Goal: Communication & Community: Answer question/provide support

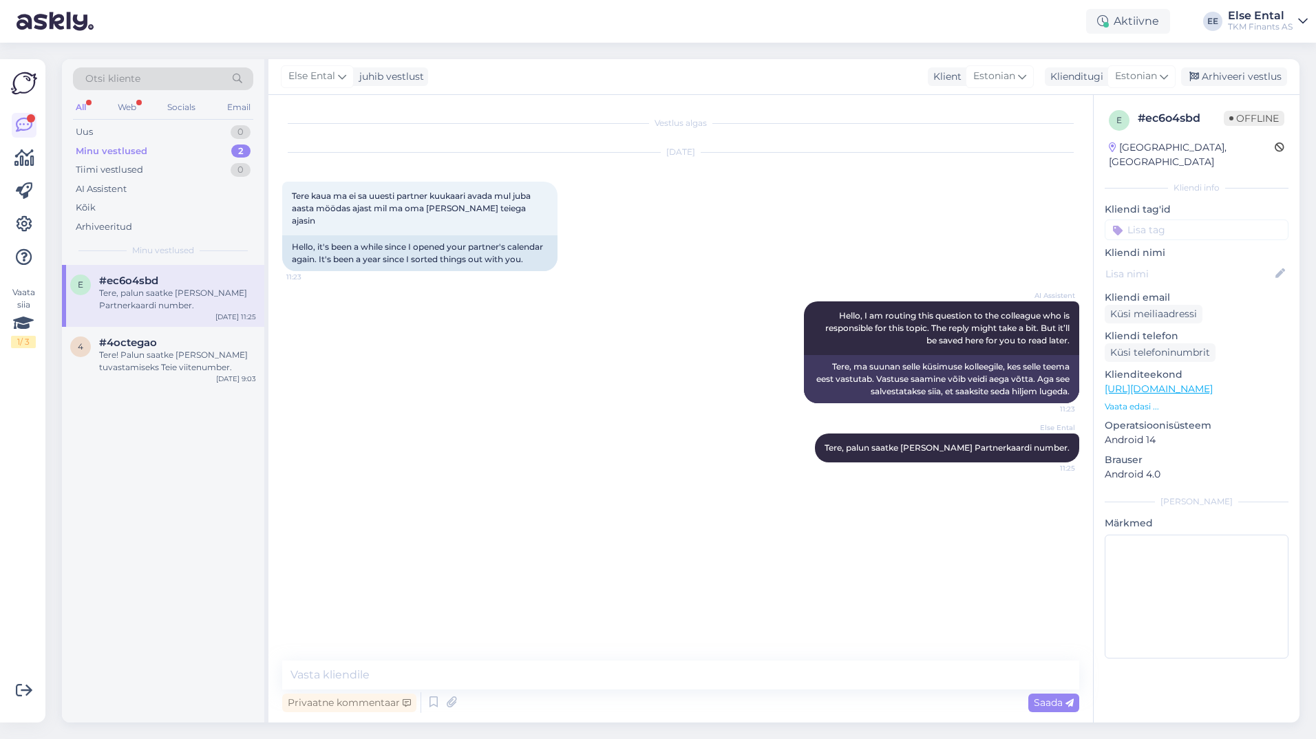
click at [127, 147] on div "Minu vestlused" at bounding box center [112, 151] width 72 height 14
click at [151, 354] on div "Tere! Palun saatke [PERSON_NAME] tuvastamiseks Teie viitenumber." at bounding box center [177, 361] width 157 height 25
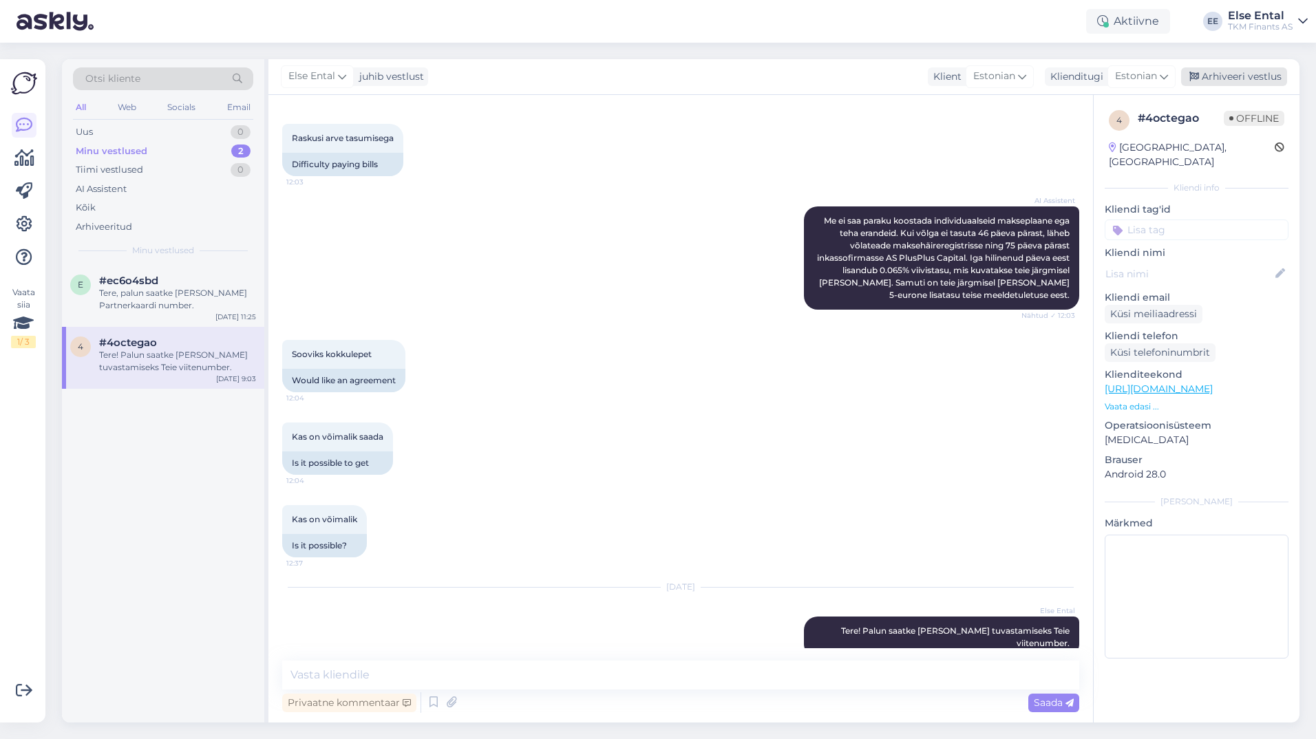
click at [1201, 78] on div "Arhiveeri vestlus" at bounding box center [1234, 76] width 106 height 19
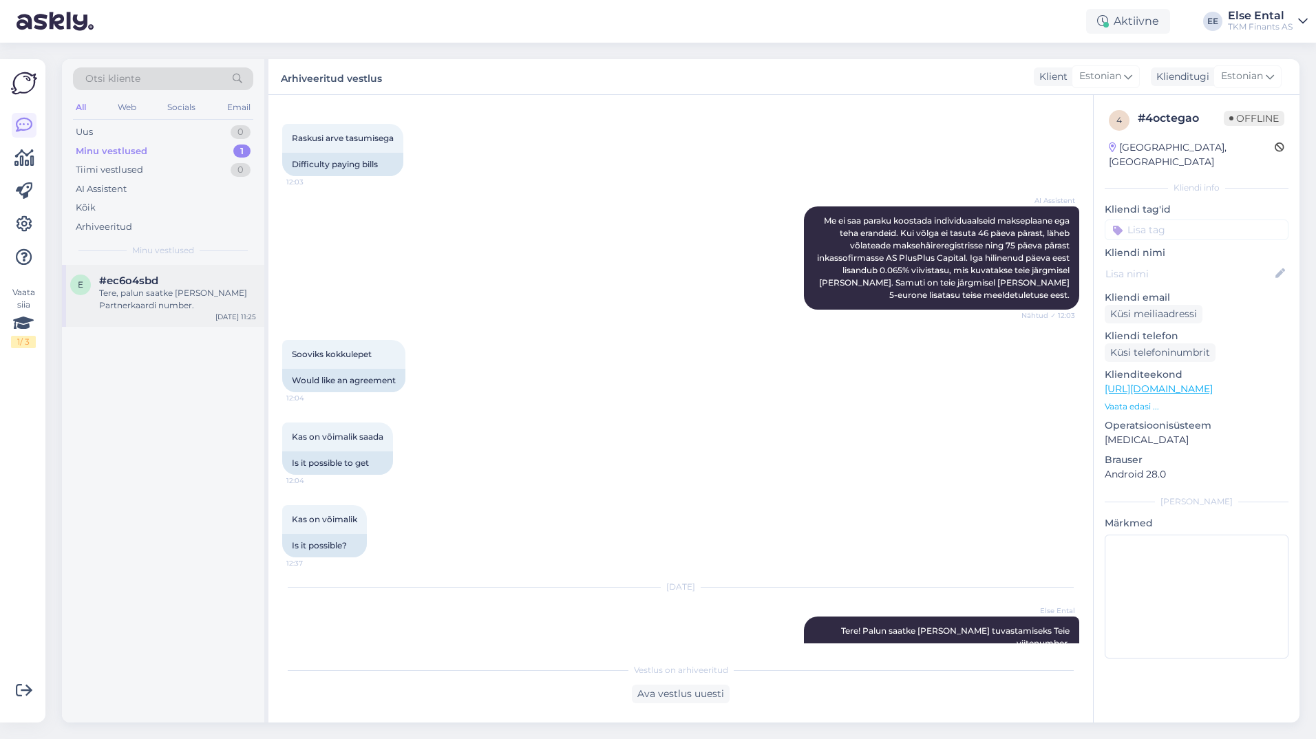
click at [154, 287] on div "Tere, palun saatke [PERSON_NAME] Partnerkaardi number." at bounding box center [177, 299] width 157 height 25
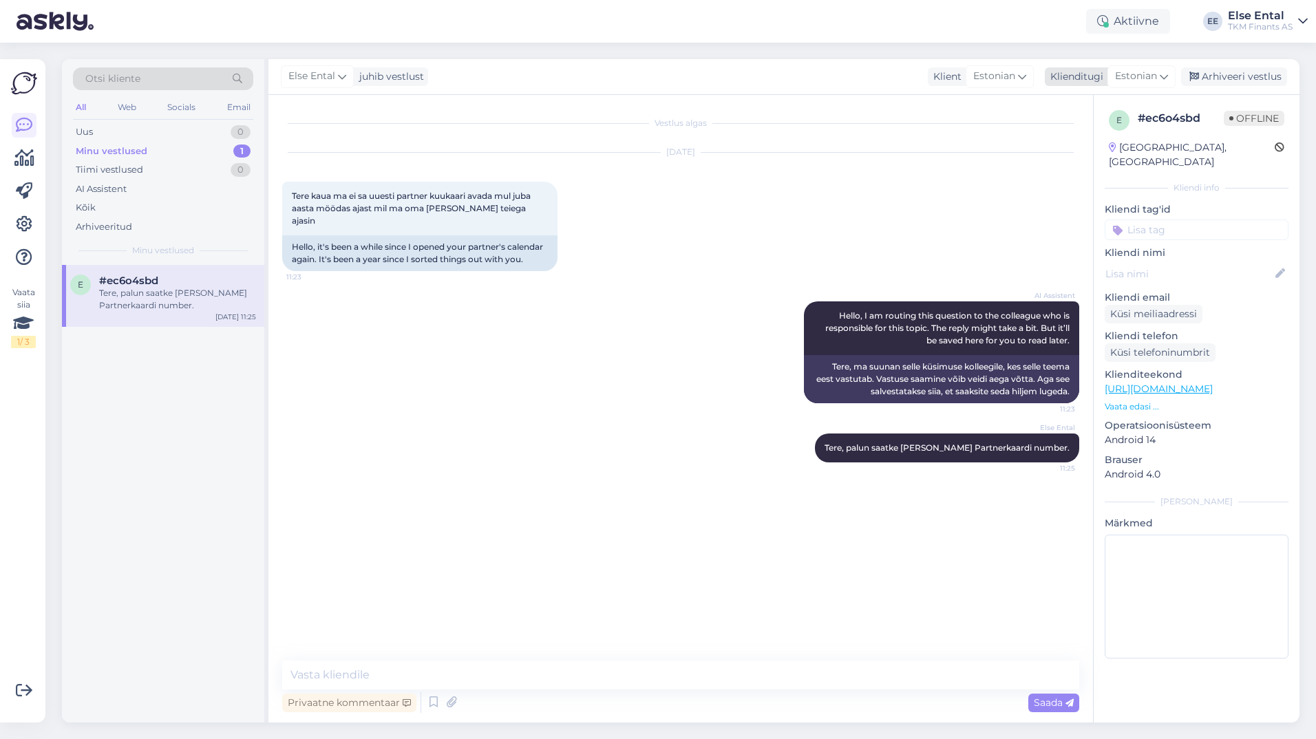
drag, startPoint x: 1244, startPoint y: 76, endPoint x: 1230, endPoint y: 82, distance: 14.8
click at [1243, 76] on div "Arhiveeri vestlus" at bounding box center [1234, 76] width 106 height 19
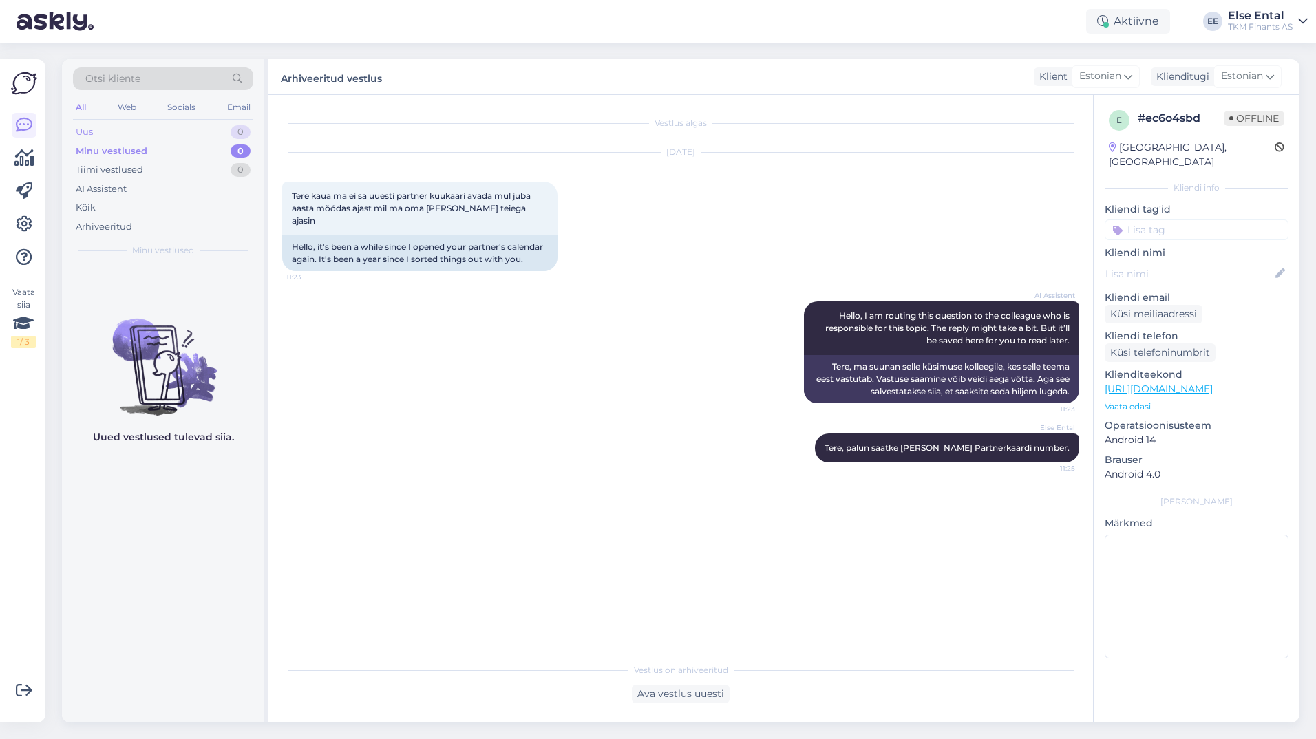
click at [116, 123] on div "Uus 0" at bounding box center [163, 131] width 180 height 19
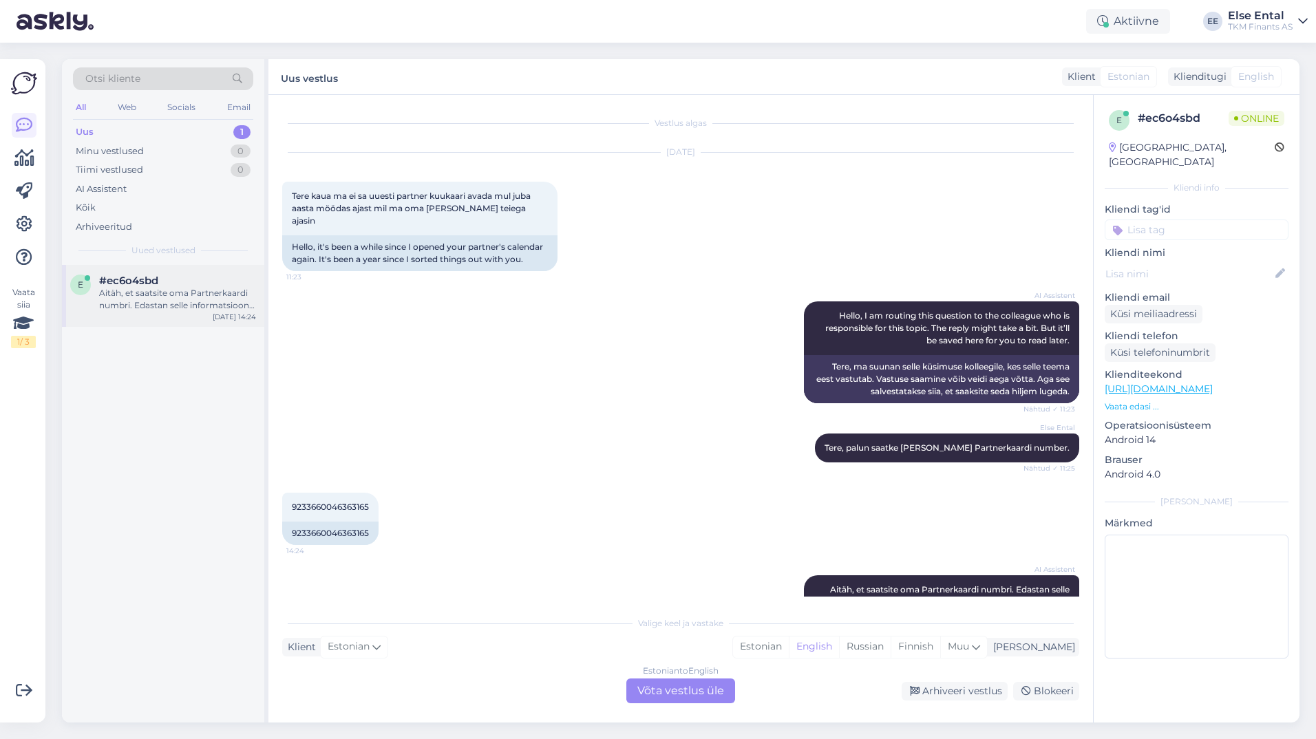
click at [158, 301] on div "Aitäh, et saatsite oma Partnerkaardi numbri. Edastan selle informatsiooni vastu…" at bounding box center [177, 299] width 157 height 25
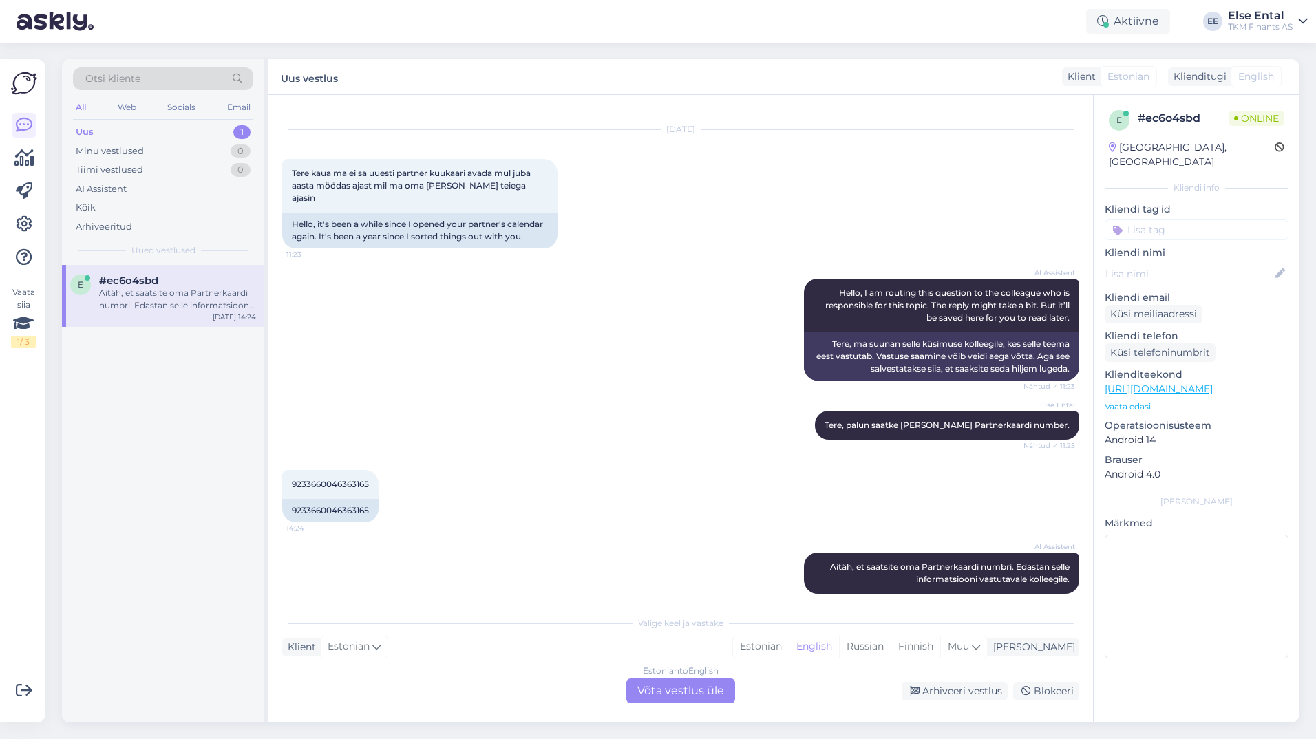
click at [97, 295] on div "e #ec6o4sbd Aitäh, et saatsite oma Partnerkaardi numbri. Edastan selle informat…" at bounding box center [163, 293] width 186 height 37
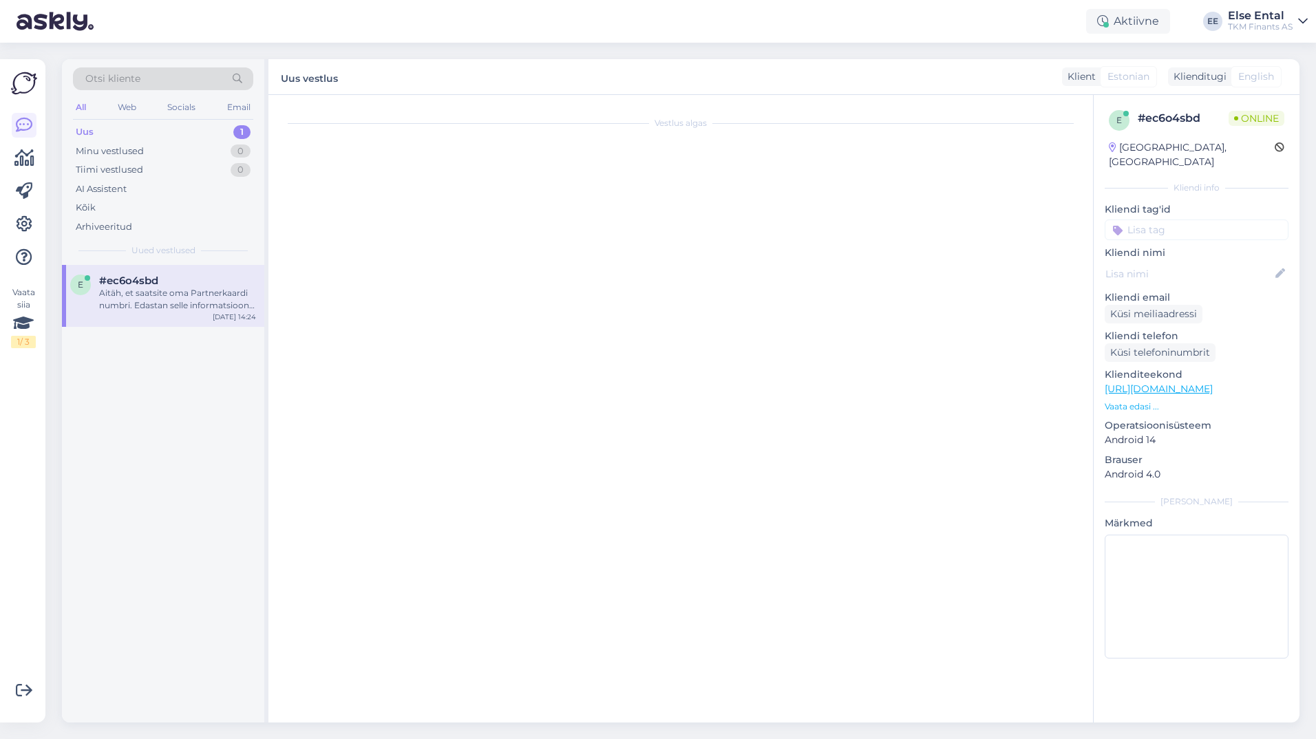
scroll to position [0, 0]
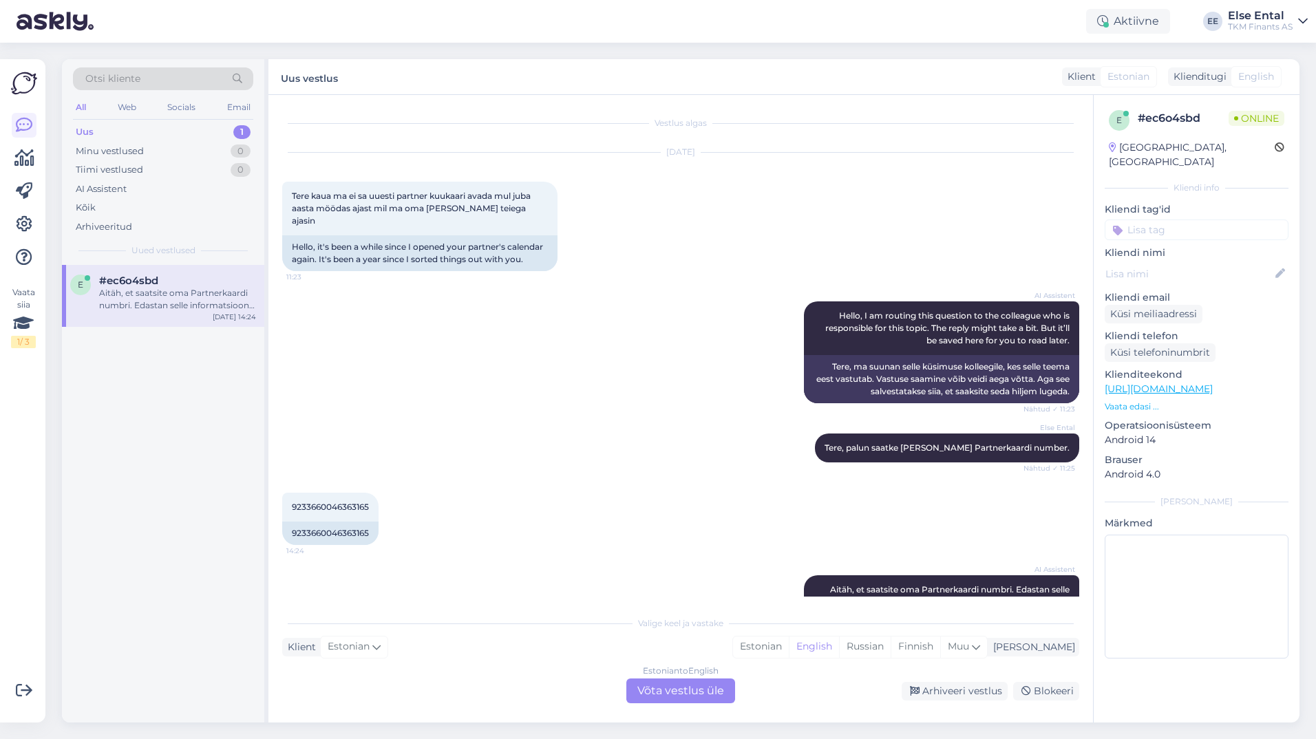
click at [681, 694] on div "Estonian to English Võta vestlus üle" at bounding box center [680, 690] width 109 height 25
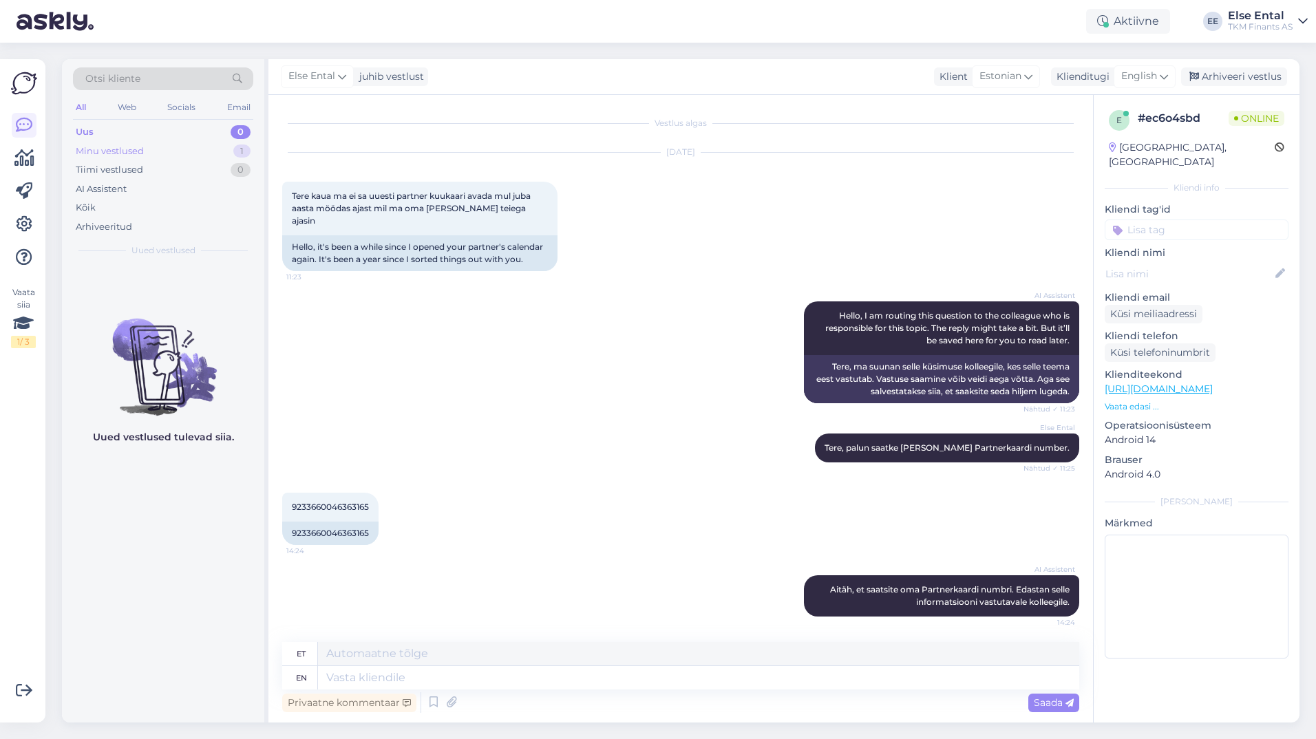
click at [137, 151] on div "Minu vestlused" at bounding box center [110, 151] width 68 height 14
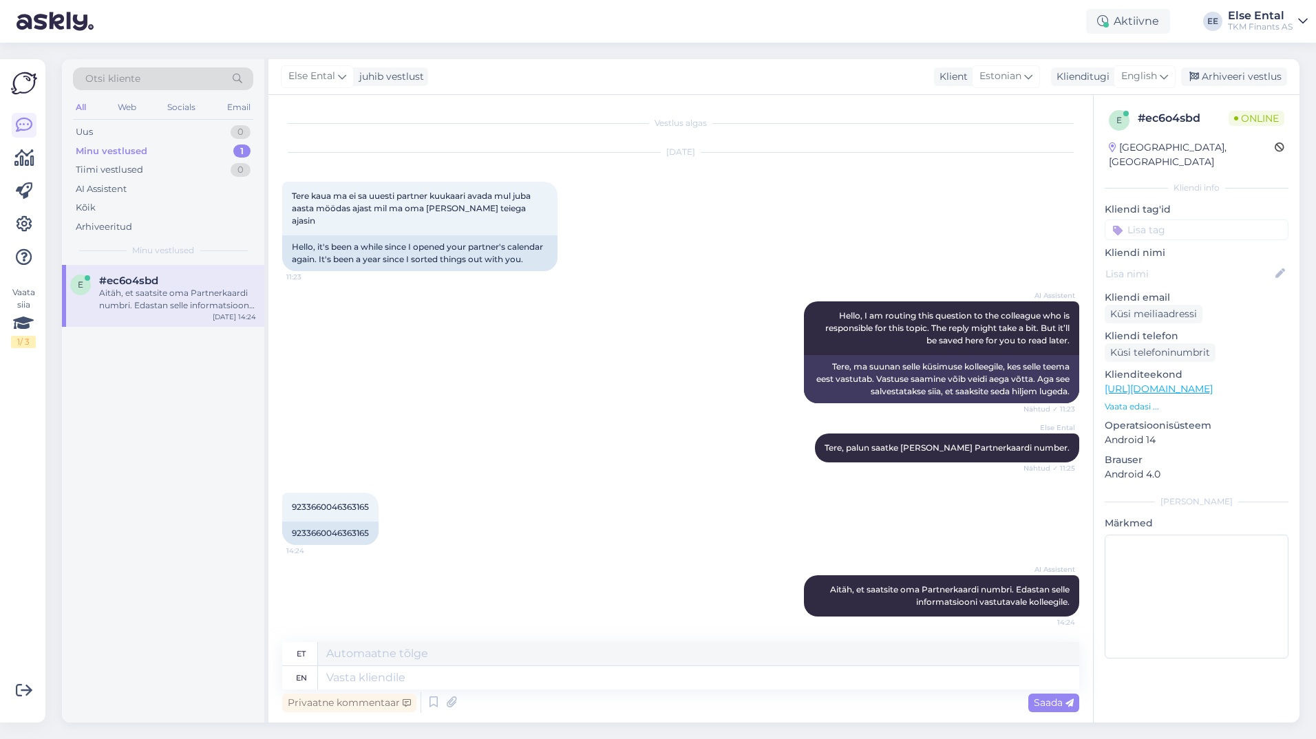
click at [127, 303] on div "Aitäh, et saatsite oma Partnerkaardi numbri. Edastan selle informatsiooni vastu…" at bounding box center [177, 299] width 157 height 25
click at [88, 151] on div "Minu vestlused" at bounding box center [112, 151] width 72 height 14
click at [149, 299] on div "Aitäh, et saatsite oma Partnerkaardi numbri. Edastan selle informatsiooni vastu…" at bounding box center [177, 299] width 157 height 25
click at [1157, 76] on div "English" at bounding box center [1144, 76] width 62 height 22
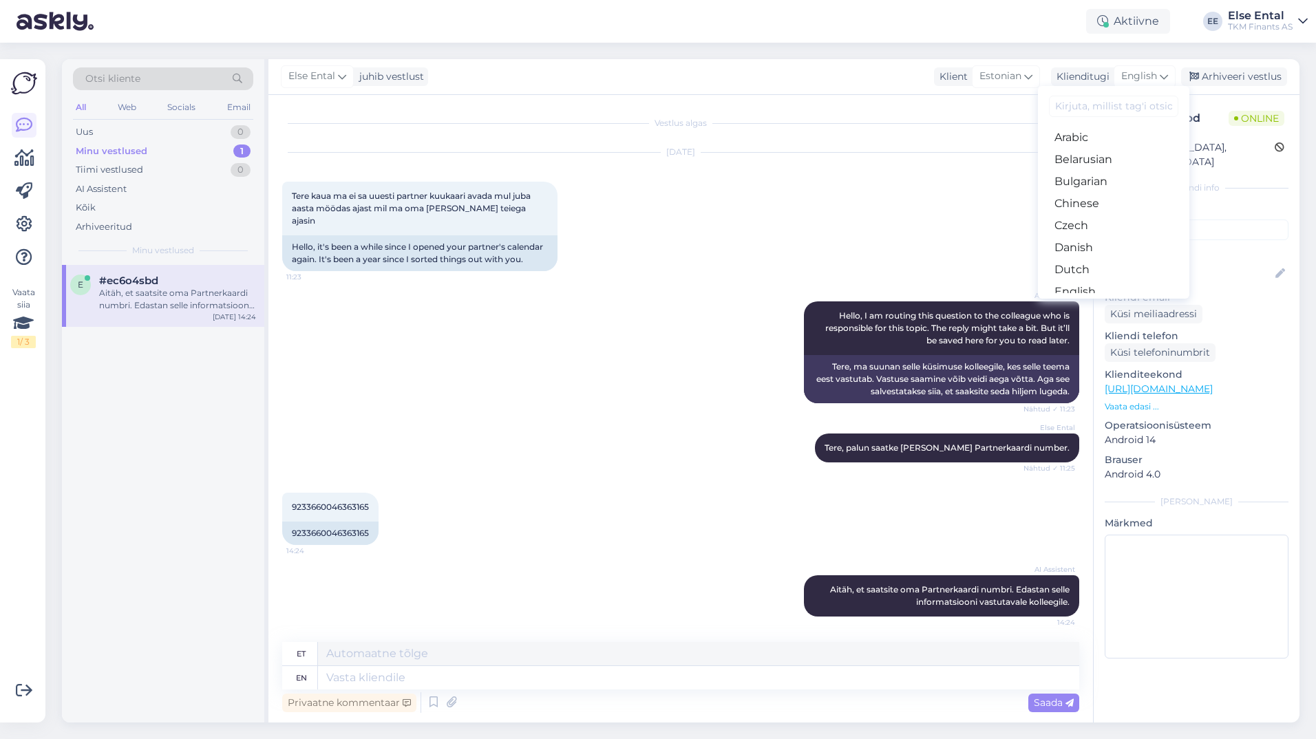
click at [1087, 303] on link "Estonian" at bounding box center [1113, 314] width 151 height 22
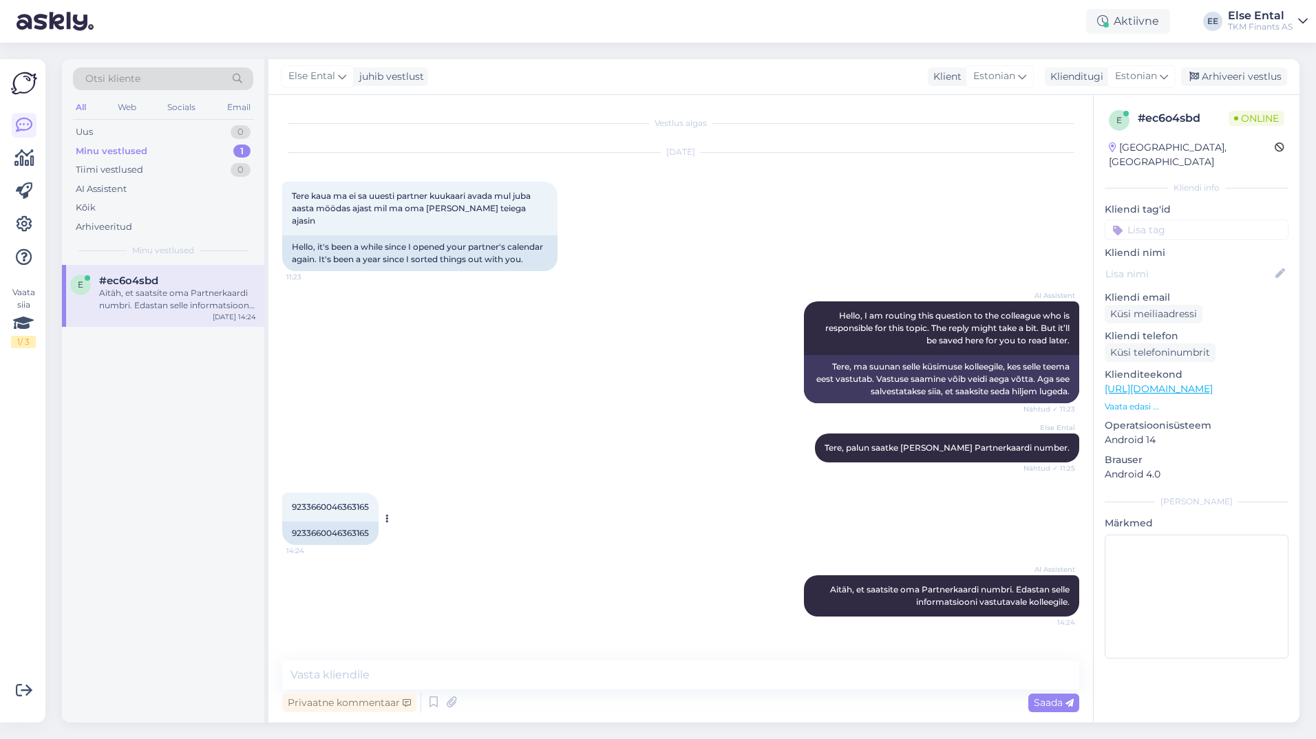
click at [321, 501] on div "9233660046363165 14:24" at bounding box center [330, 507] width 96 height 29
click at [321, 502] on span "9233660046363165" at bounding box center [330, 507] width 77 height 10
copy div "9233660046363165 14:24"
click at [95, 230] on div "Arhiveeritud" at bounding box center [104, 227] width 56 height 14
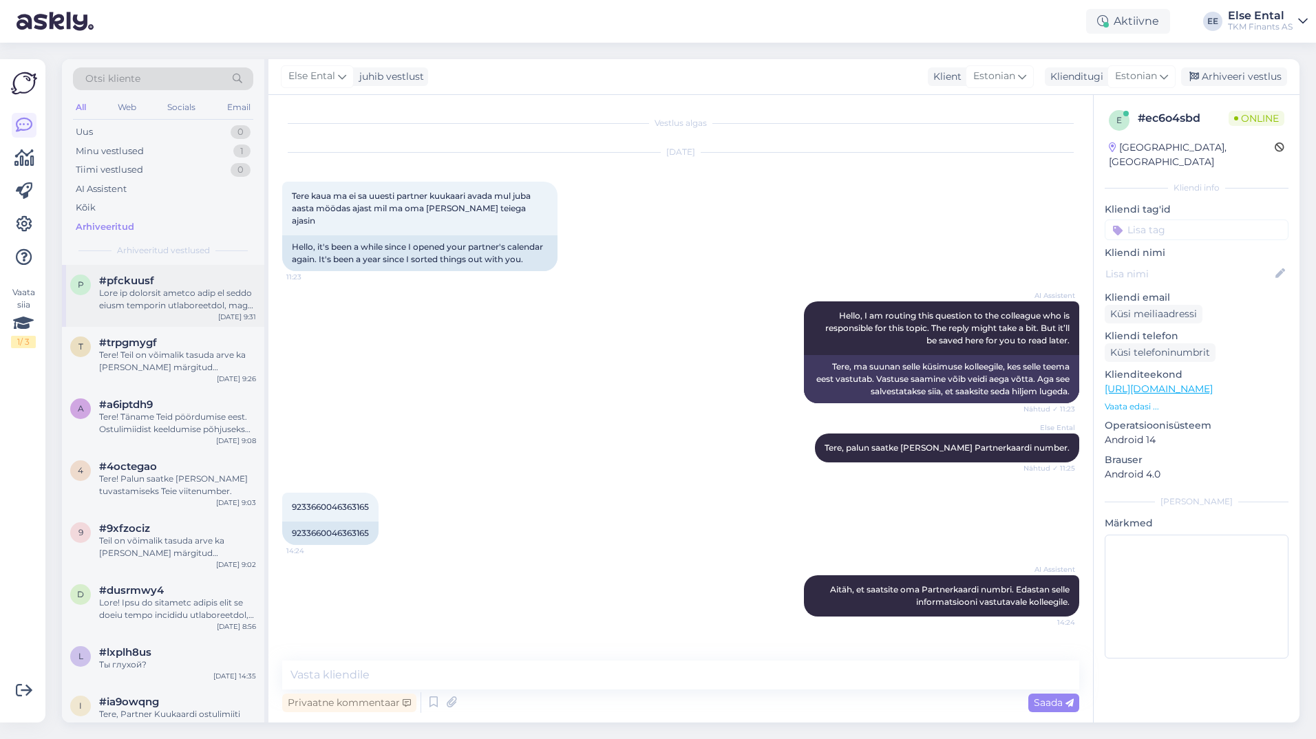
click at [145, 294] on div at bounding box center [177, 299] width 157 height 25
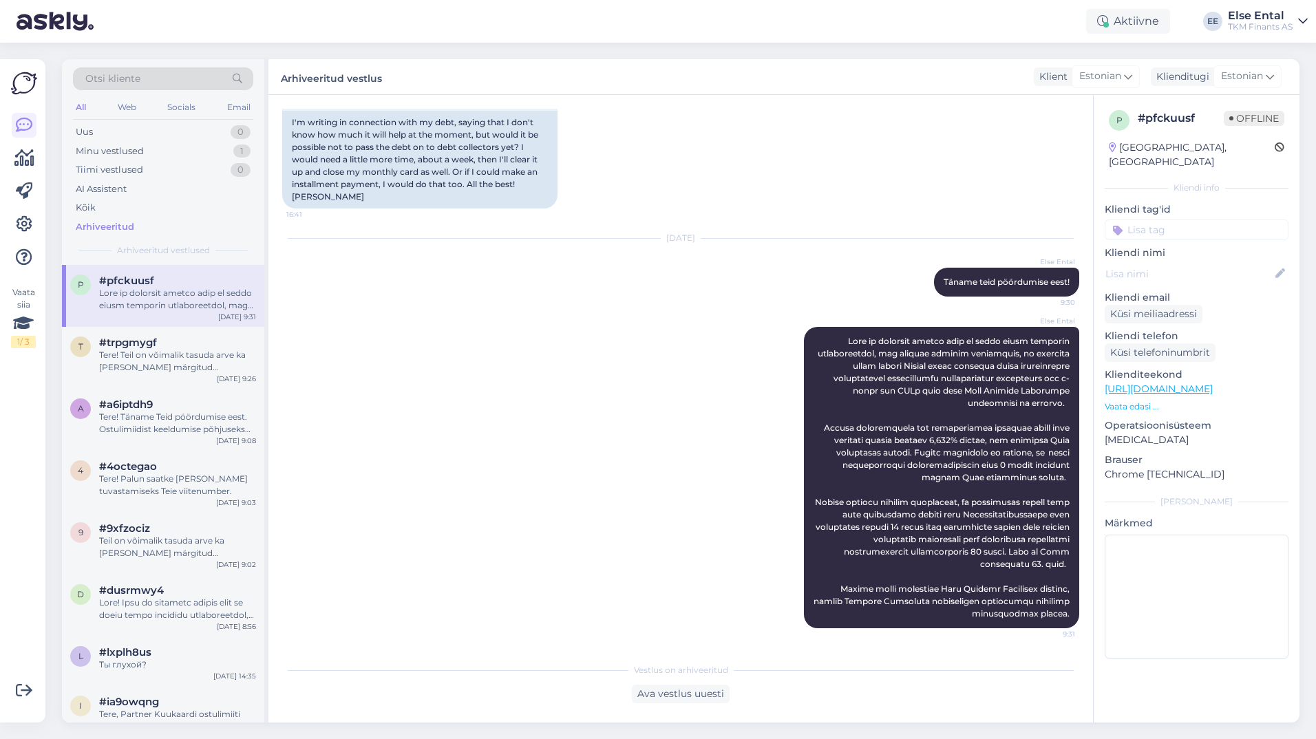
scroll to position [28, 0]
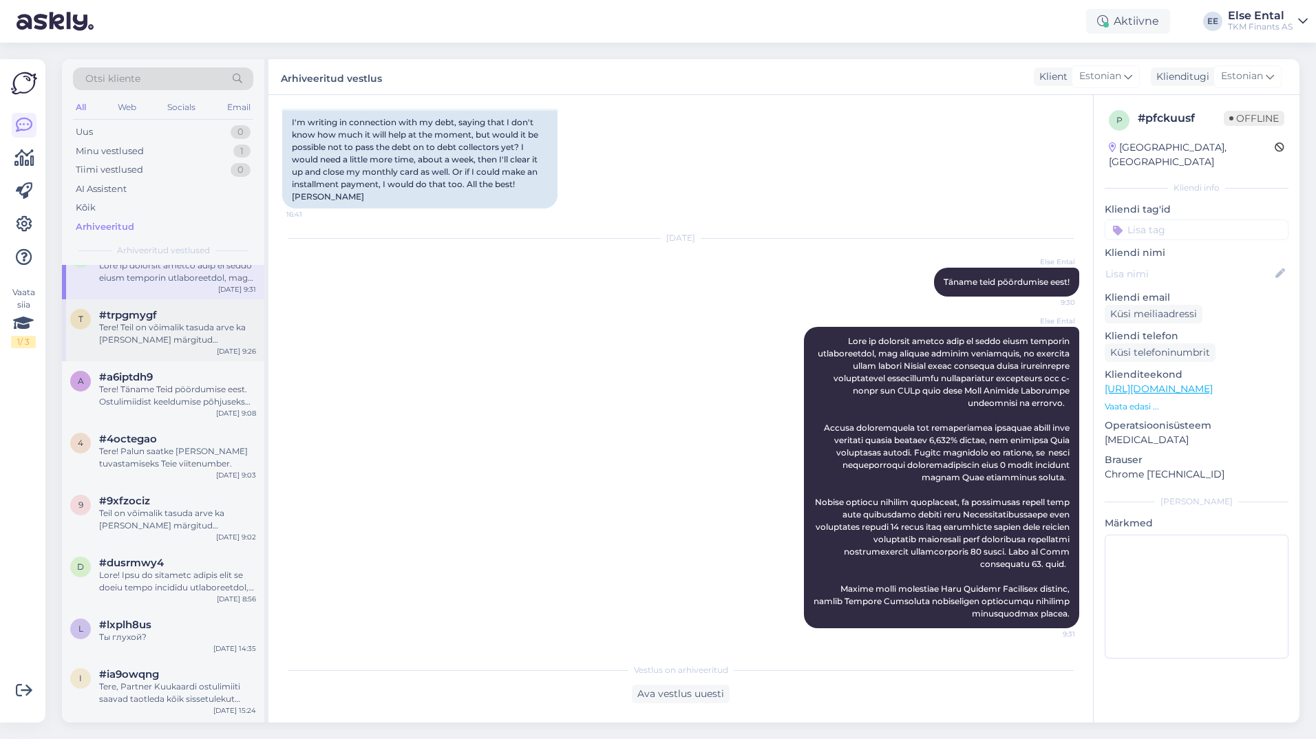
click at [135, 334] on div "Tere! Teil on võimalik tasuda arve ka [PERSON_NAME] märgitud maksetähtaega, aga…" at bounding box center [177, 333] width 157 height 25
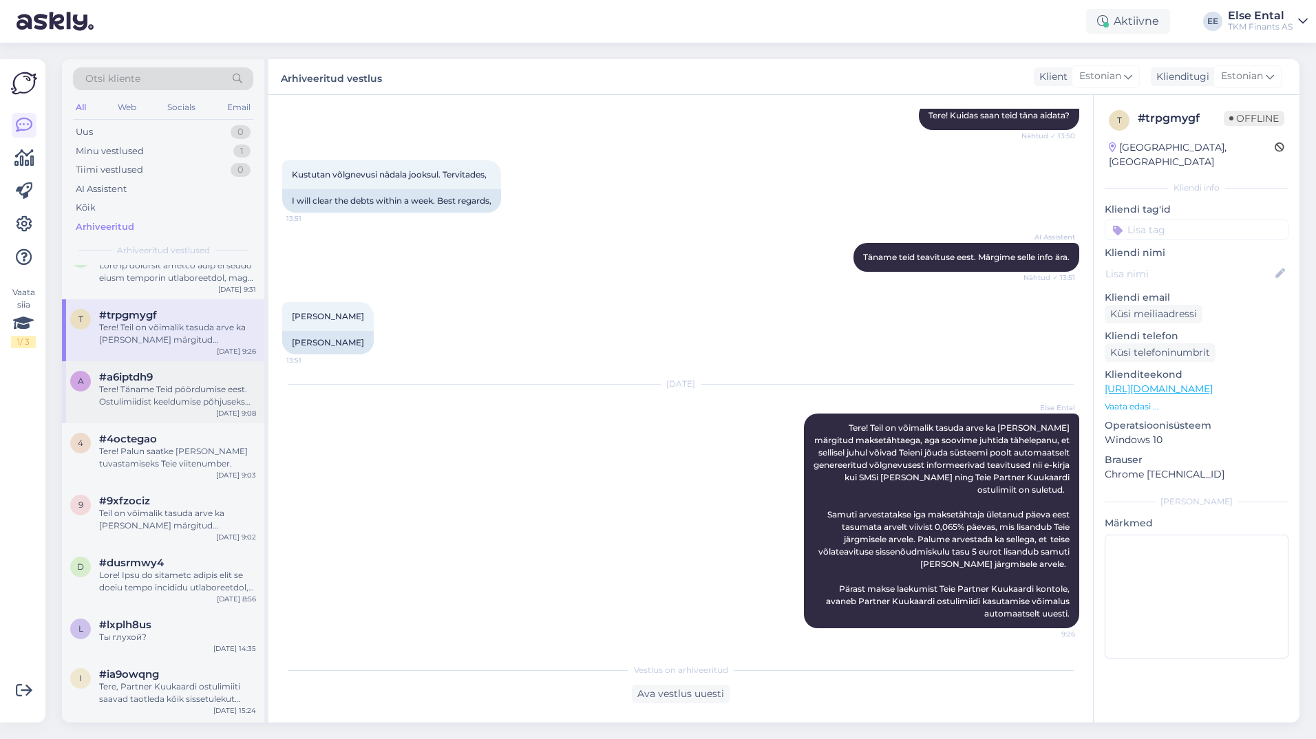
click at [136, 383] on span "#a6iptdh9" at bounding box center [126, 377] width 54 height 12
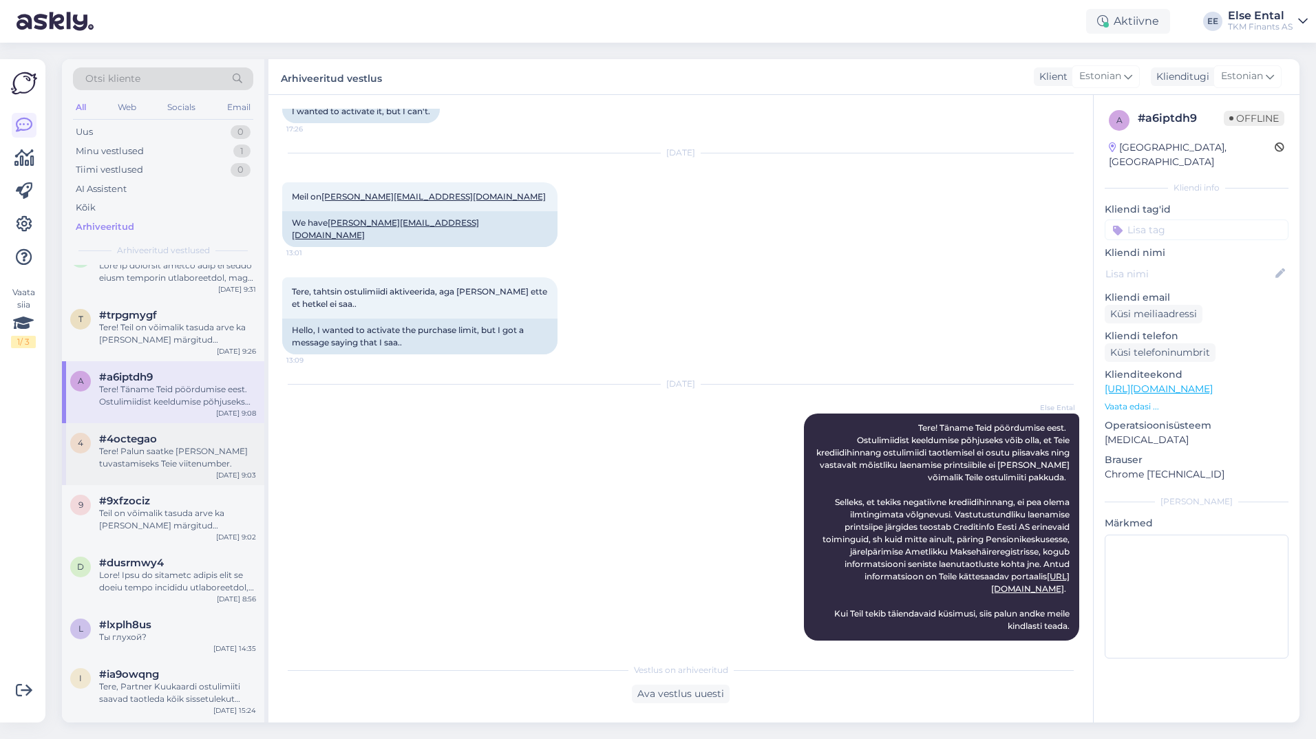
click at [136, 433] on span "#4octegao" at bounding box center [128, 439] width 58 height 12
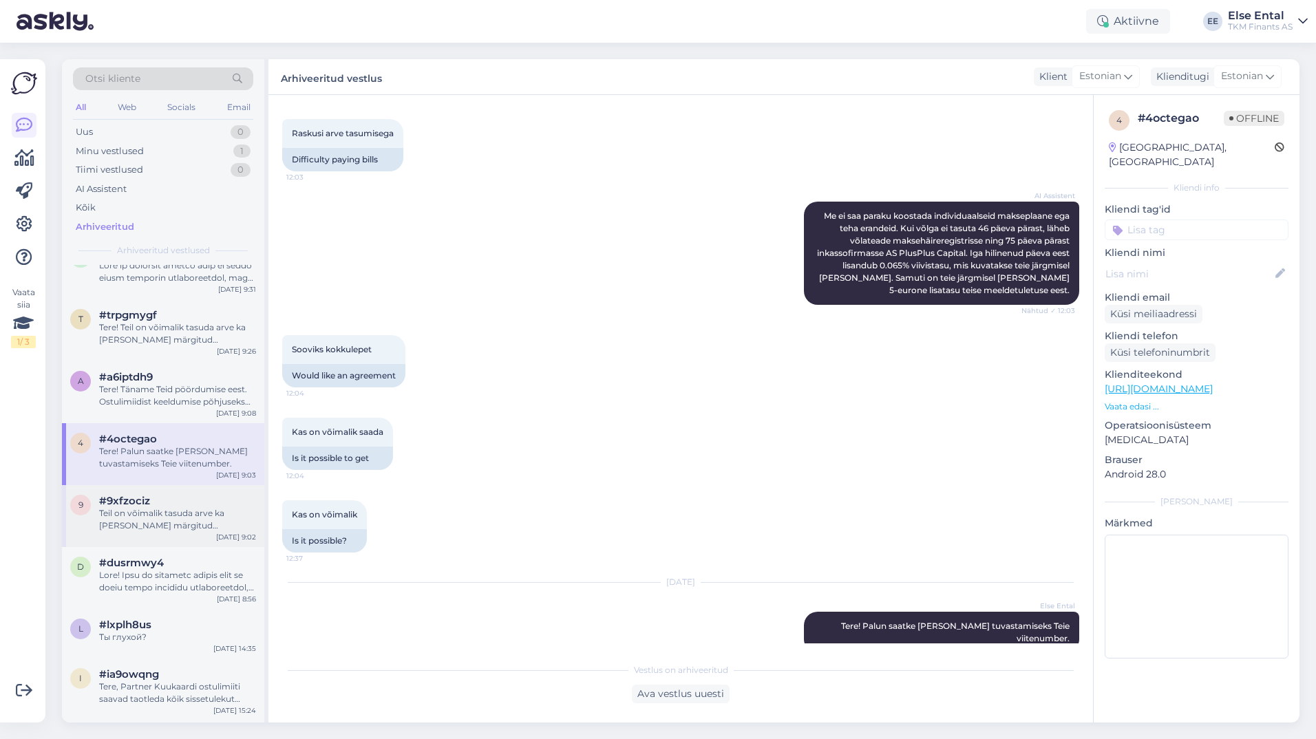
click at [127, 510] on div "Teil on võimalik tasuda arve ka [PERSON_NAME] märgitud maksetähtaega, aga soovi…" at bounding box center [177, 519] width 157 height 25
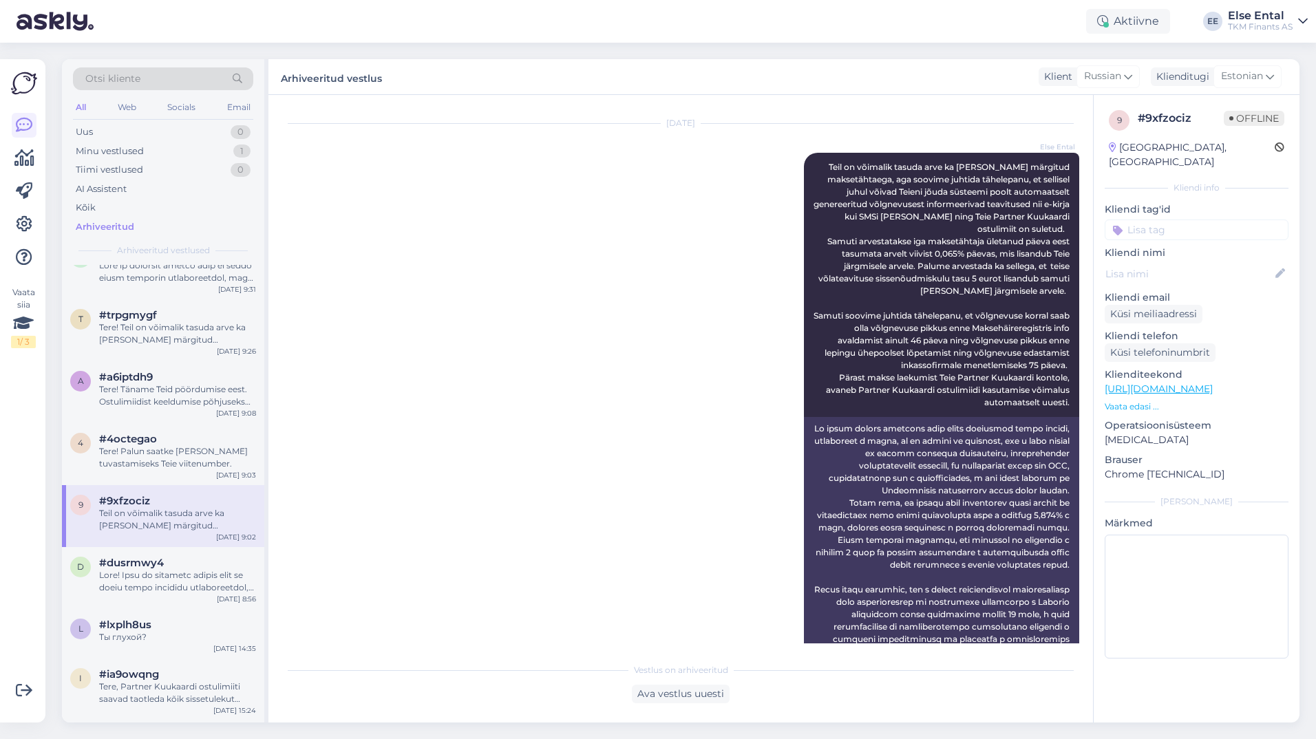
scroll to position [165, 0]
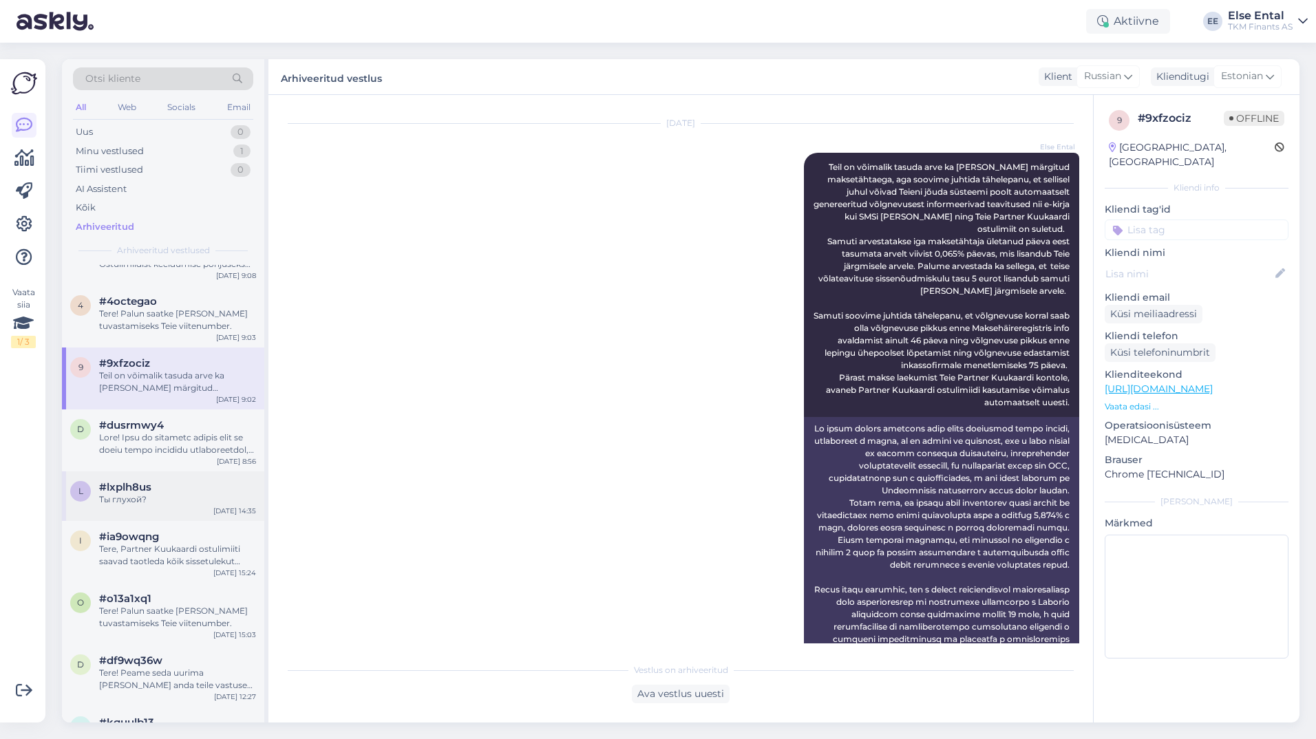
click at [129, 511] on div "l #lxplh8us Ты глухой? [DATE] 14:35" at bounding box center [163, 496] width 202 height 50
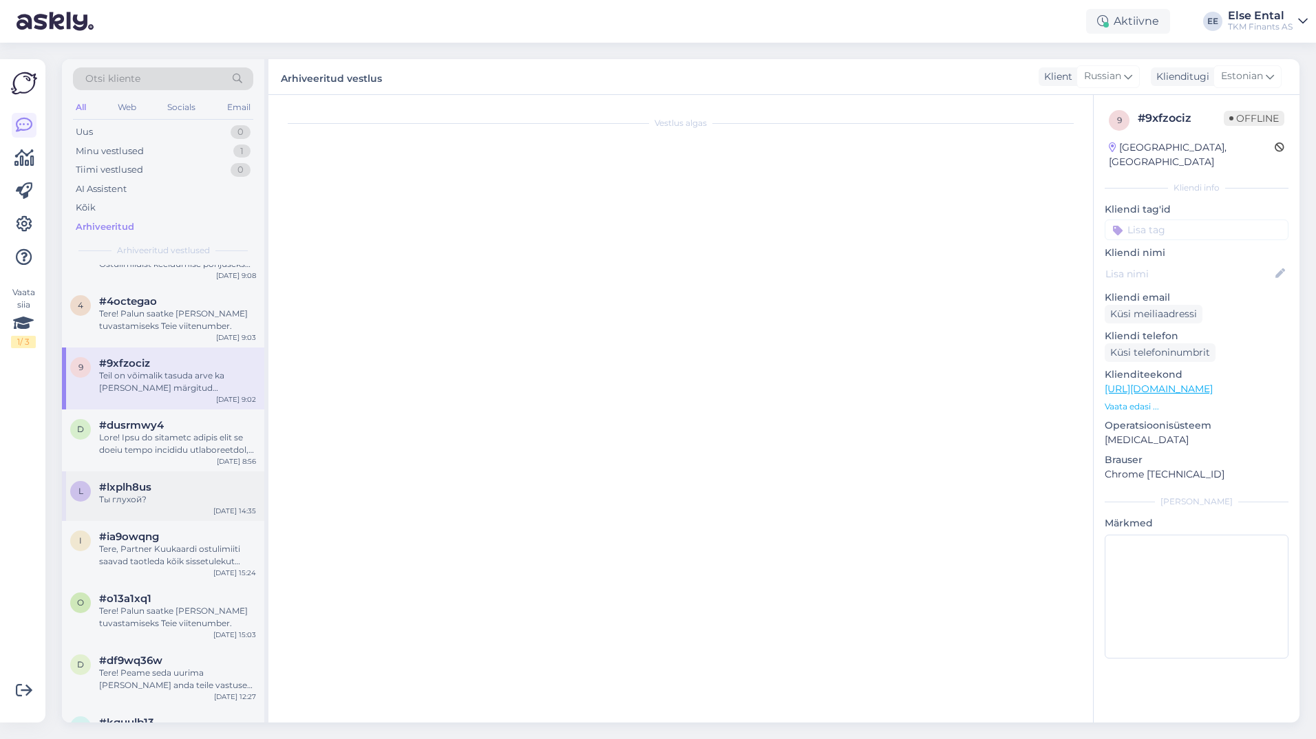
scroll to position [471, 0]
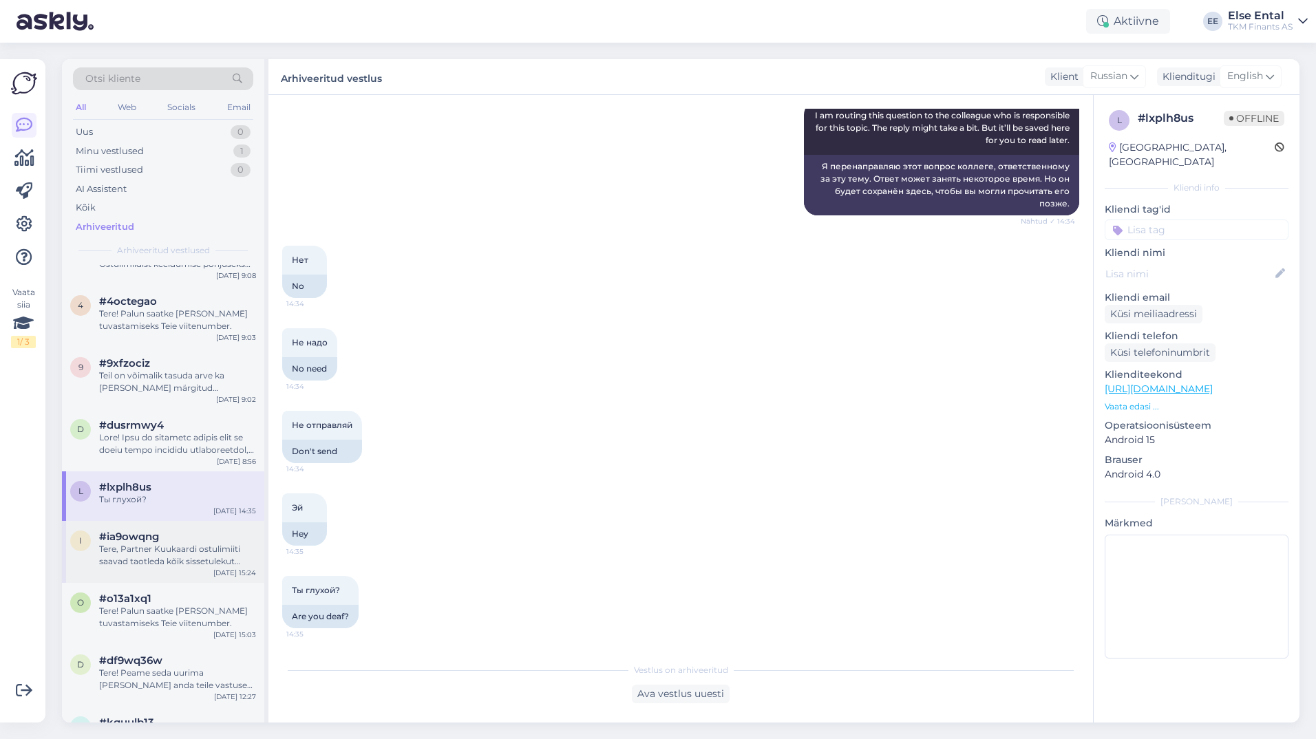
click at [135, 539] on span "#ia9owqng" at bounding box center [129, 536] width 60 height 12
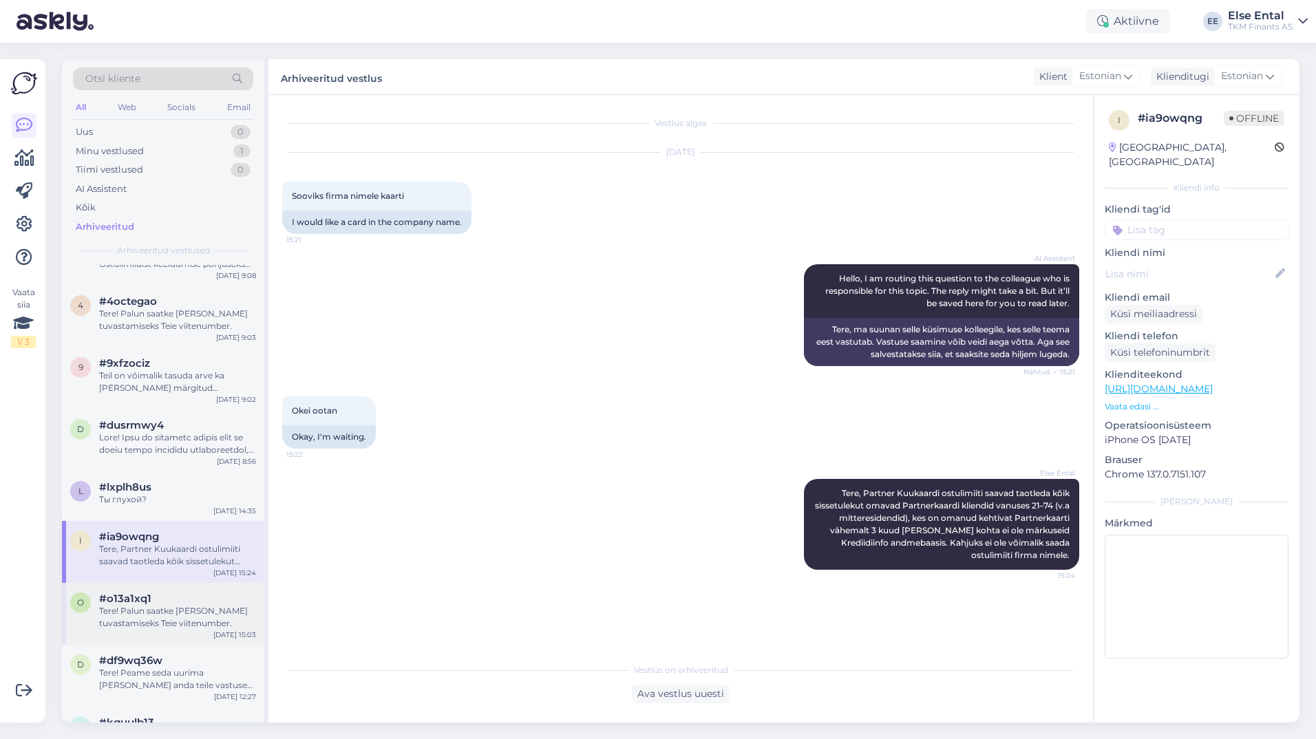
click at [164, 595] on div "#o13a1xq1" at bounding box center [177, 598] width 157 height 12
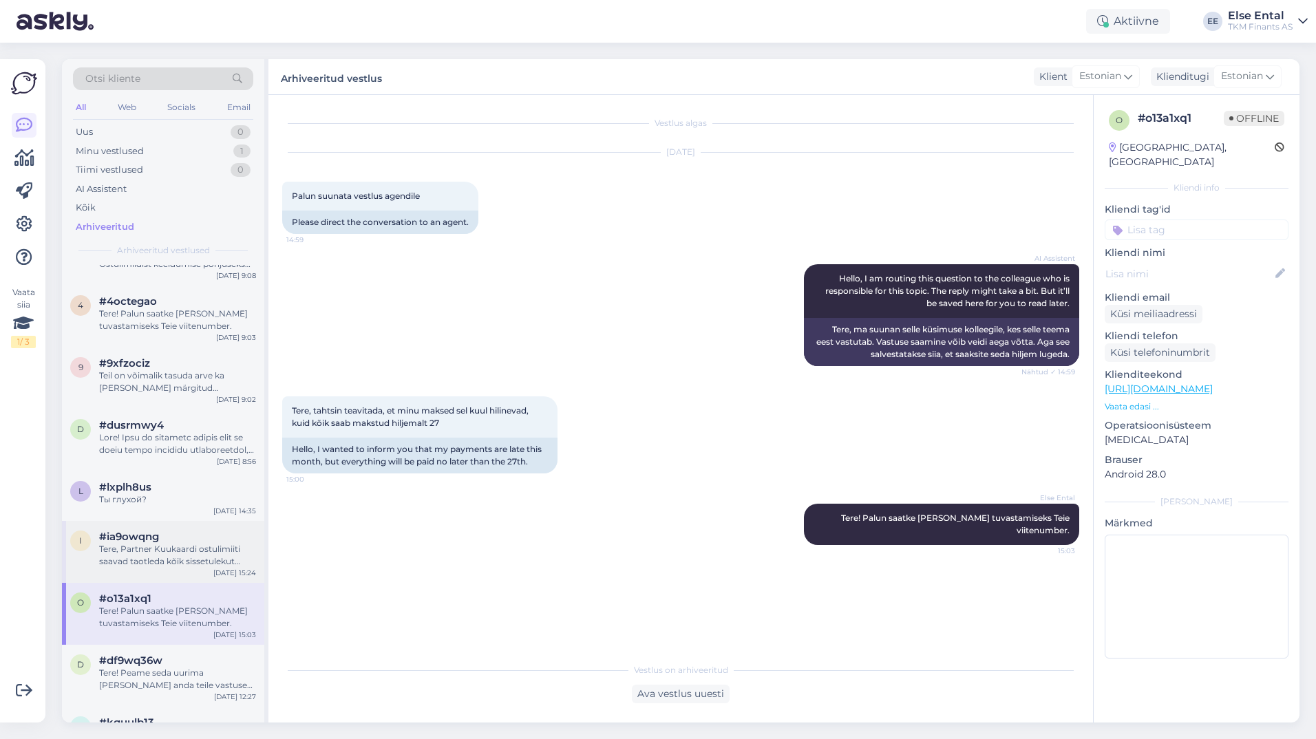
scroll to position [303, 0]
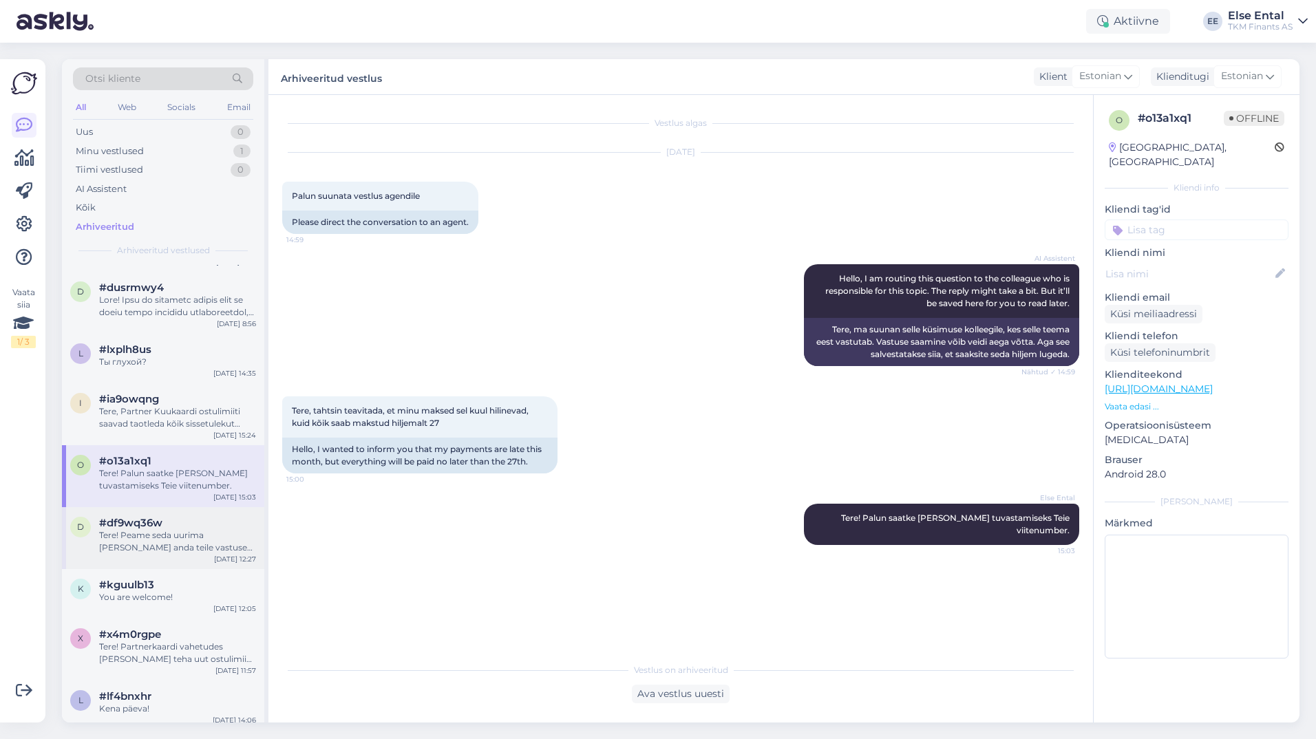
click at [159, 527] on span "#df9wq36w" at bounding box center [130, 523] width 63 height 12
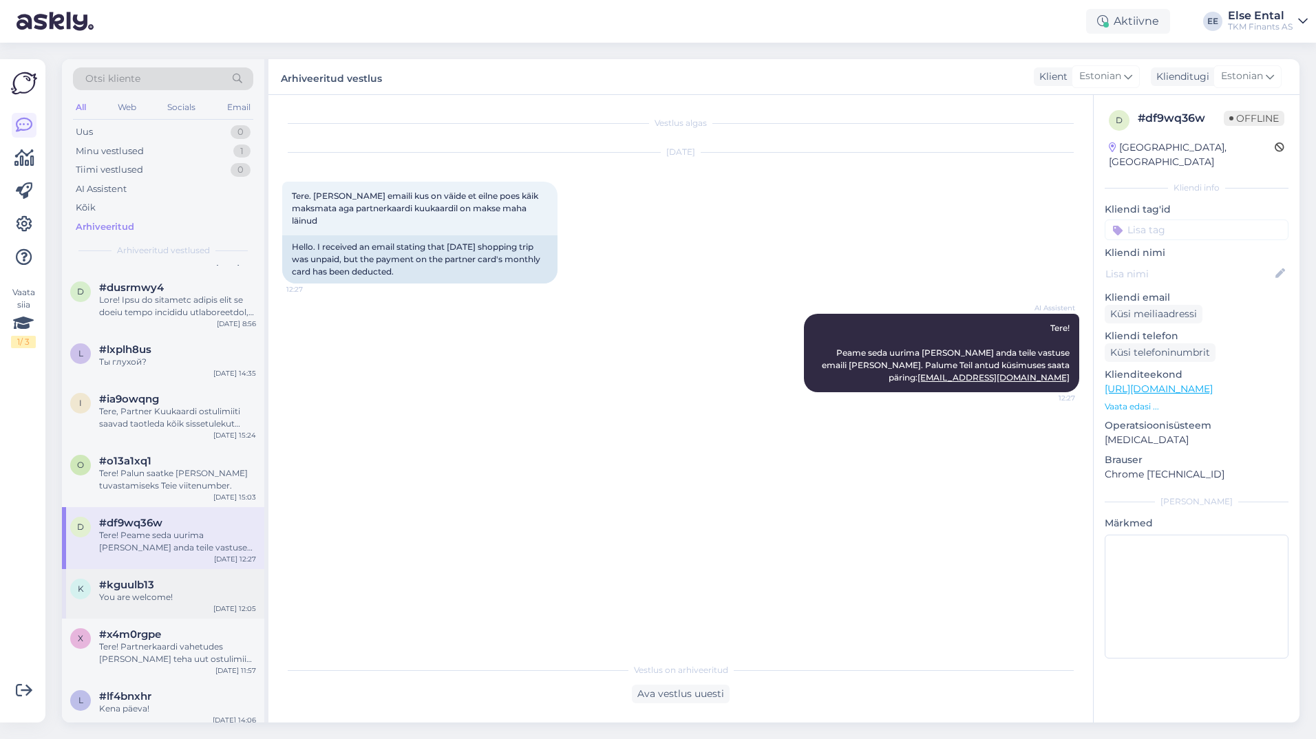
click at [153, 579] on div "k #kguulb13 You are welcome! [DATE] 12:05" at bounding box center [163, 594] width 202 height 50
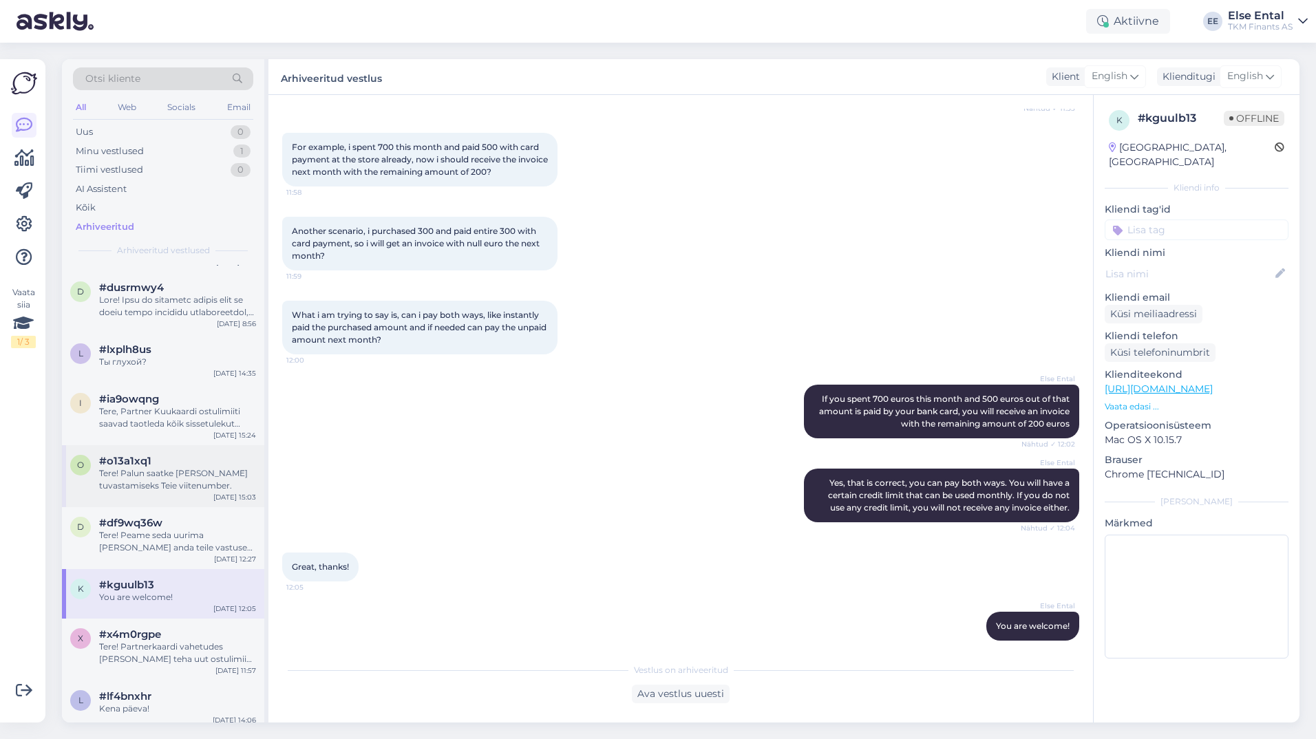
scroll to position [440, 0]
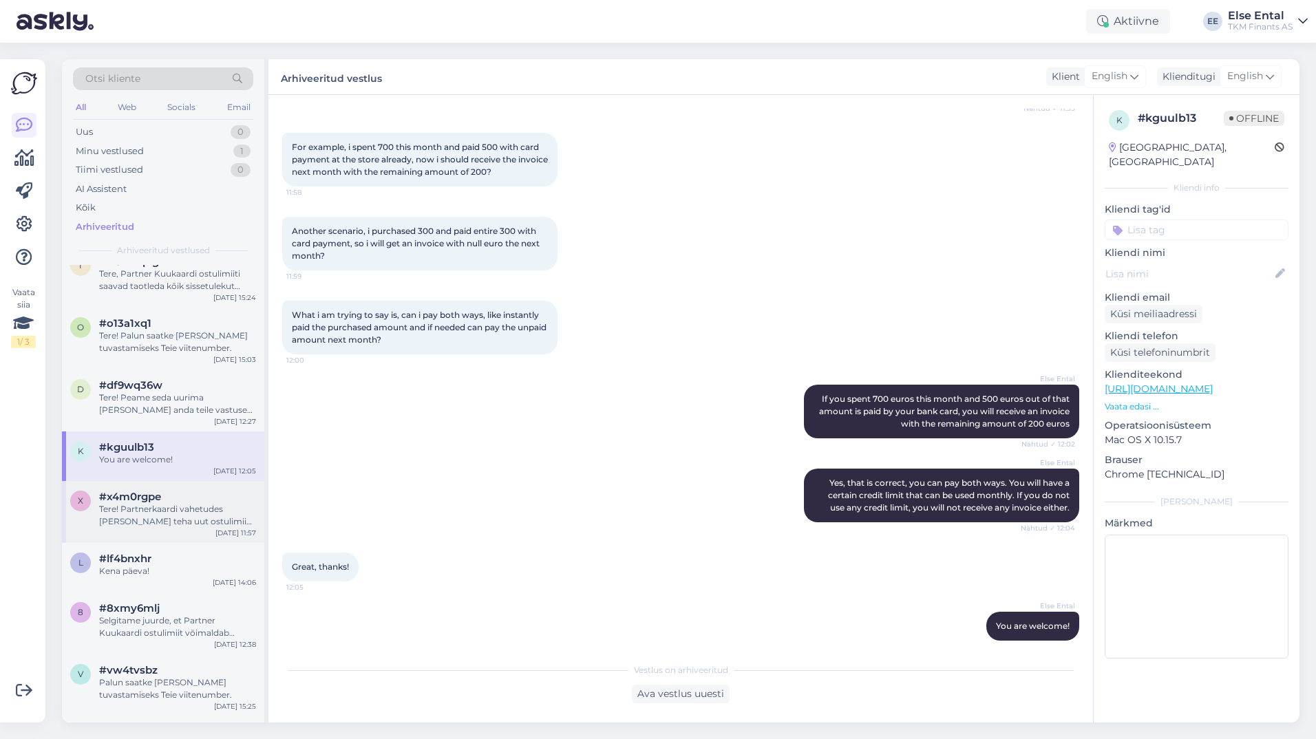
click at [151, 518] on div "Tere! Partnerkaardi vahetudes [PERSON_NAME] teha uut ostulimiidi lepingut, keht…" at bounding box center [177, 515] width 157 height 25
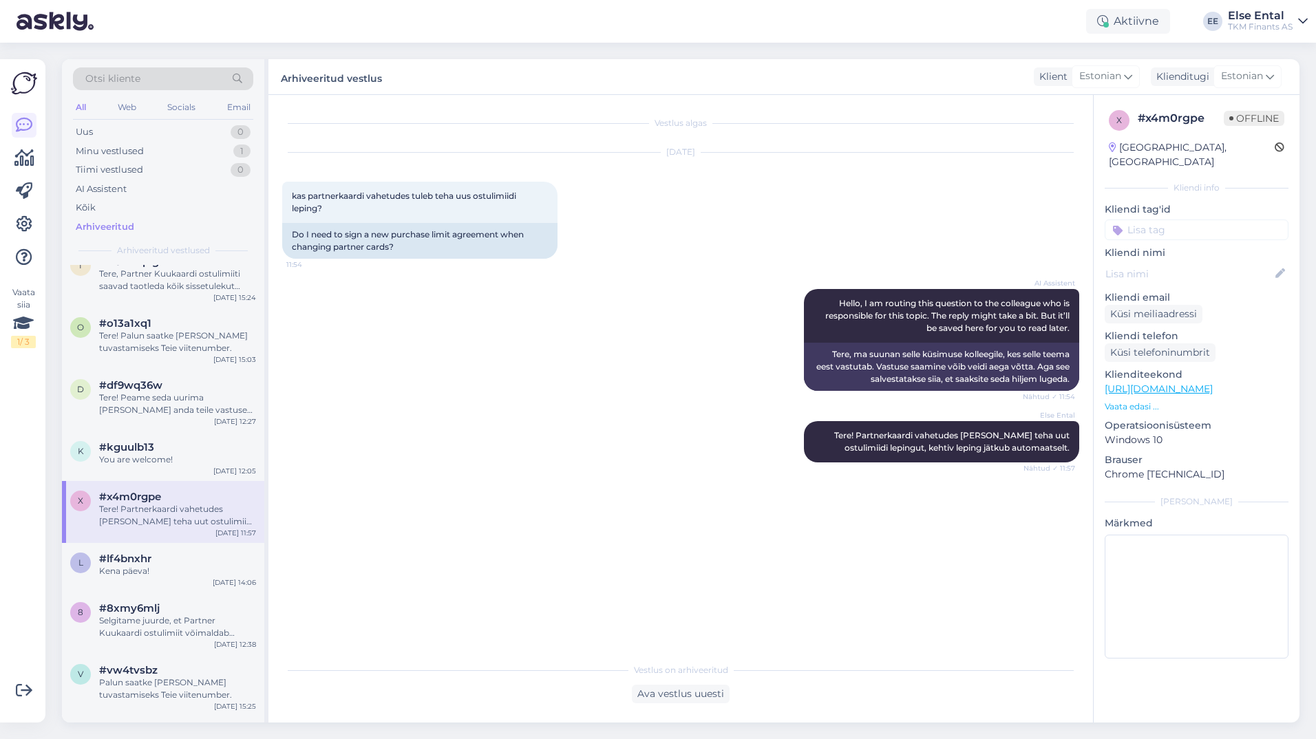
scroll to position [509, 0]
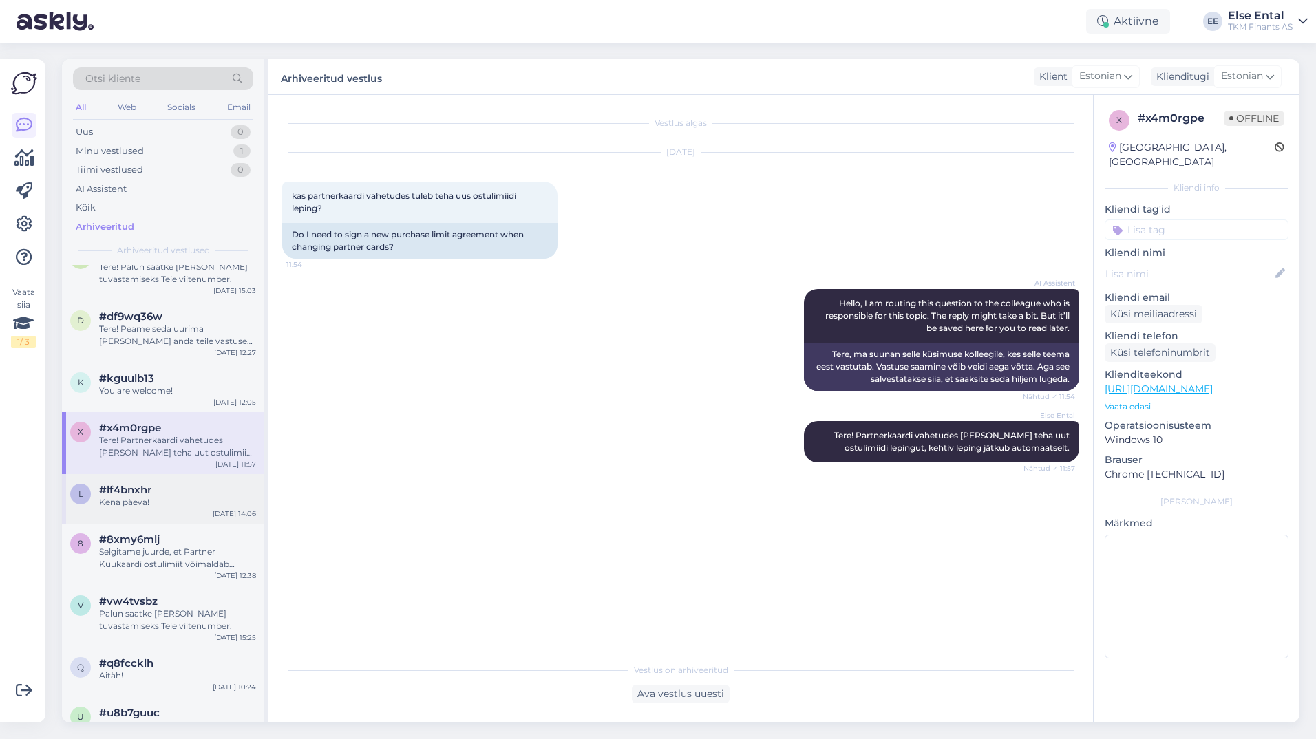
click at [146, 494] on span "#lf4bnxhr" at bounding box center [125, 490] width 52 height 12
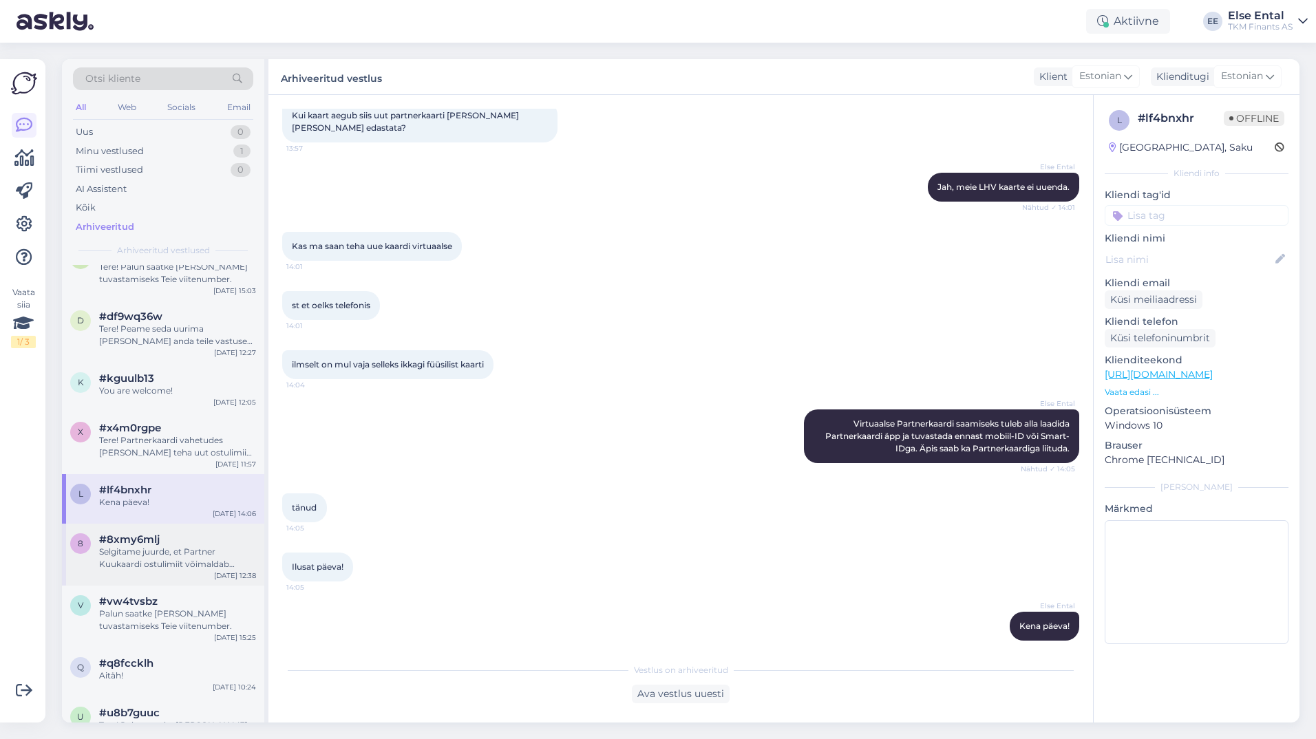
click at [142, 536] on span "#8xmy6mlj" at bounding box center [129, 539] width 61 height 12
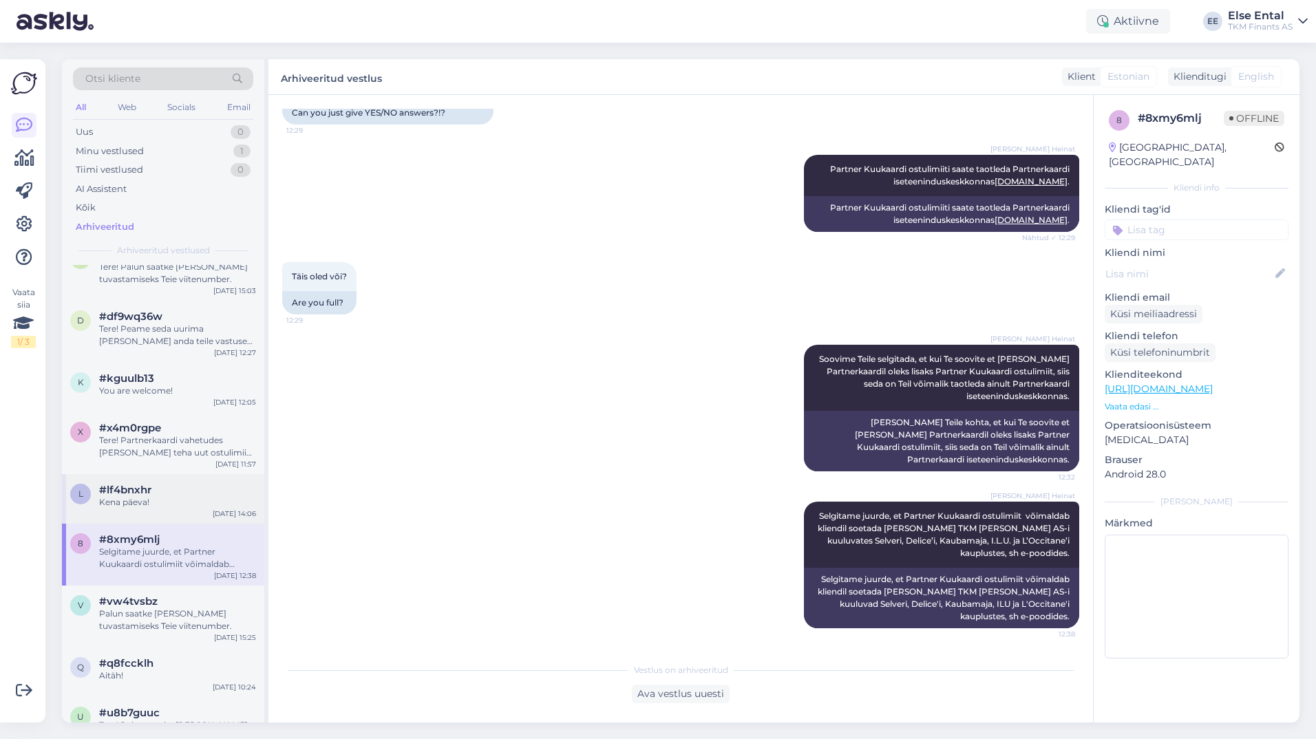
scroll to position [578, 0]
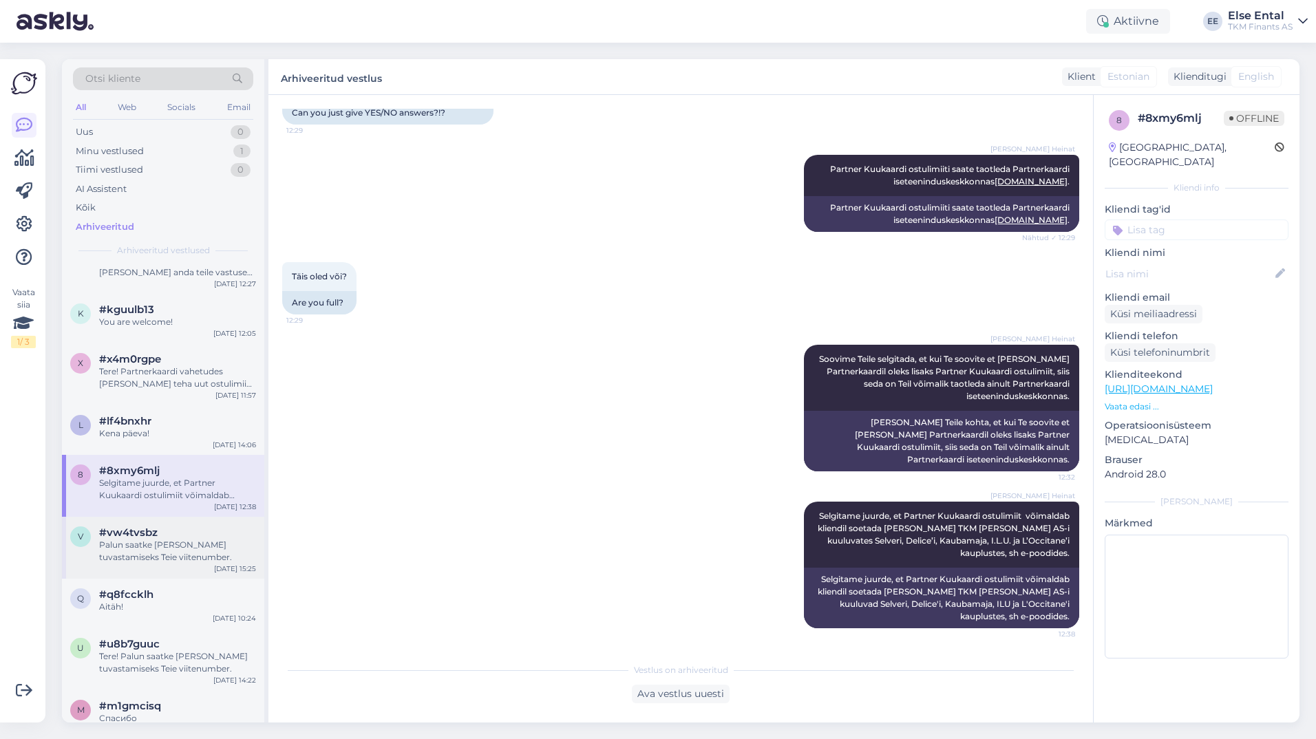
click at [155, 530] on span "#vw4tvsbz" at bounding box center [128, 532] width 58 height 12
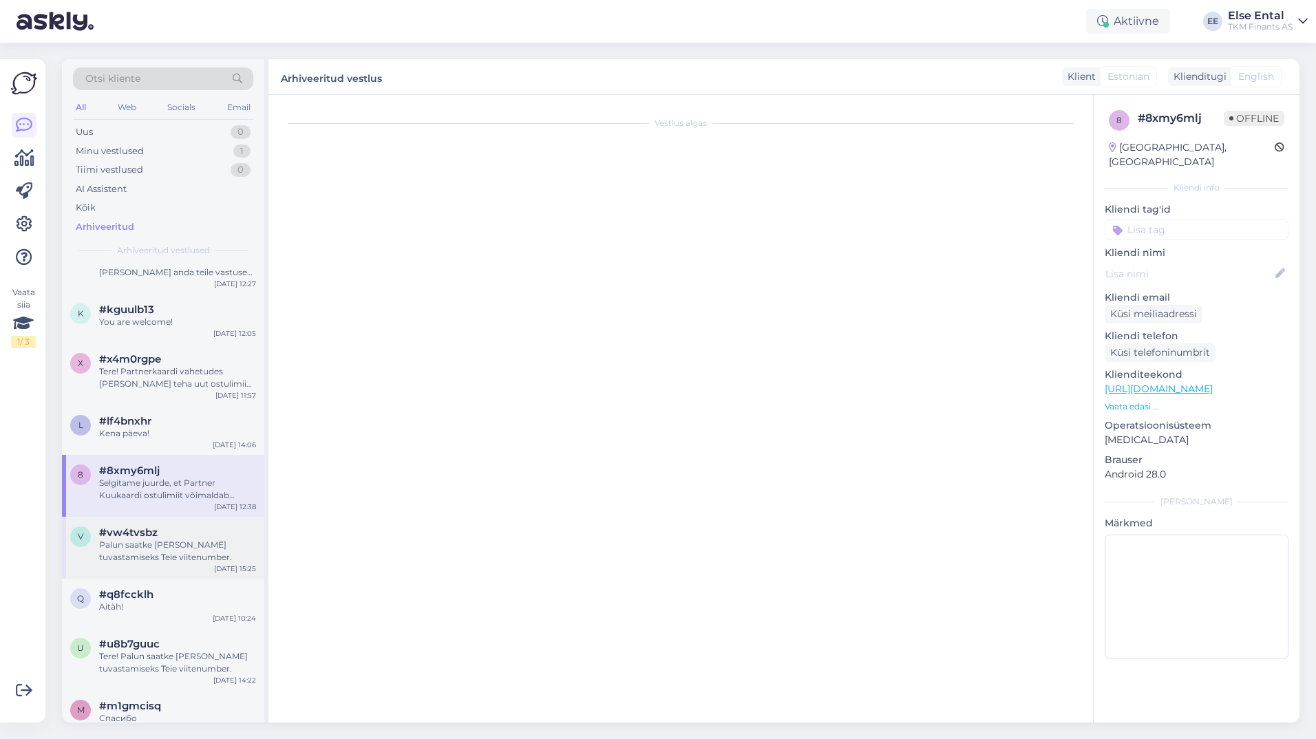
scroll to position [1341, 0]
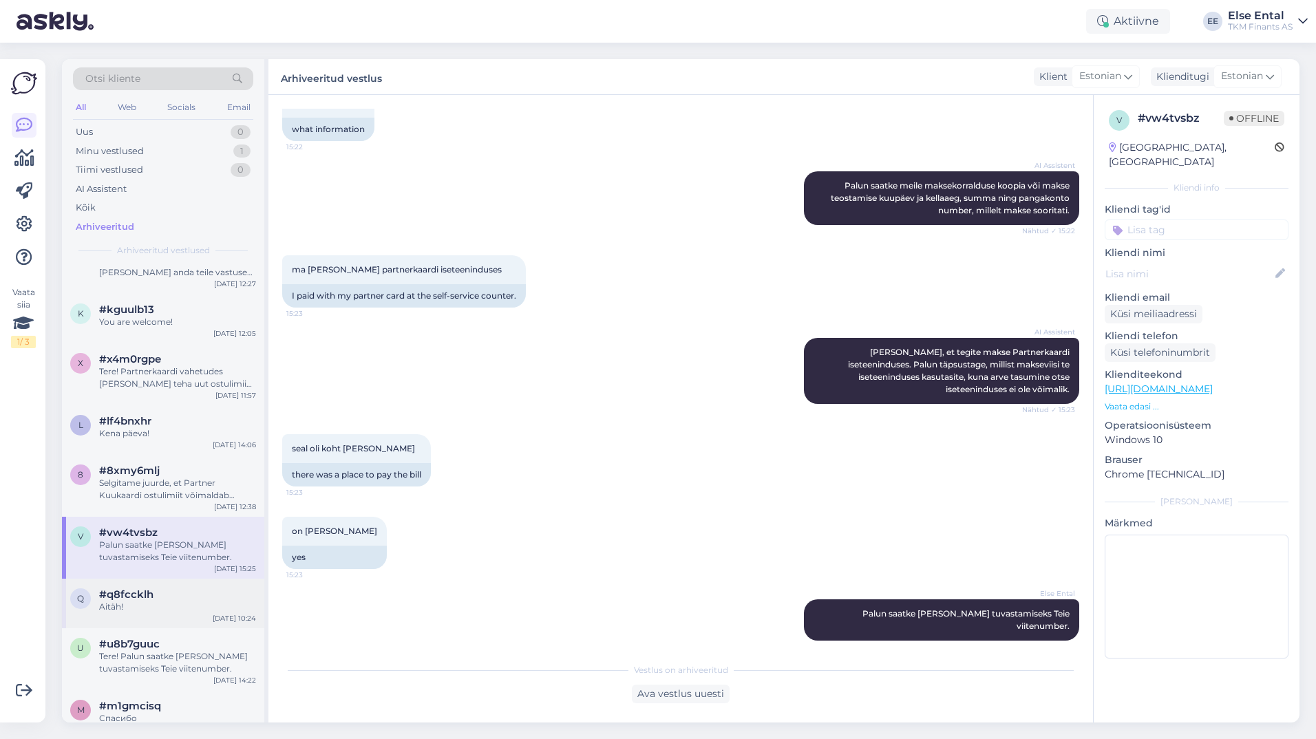
click at [168, 601] on div "Aitäh!" at bounding box center [177, 607] width 157 height 12
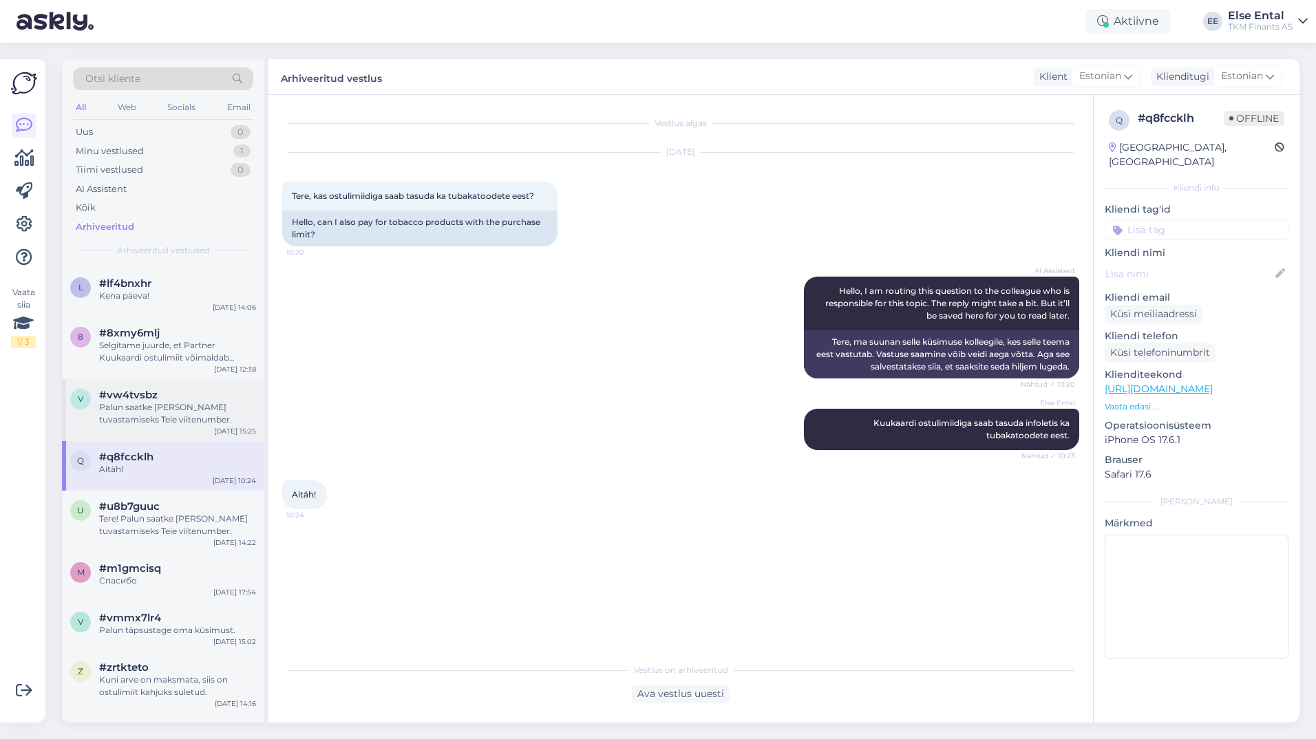
scroll to position [784, 0]
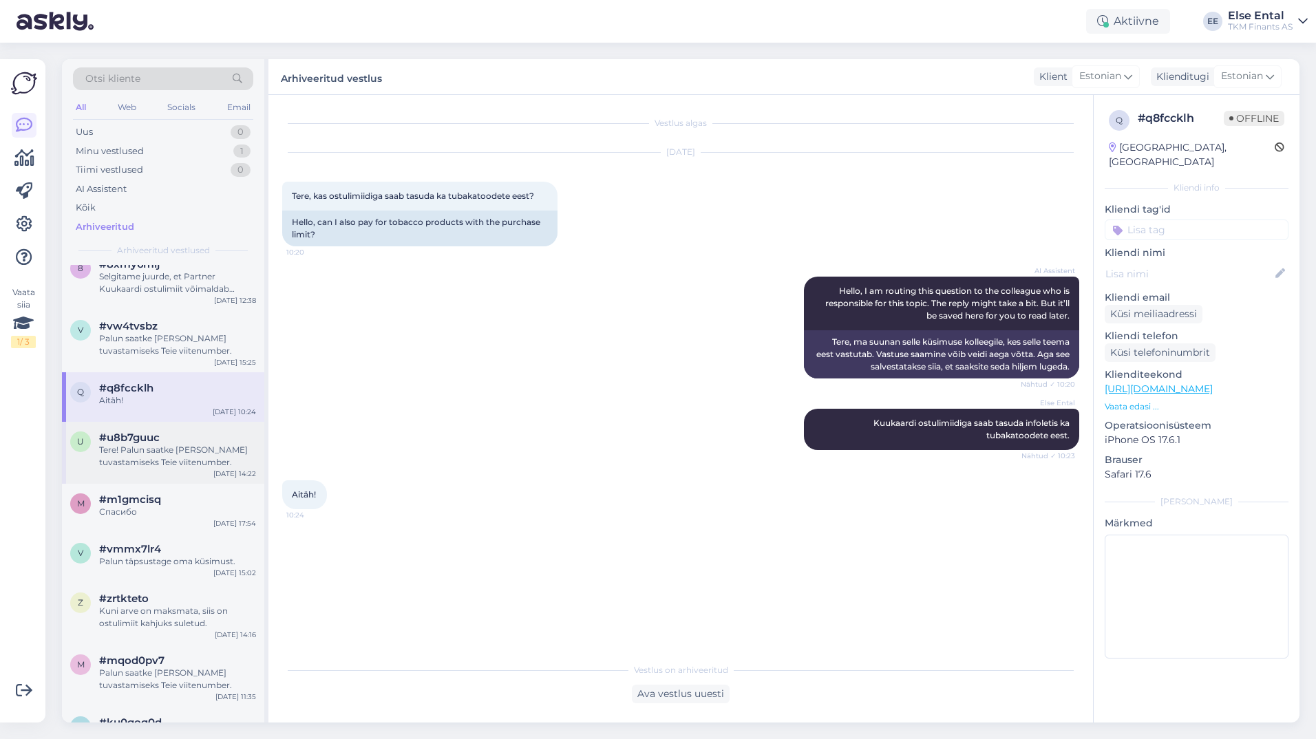
click at [155, 454] on div "Tere! Palun saatke [PERSON_NAME] tuvastamiseks Teie viitenumber." at bounding box center [177, 456] width 157 height 25
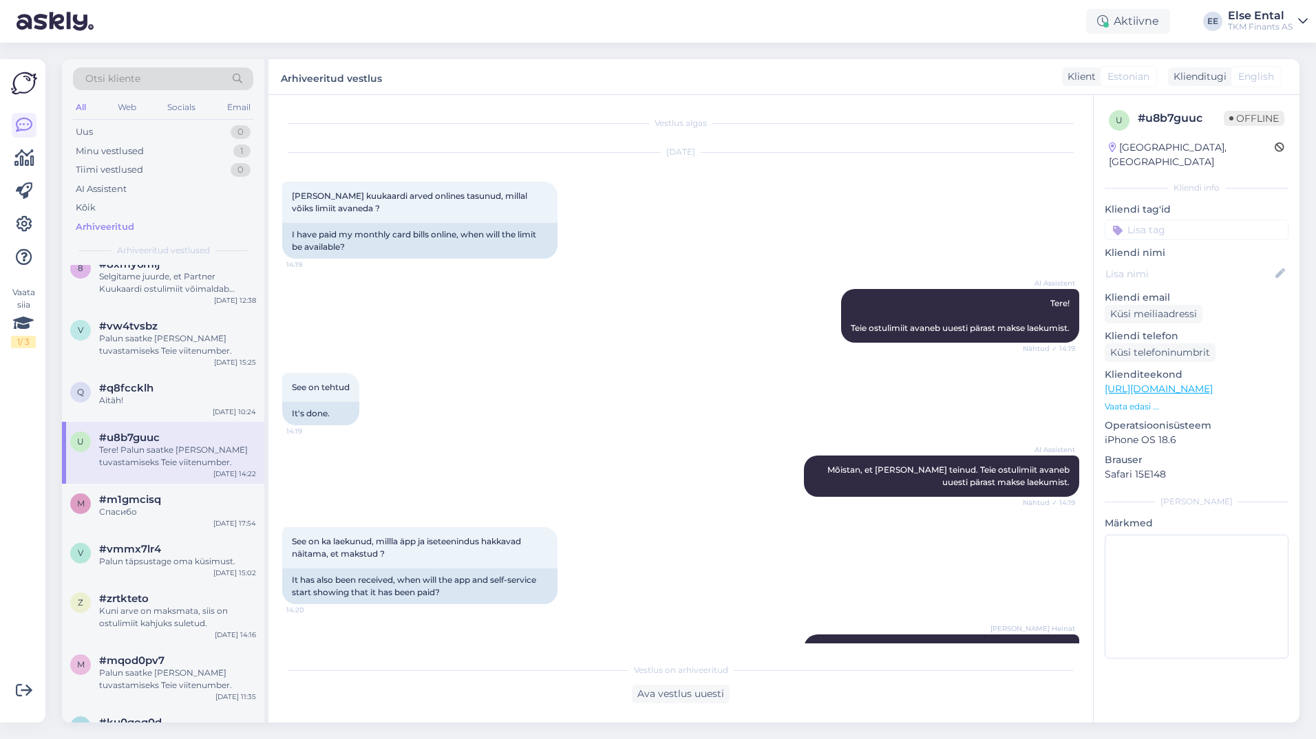
scroll to position [83, 0]
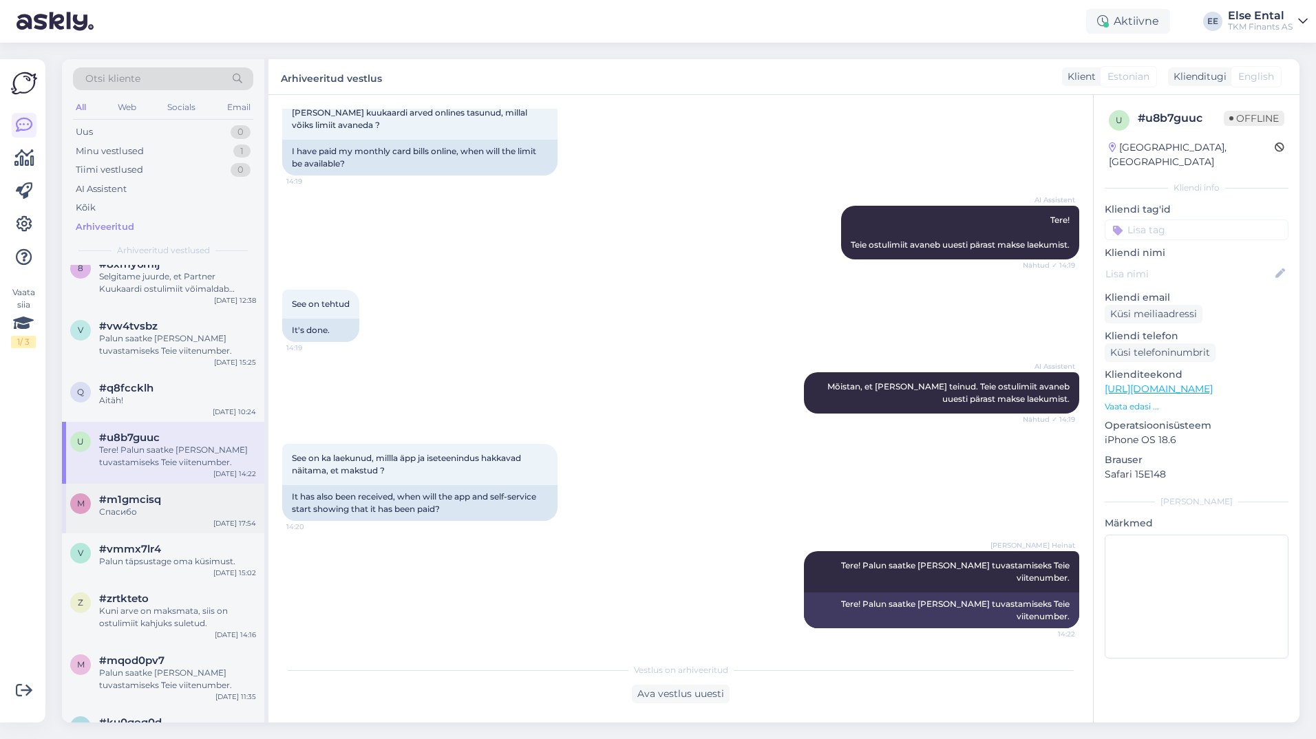
click at [155, 508] on div "Спасибо" at bounding box center [177, 512] width 157 height 12
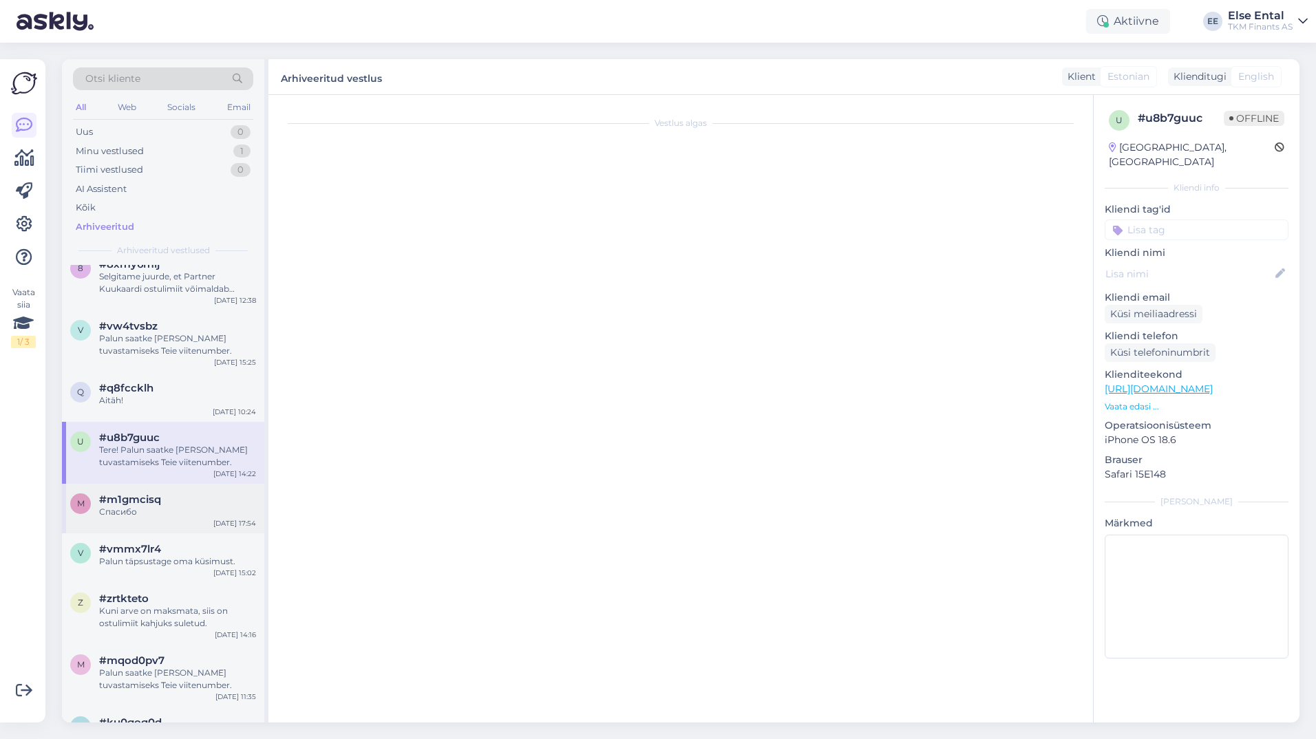
scroll to position [0, 0]
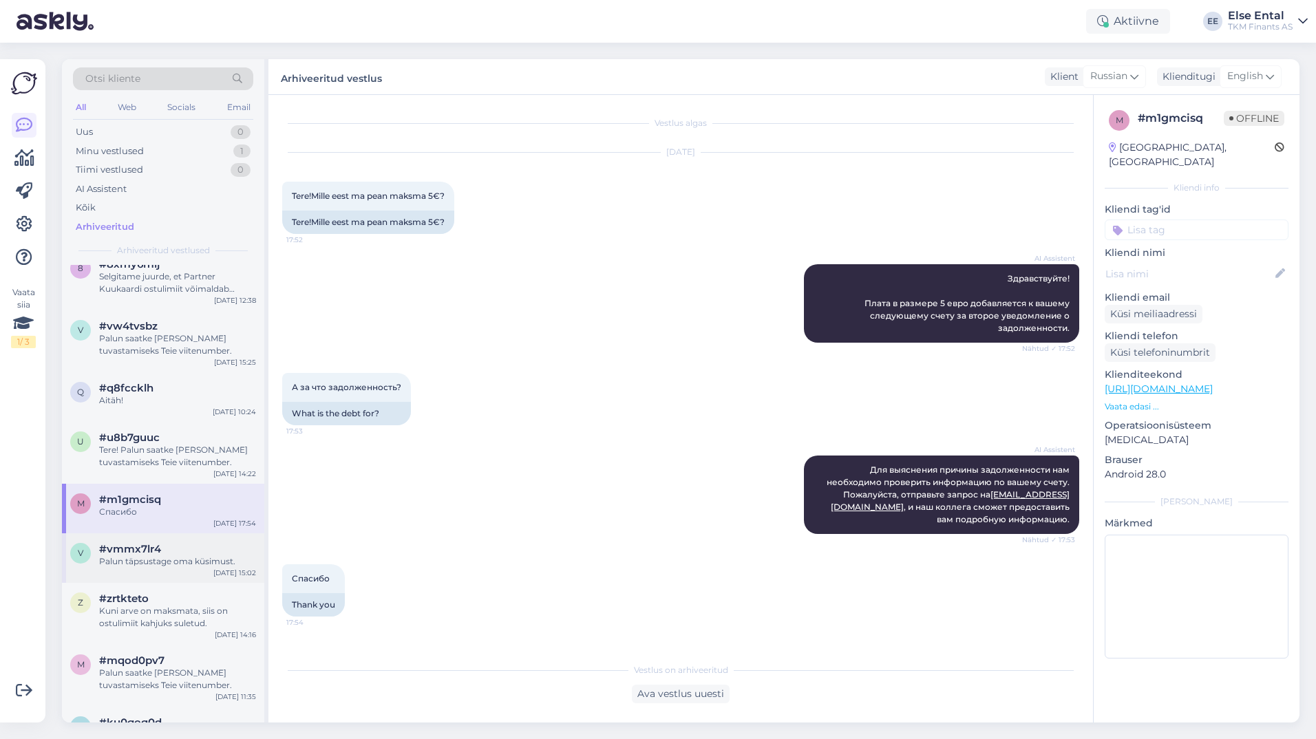
click at [164, 567] on div "Palun täpsustage oma küsimust." at bounding box center [177, 561] width 157 height 12
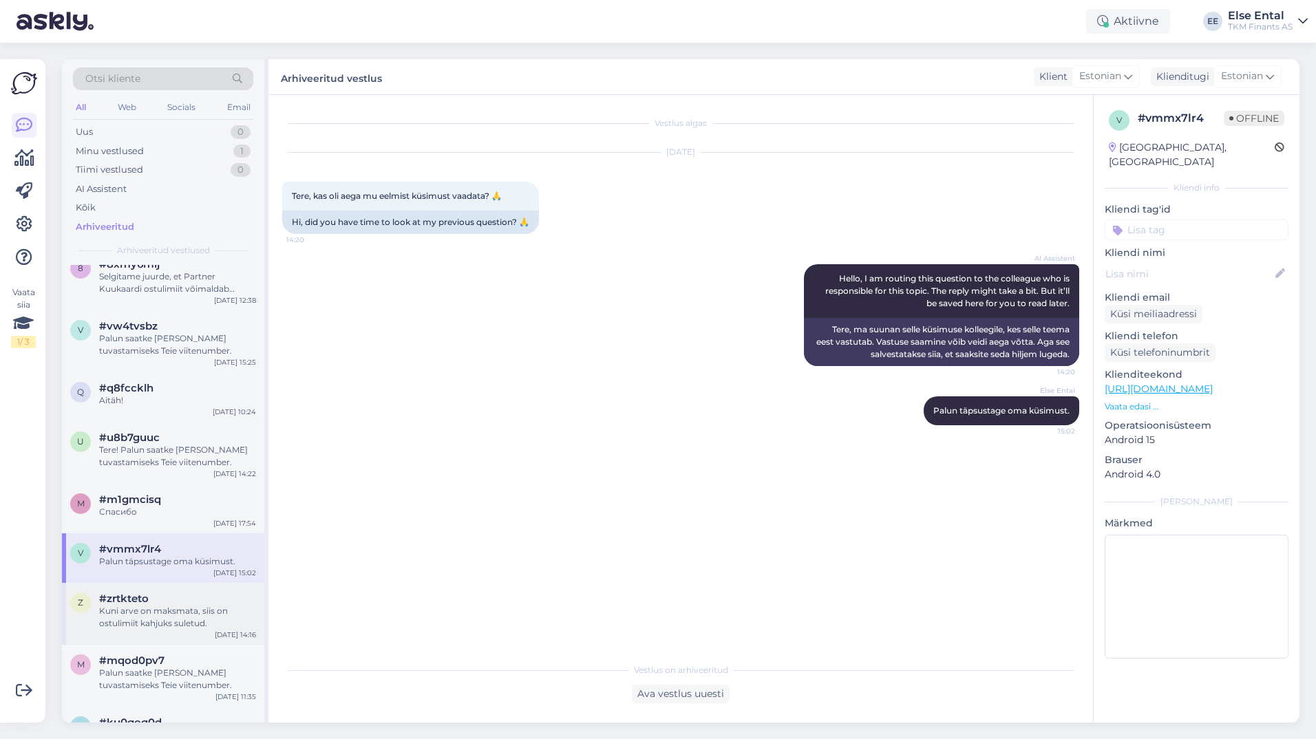
click at [155, 598] on div "#zrtkteto" at bounding box center [177, 598] width 157 height 12
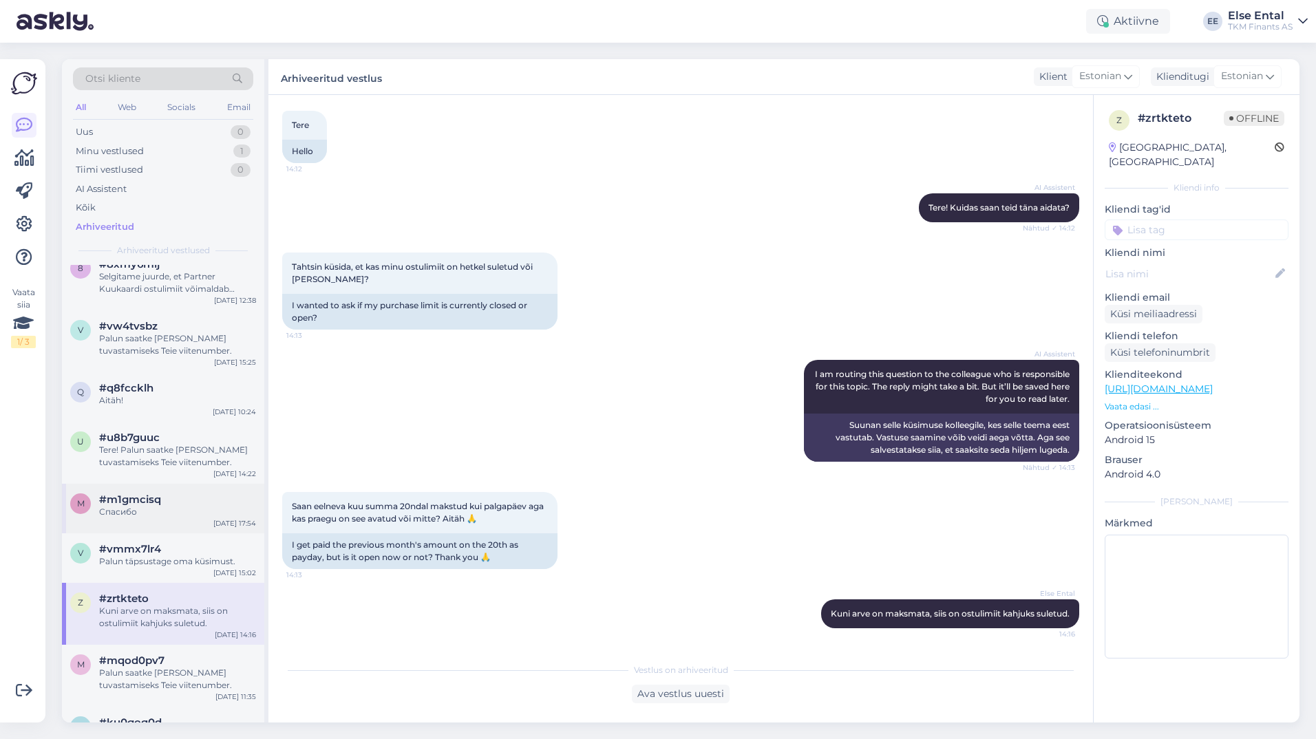
scroll to position [922, 0]
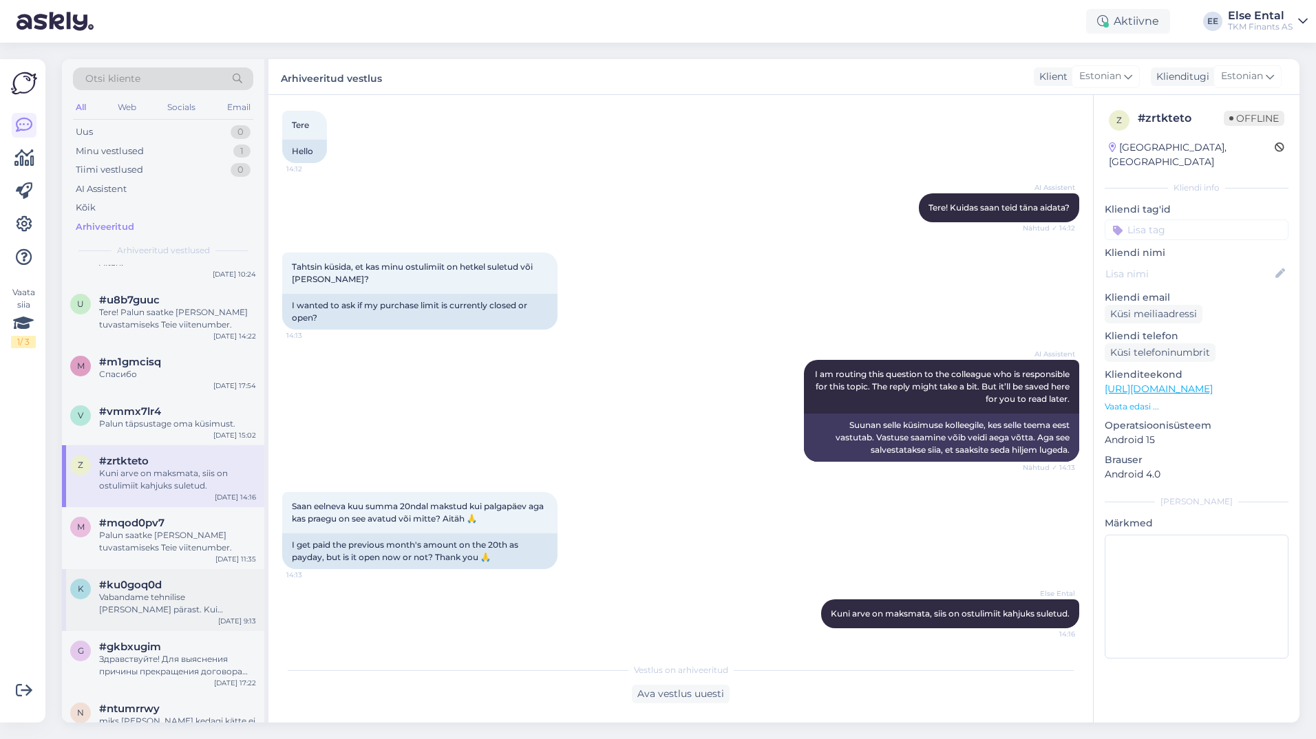
click at [156, 597] on div "Vabandame tehnilise [PERSON_NAME] pärast. Kui võimalik, proovige kasutada teist…" at bounding box center [177, 603] width 157 height 25
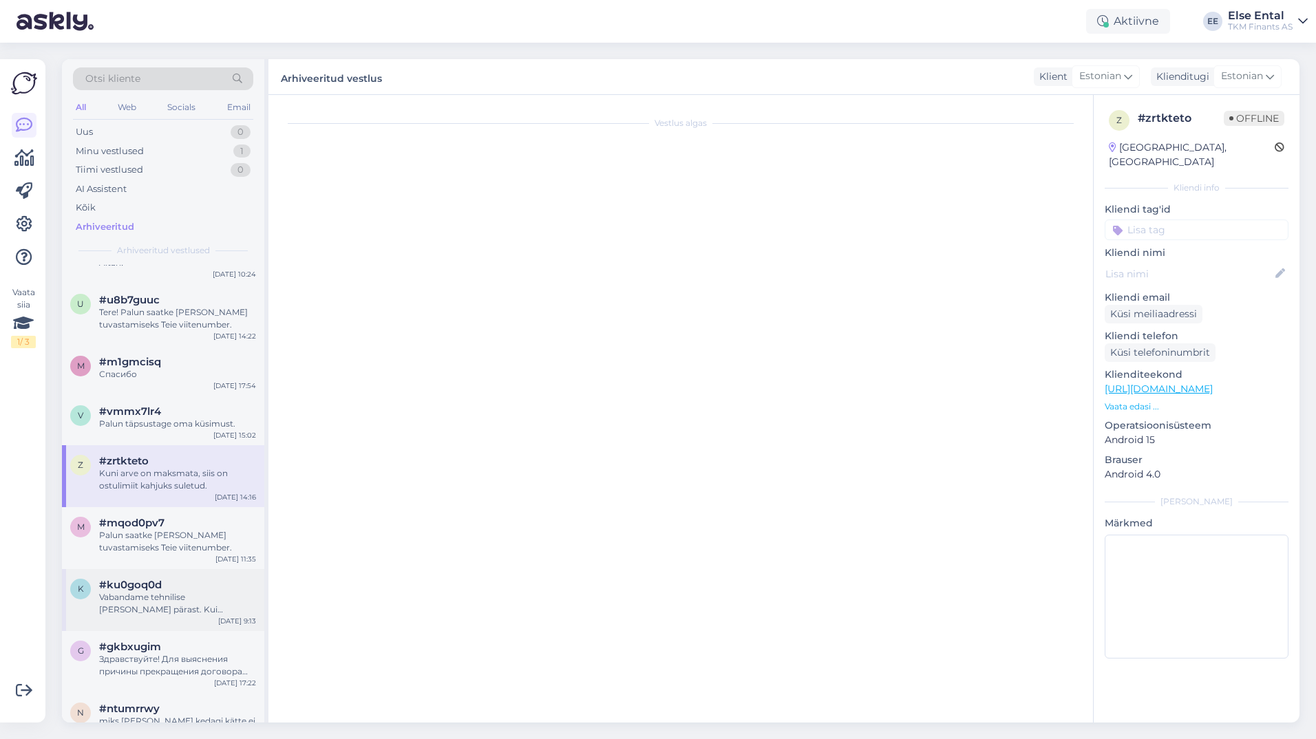
scroll to position [0, 0]
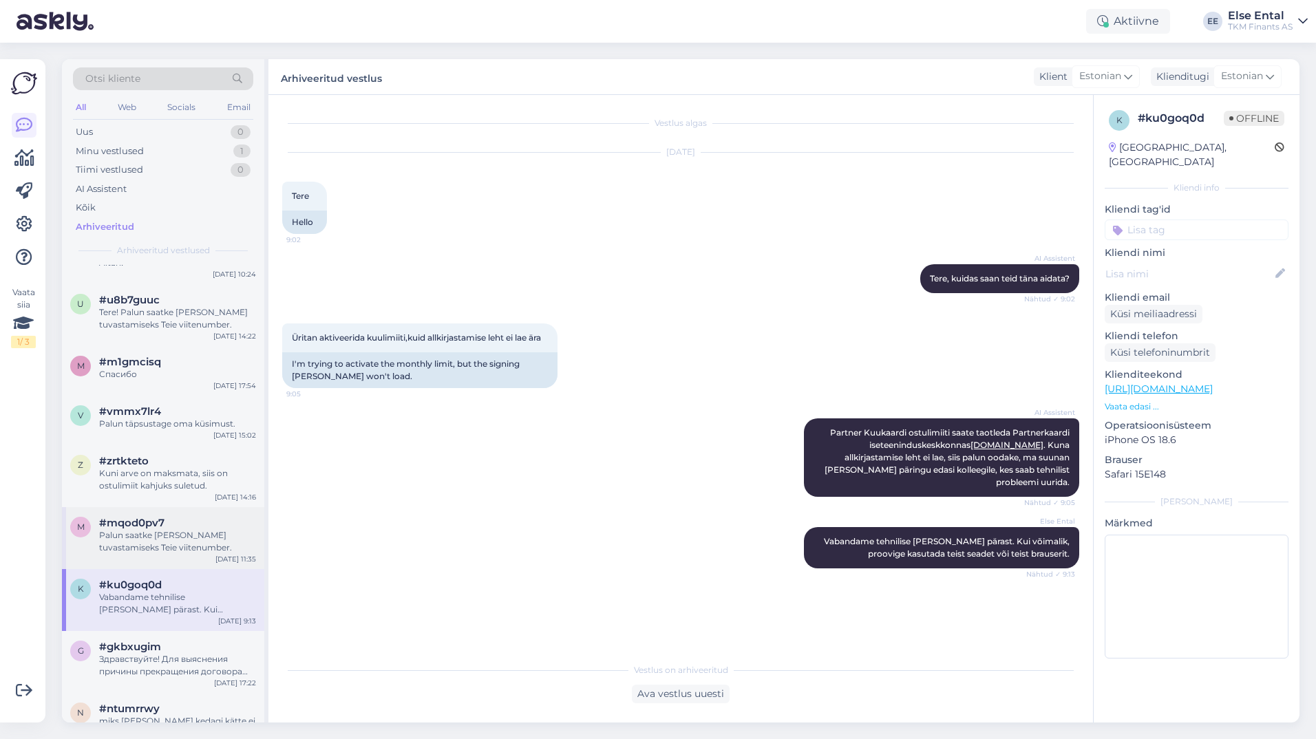
click at [154, 530] on div "Palun saatke [PERSON_NAME] tuvastamiseks Teie viitenumber." at bounding box center [177, 541] width 157 height 25
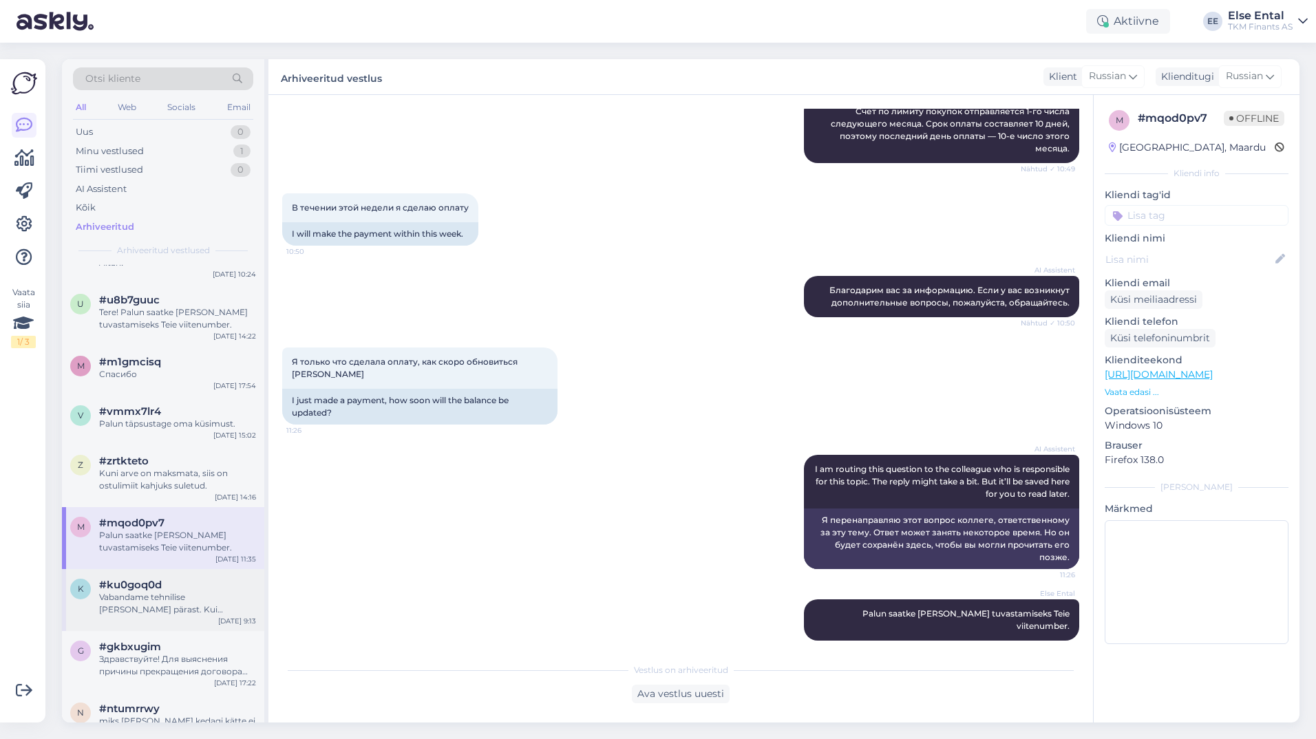
scroll to position [1060, 0]
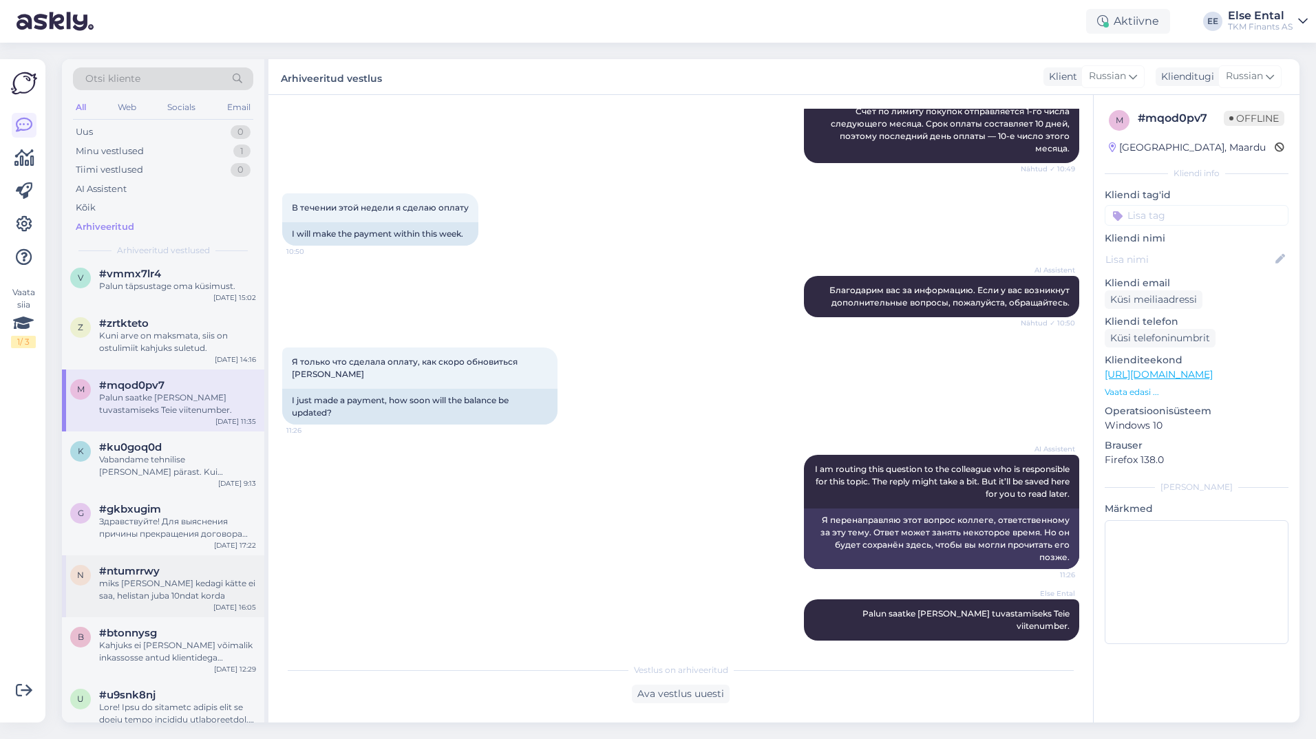
click at [156, 583] on div "miks [PERSON_NAME] kedagi kätte ei saa, helistan juba 10ndat korda" at bounding box center [177, 589] width 157 height 25
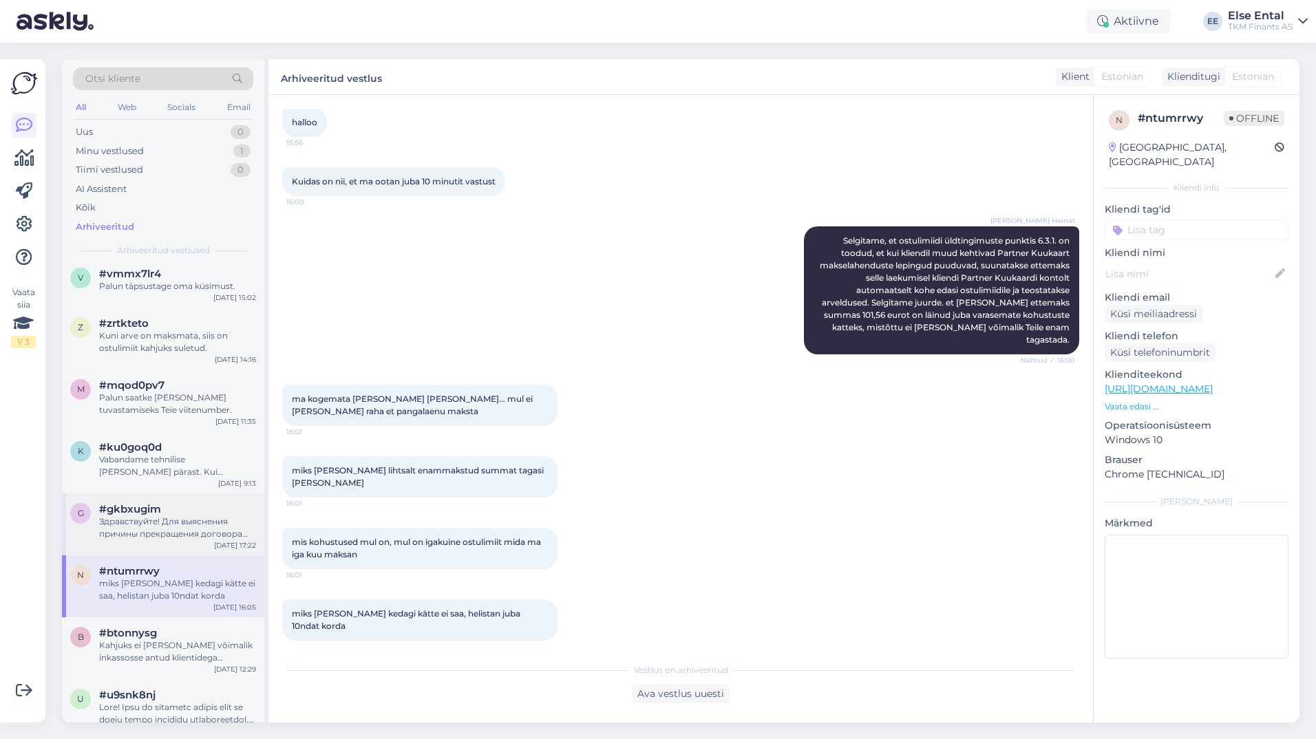
scroll to position [1128, 0]
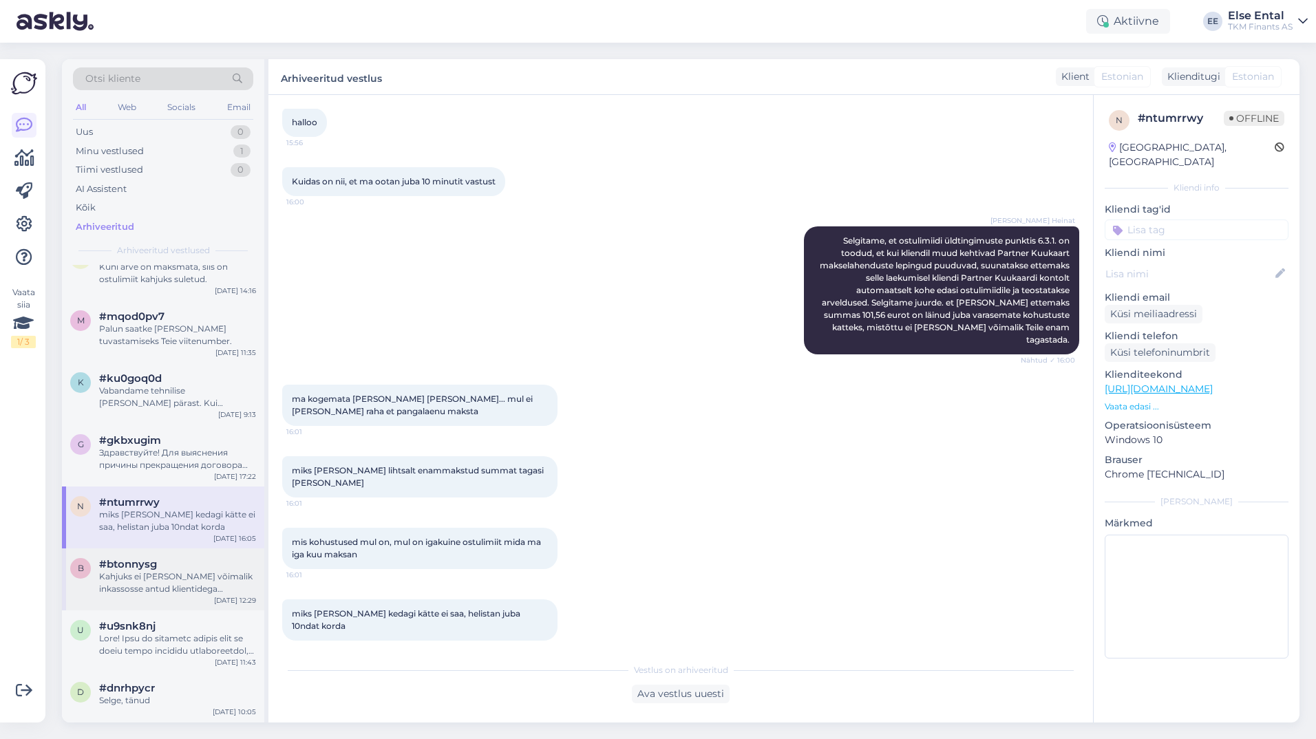
click at [169, 575] on div "Kahjuks ei [PERSON_NAME] võimalik inkassosse antud klientidega kokkuleppeid sõl…" at bounding box center [177, 582] width 157 height 25
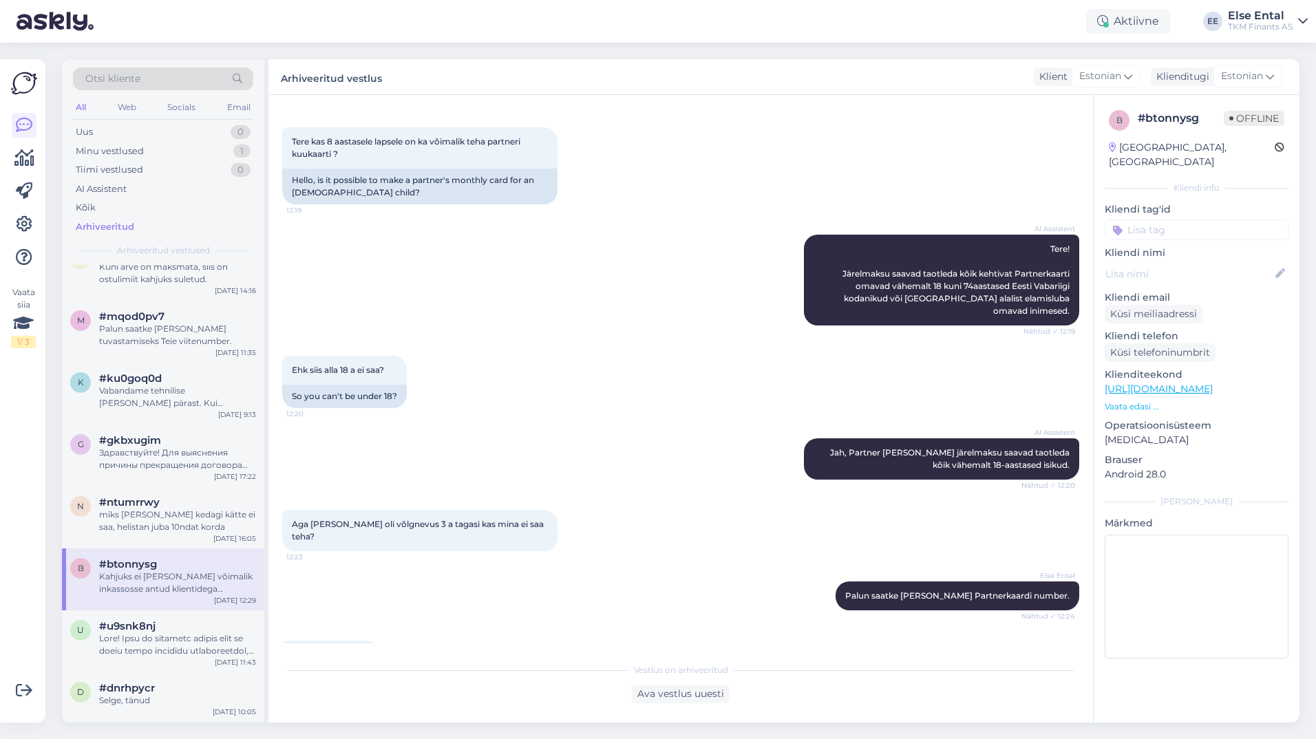
scroll to position [192, 0]
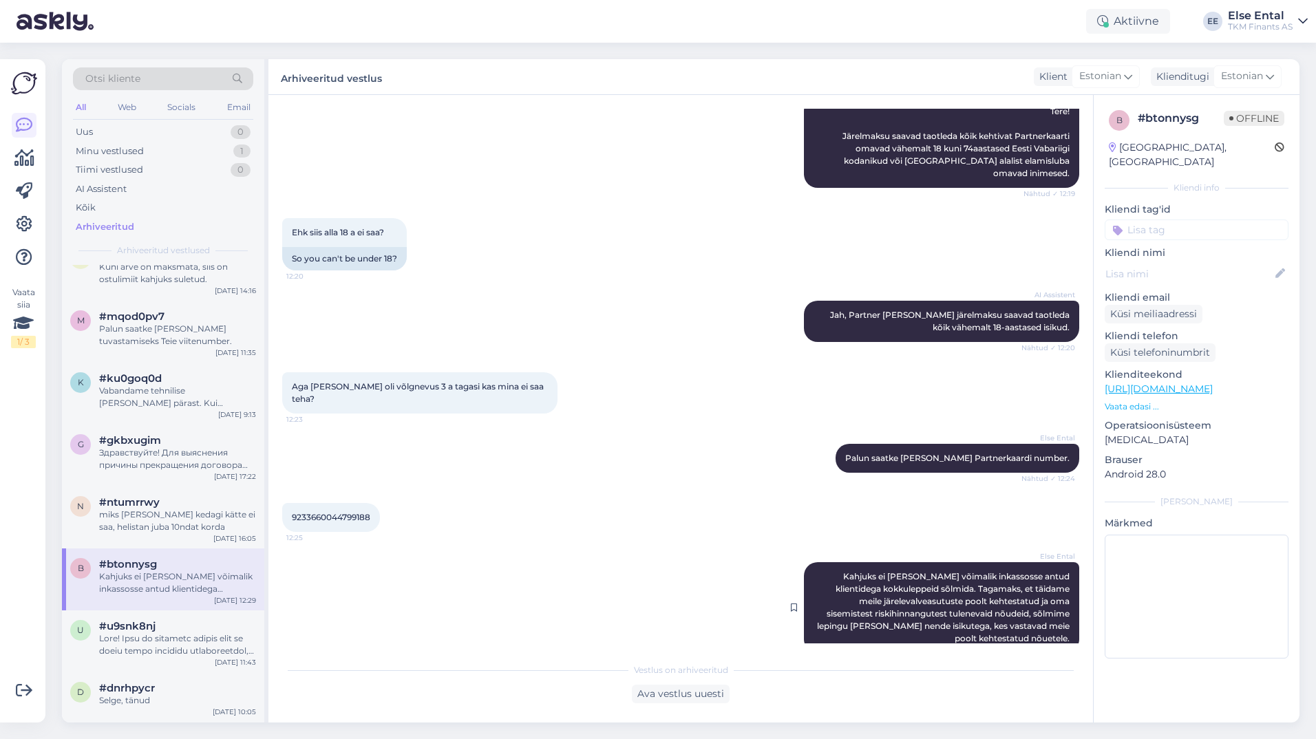
click at [905, 570] on div "Else Ental Kahjuks ei [PERSON_NAME] võimalik inkassosse antud klientidega kokku…" at bounding box center [941, 607] width 275 height 91
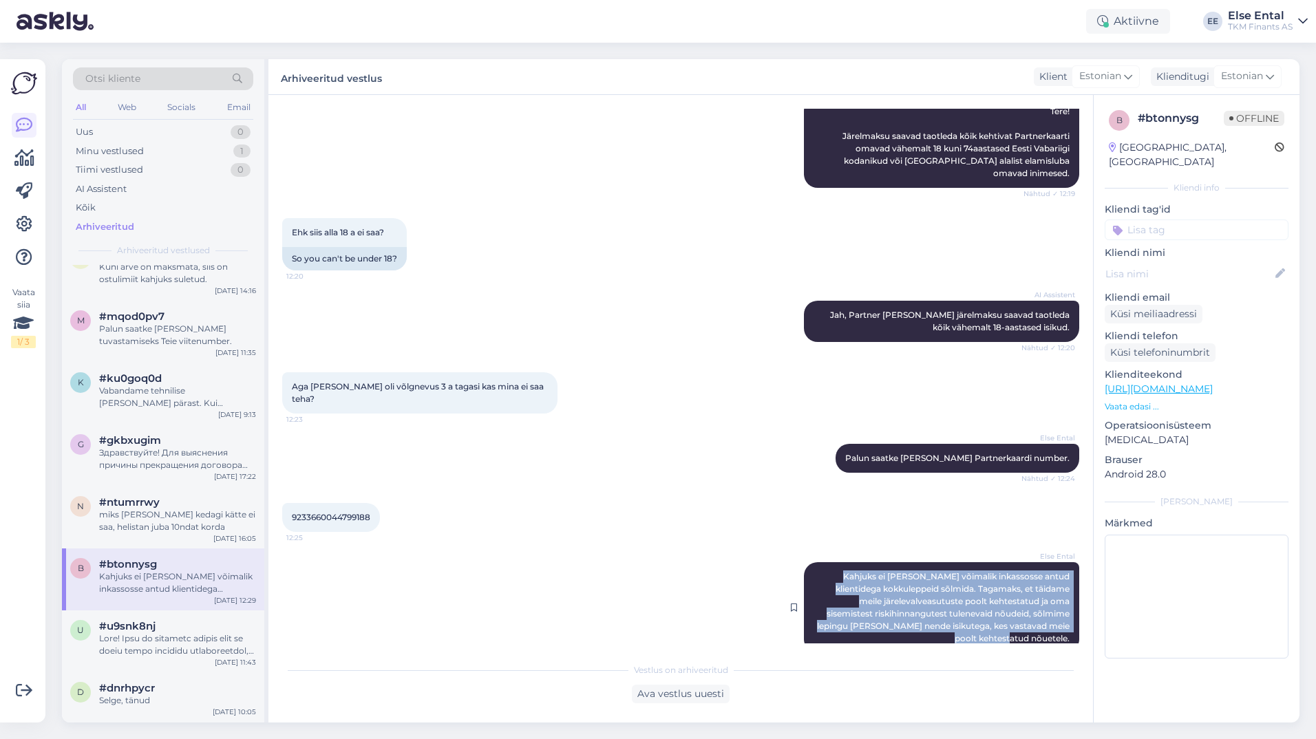
drag, startPoint x: 1059, startPoint y: 612, endPoint x: 818, endPoint y: 549, distance: 249.0
click at [818, 562] on div "Else Ental Kahjuks ei [PERSON_NAME] võimalik inkassosse antud klientidega kokku…" at bounding box center [941, 607] width 275 height 91
copy span "Kahjuks ei [PERSON_NAME] võimalik inkassosse antud klientidega kokkuleppeid sõl…"
click at [125, 149] on div "Minu vestlused" at bounding box center [110, 151] width 68 height 14
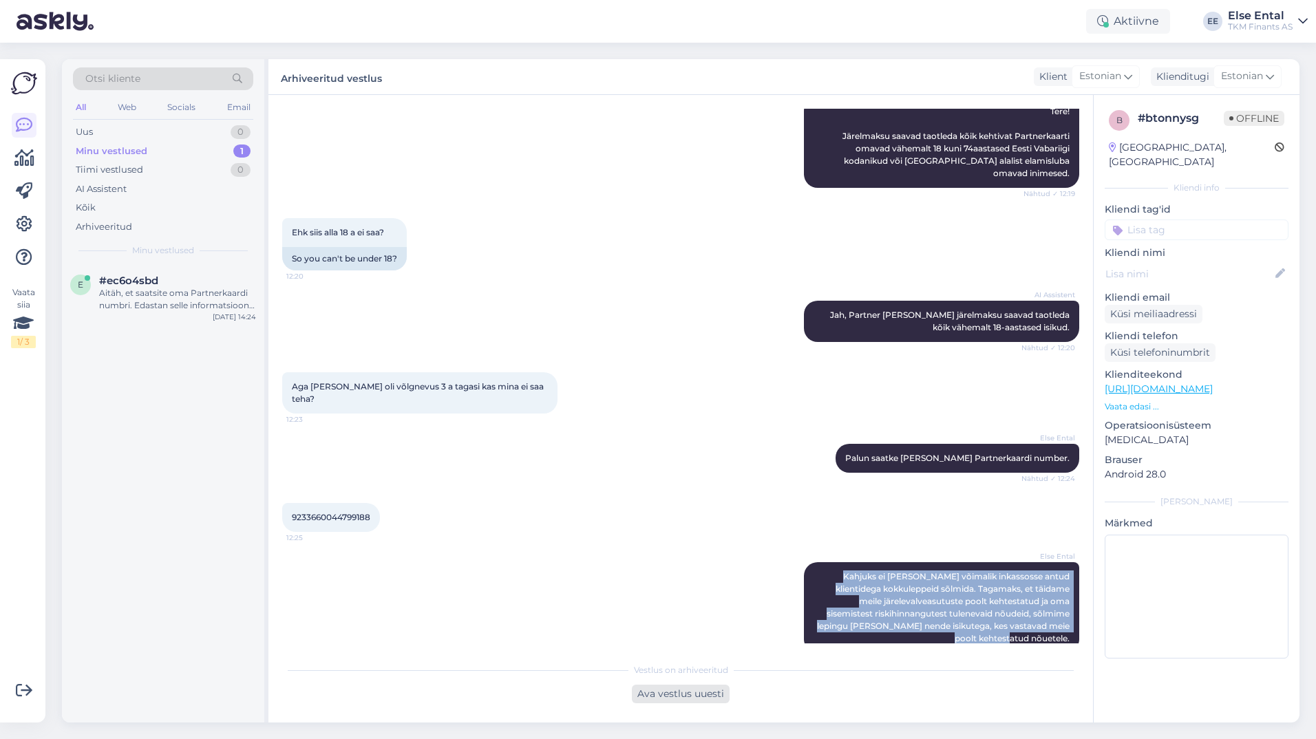
click at [656, 689] on div "Ava vestlus uuesti" at bounding box center [681, 694] width 98 height 19
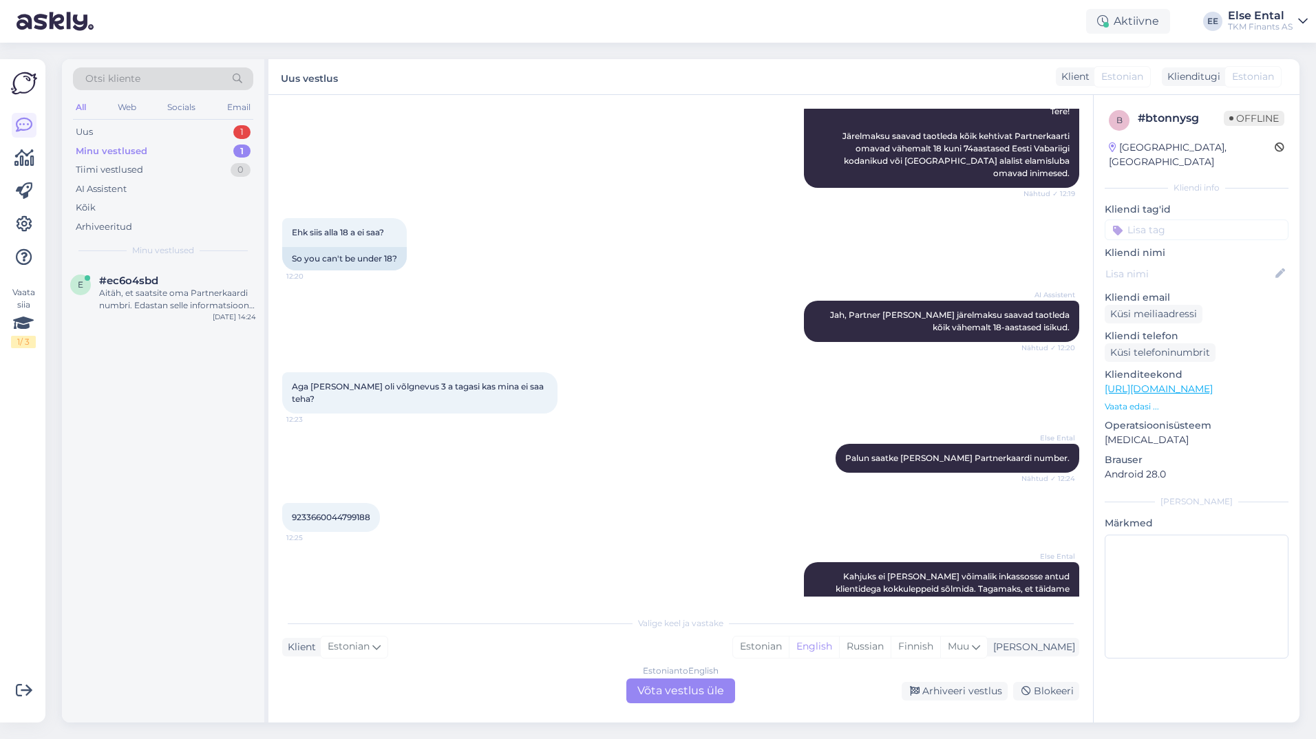
click at [659, 698] on div "Estonian to English Võta vestlus üle" at bounding box center [680, 690] width 109 height 25
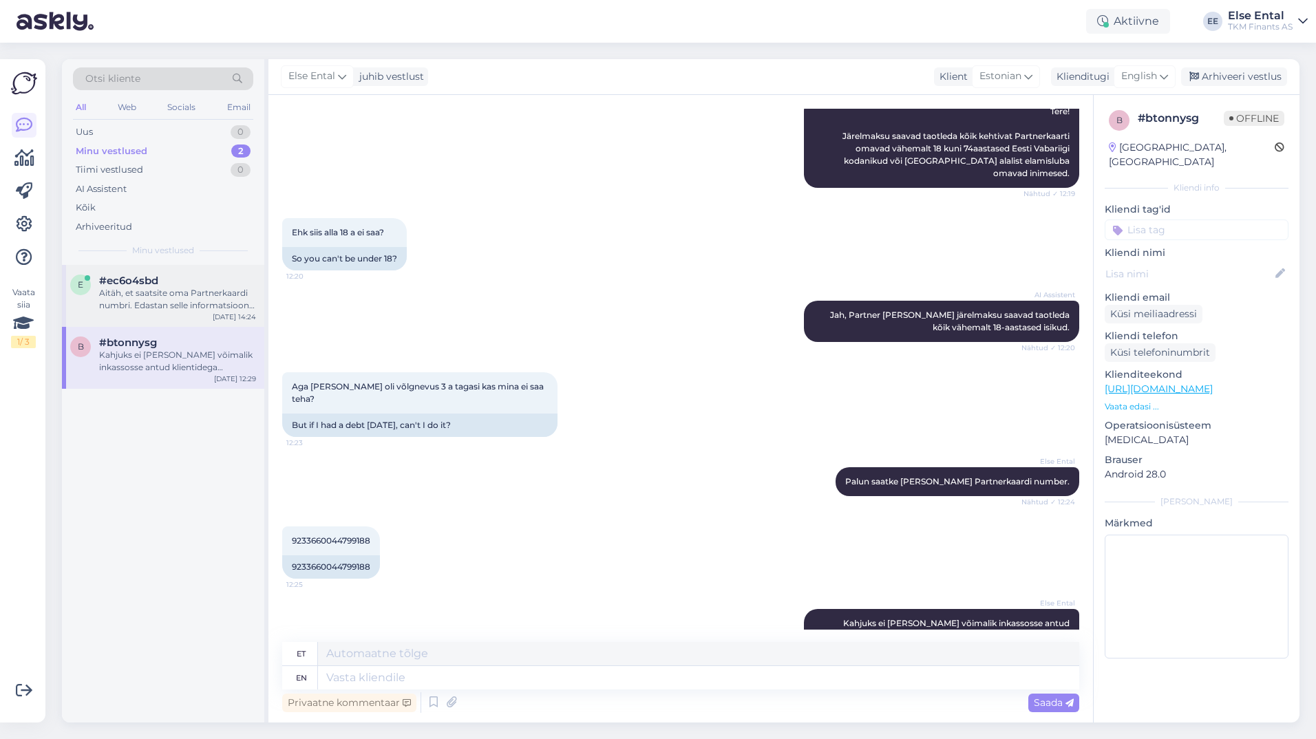
click at [151, 298] on div "Aitäh, et saatsite oma Partnerkaardi numbri. Edastan selle informatsiooni vastu…" at bounding box center [177, 299] width 157 height 25
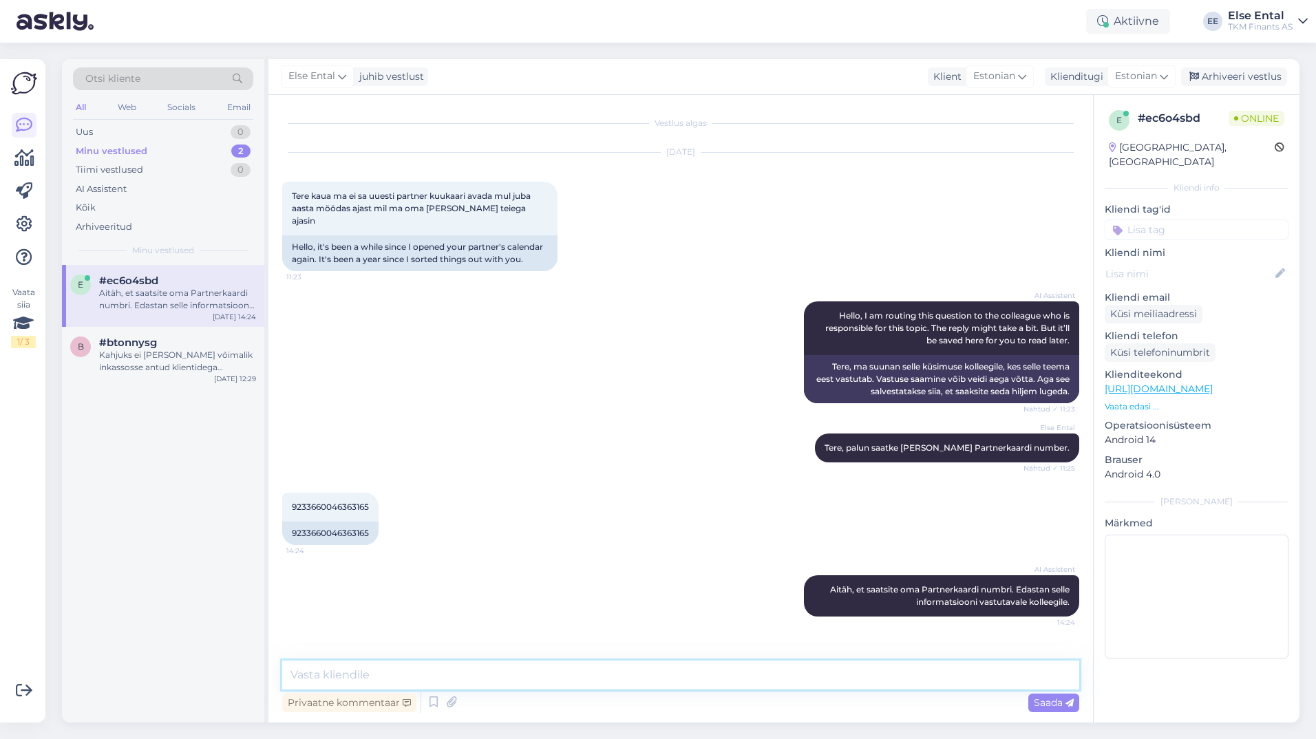
click at [355, 664] on textarea at bounding box center [680, 675] width 797 height 29
paste textarea "Kahjuks ei [PERSON_NAME] võimalik inkassosse antud klientidega kokkuleppeid sõl…"
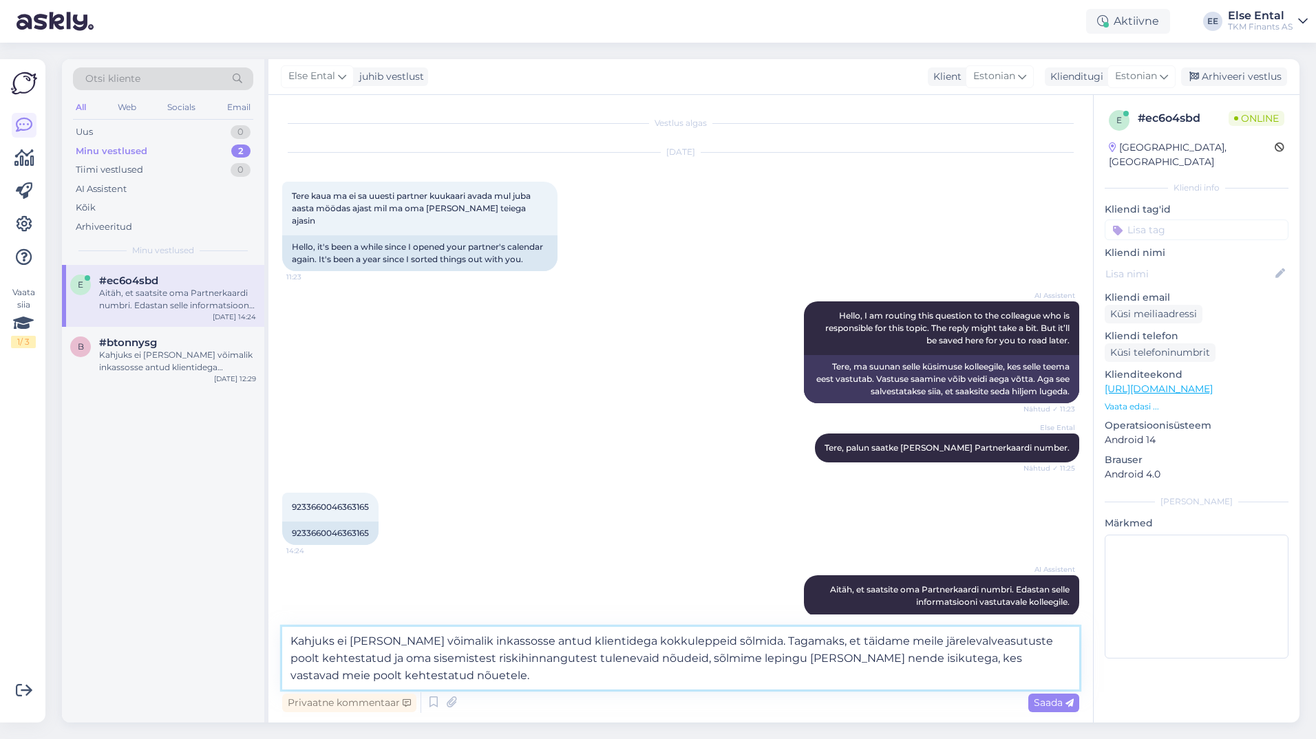
type textarea "Kahjuks ei [PERSON_NAME] võimalik inkassosse antud klientidega kokkuleppeid sõl…"
click at [793, 676] on textarea "Kahjuks ei [PERSON_NAME] võimalik inkassosse antud klientidega kokkuleppeid sõl…" at bounding box center [680, 658] width 797 height 63
drag, startPoint x: 1050, startPoint y: 707, endPoint x: 1041, endPoint y: 704, distance: 9.4
click at [1049, 707] on span "Saada" at bounding box center [1053, 702] width 40 height 12
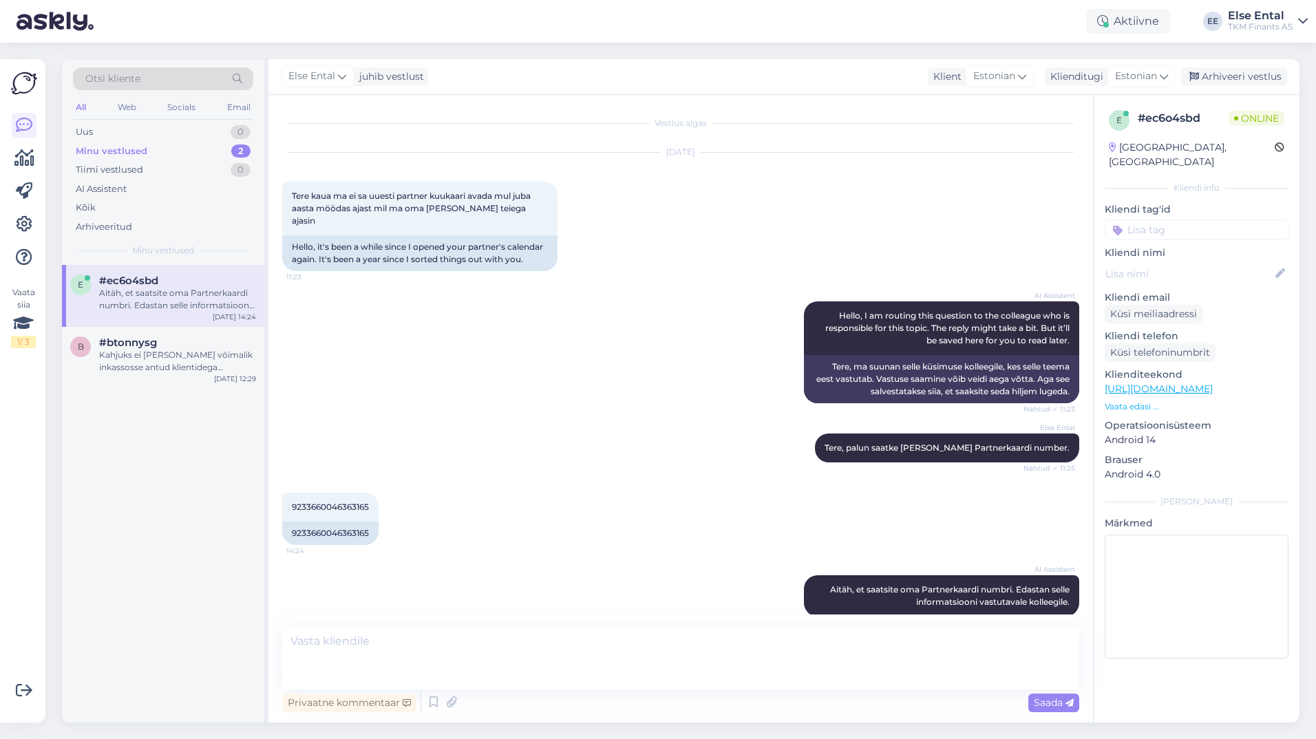
scroll to position [92, 0]
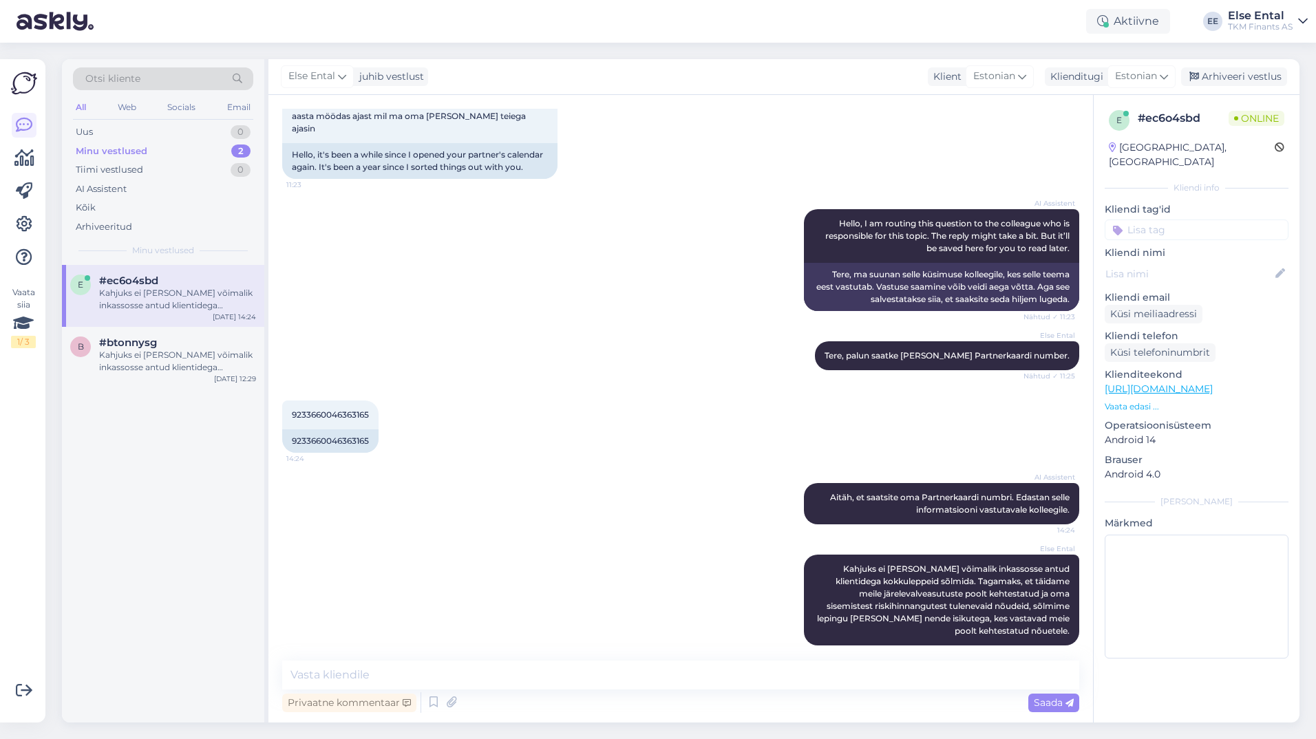
click at [109, 318] on div "e #ec6o4sbd Kahjuks ei [PERSON_NAME] võimalik inkassosse antud klientidega kokk…" at bounding box center [163, 296] width 202 height 62
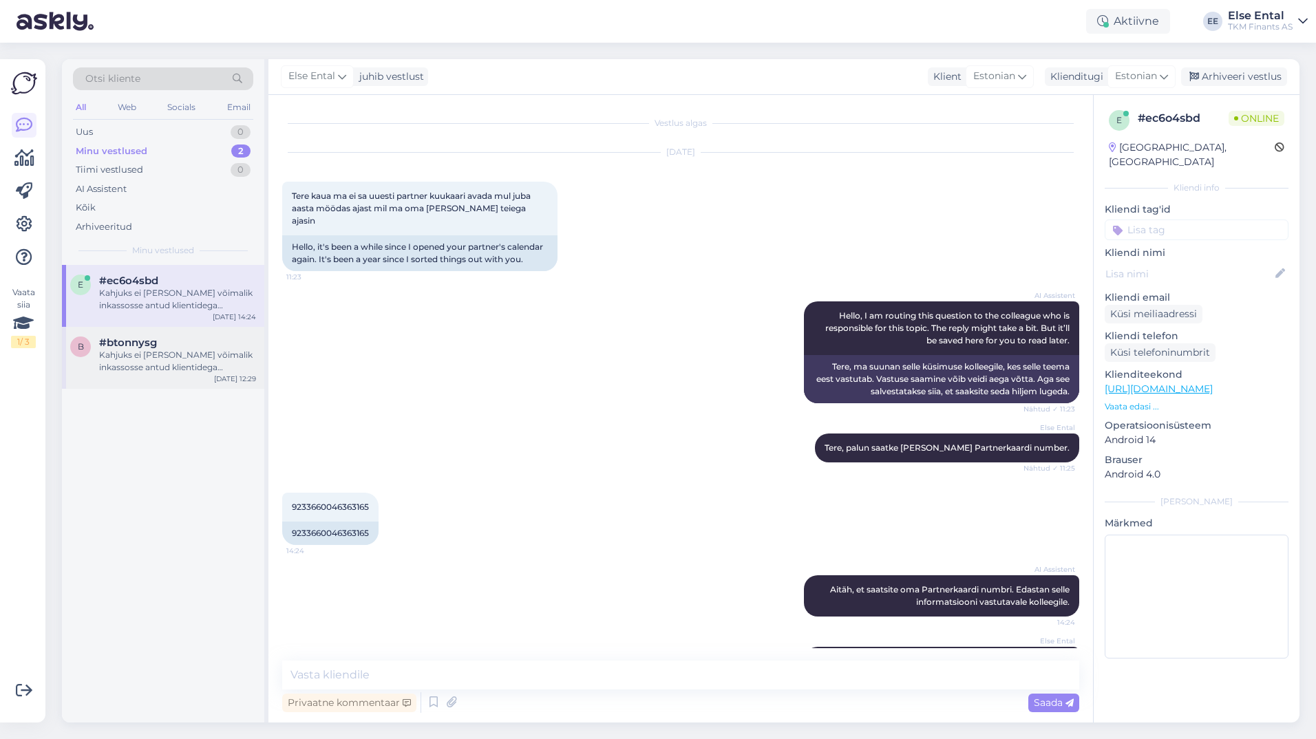
click at [109, 353] on div "Kahjuks ei [PERSON_NAME] võimalik inkassosse antud klientidega kokkuleppeid sõl…" at bounding box center [177, 361] width 157 height 25
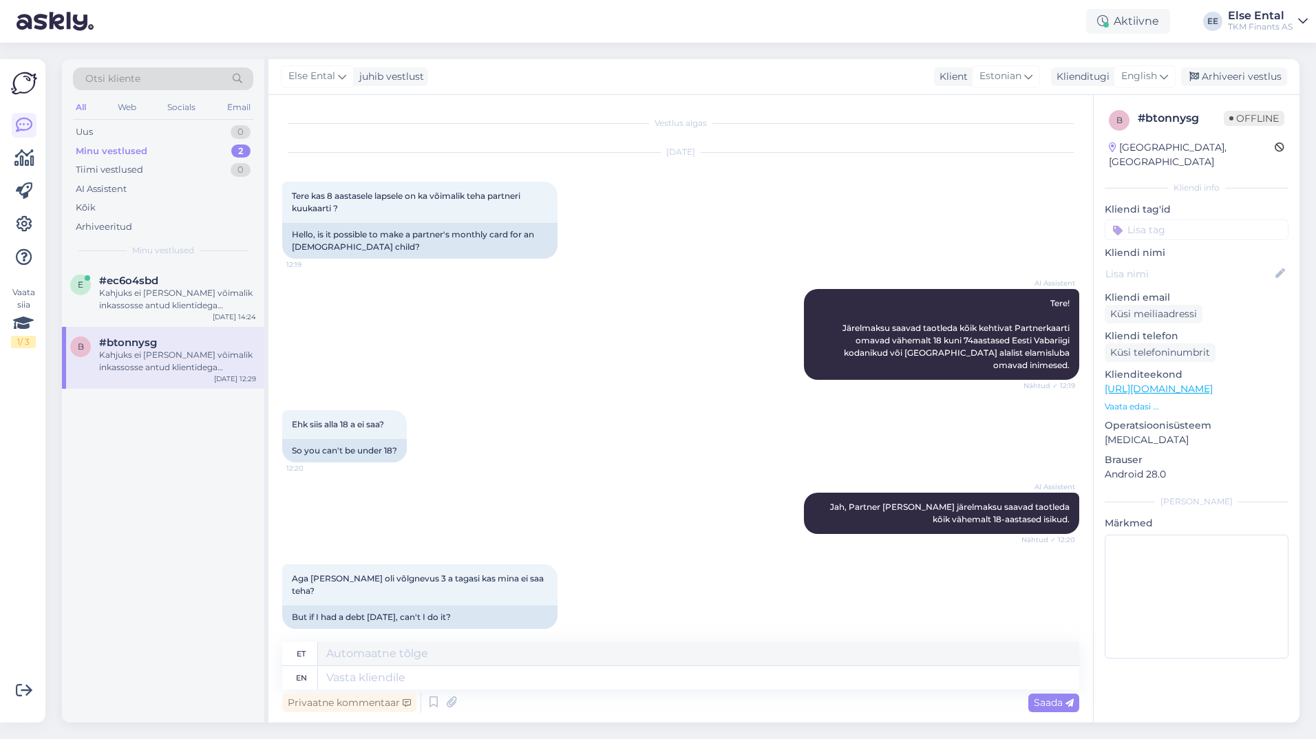
scroll to position [253, 0]
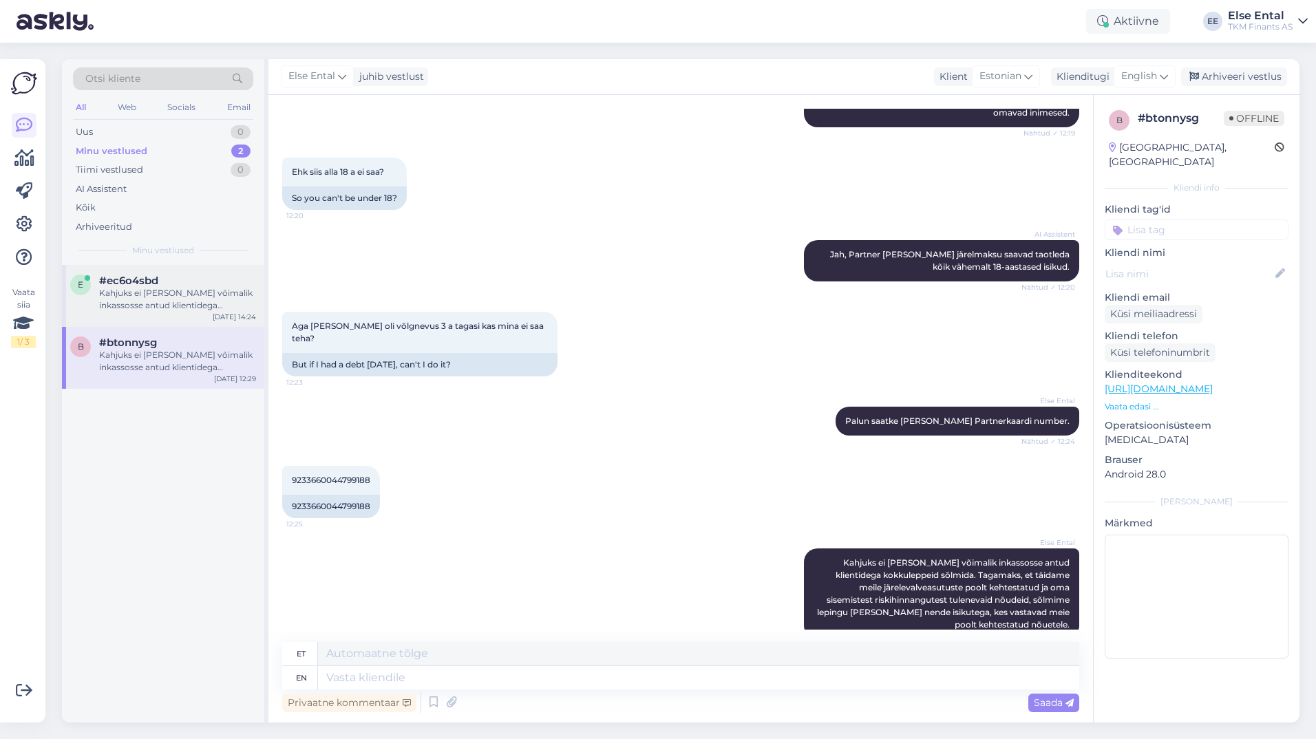
click at [95, 277] on div "e #ec6o4sbd Kahjuks ei [PERSON_NAME] võimalik inkassosse antud klientidega kokk…" at bounding box center [163, 293] width 186 height 37
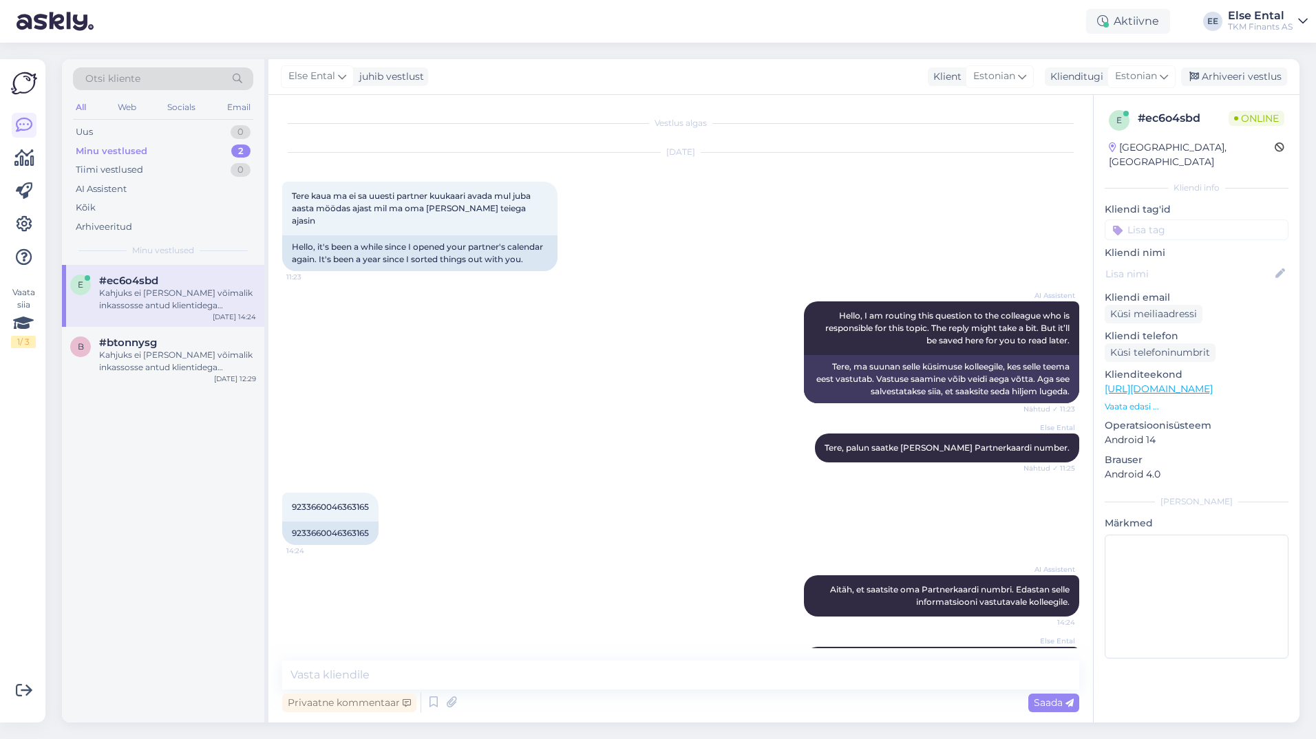
scroll to position [92, 0]
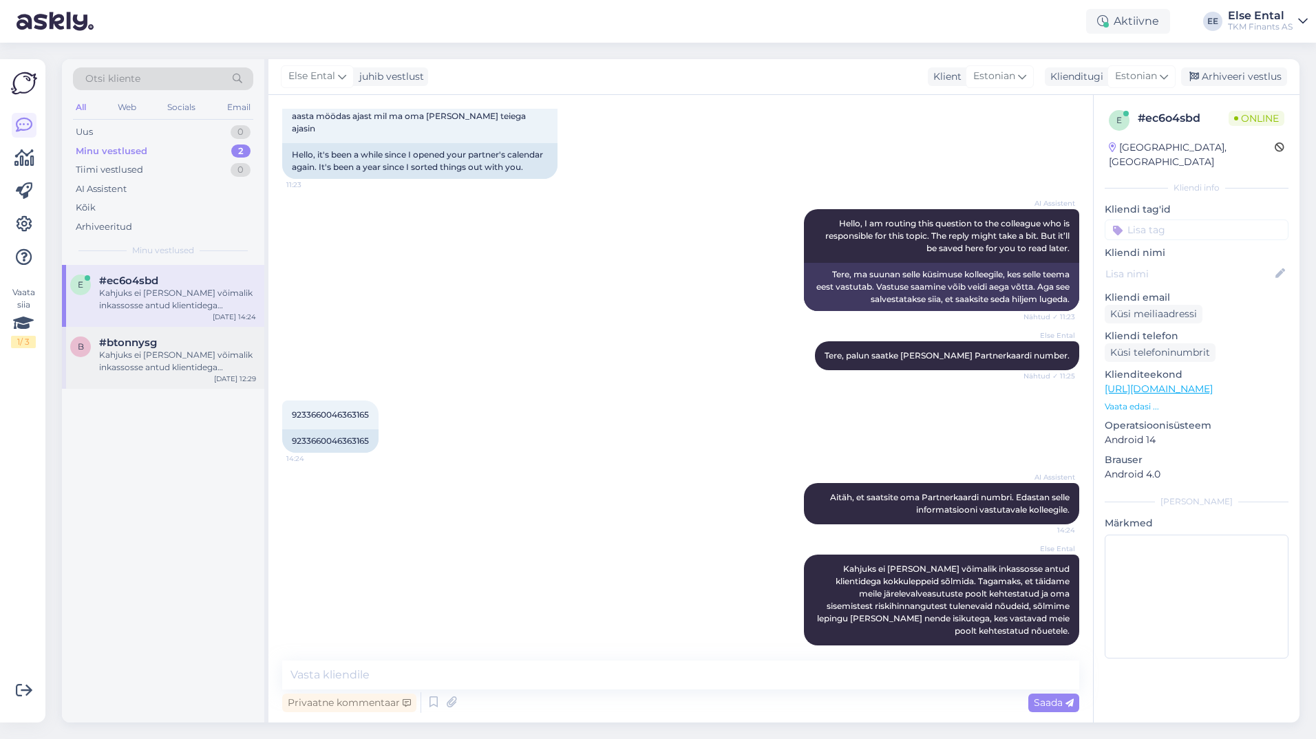
click at [113, 356] on div "Kahjuks ei [PERSON_NAME] võimalik inkassosse antud klientidega kokkuleppeid sõl…" at bounding box center [177, 361] width 157 height 25
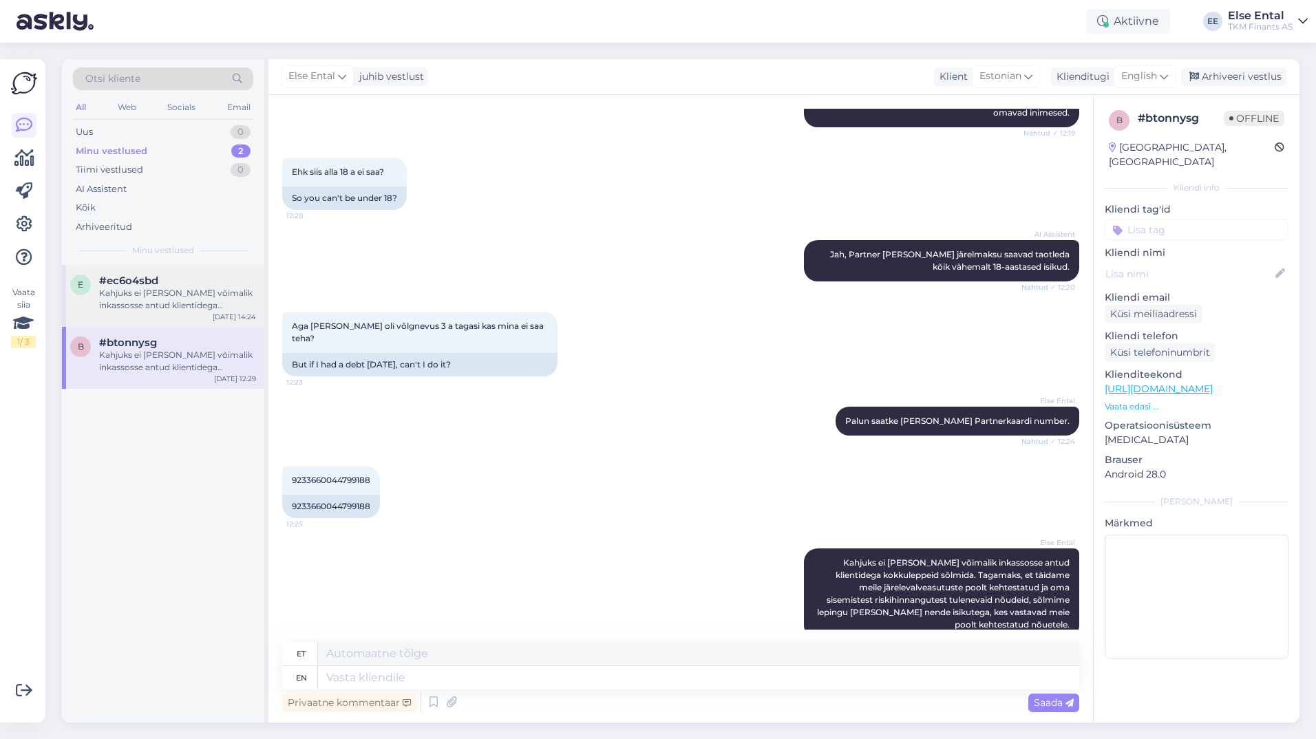
click at [167, 293] on div "Kahjuks ei [PERSON_NAME] võimalik inkassosse antud klientidega kokkuleppeid sõl…" at bounding box center [177, 299] width 157 height 25
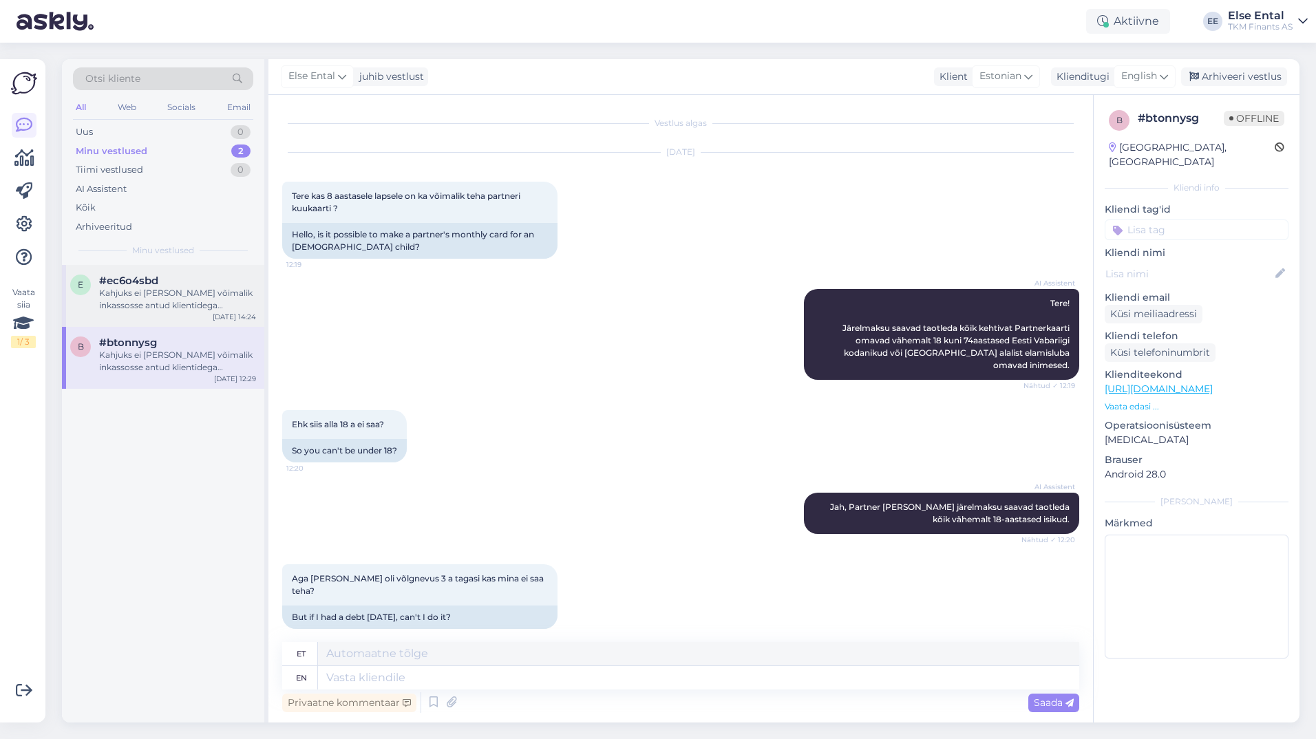
scroll to position [92, 0]
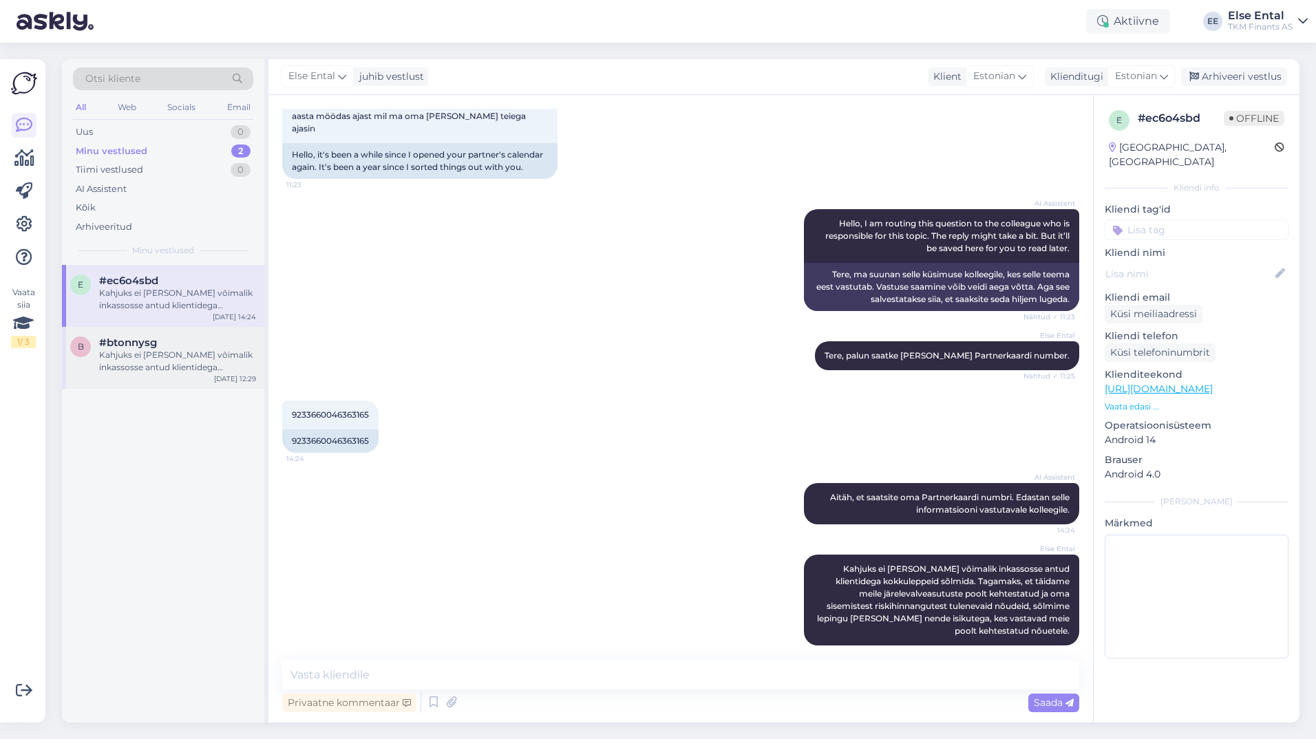
click at [179, 354] on div "Kahjuks ei [PERSON_NAME] võimalik inkassosse antud klientidega kokkuleppeid sõl…" at bounding box center [177, 361] width 157 height 25
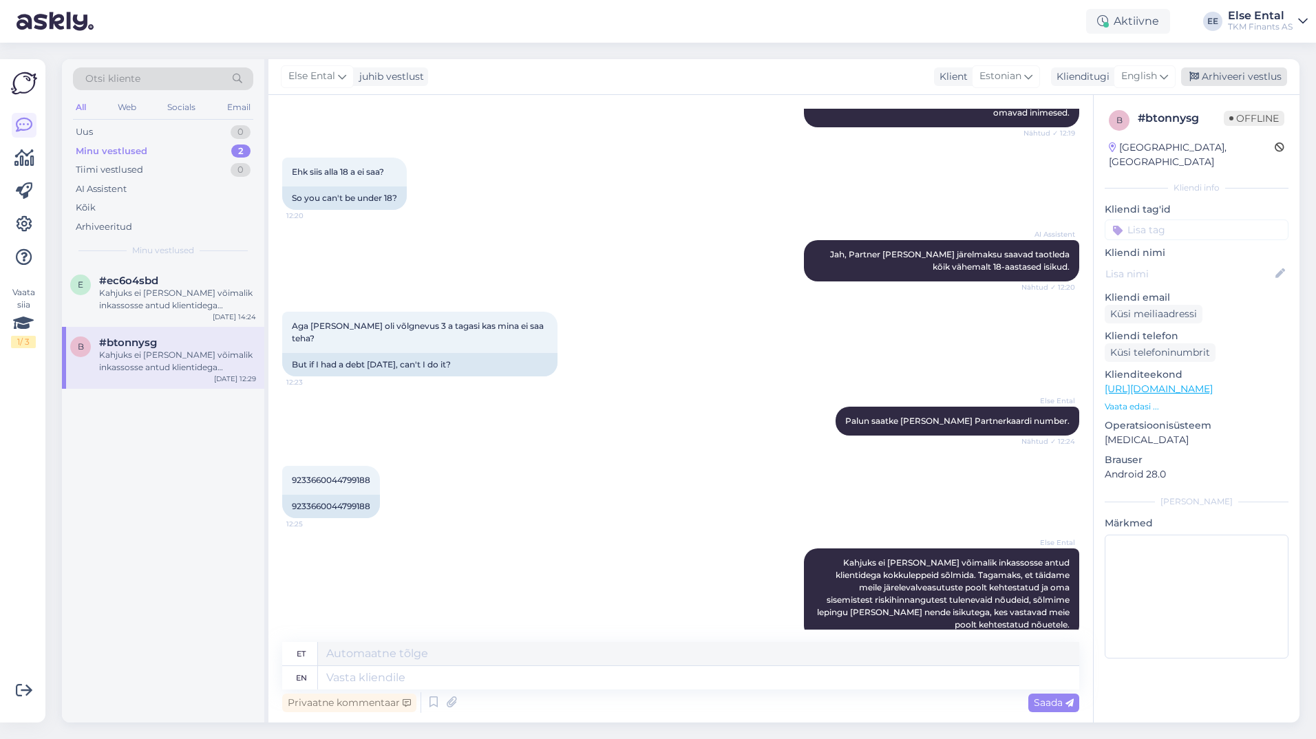
click at [1265, 76] on div "Arhiveeri vestlus" at bounding box center [1234, 76] width 106 height 19
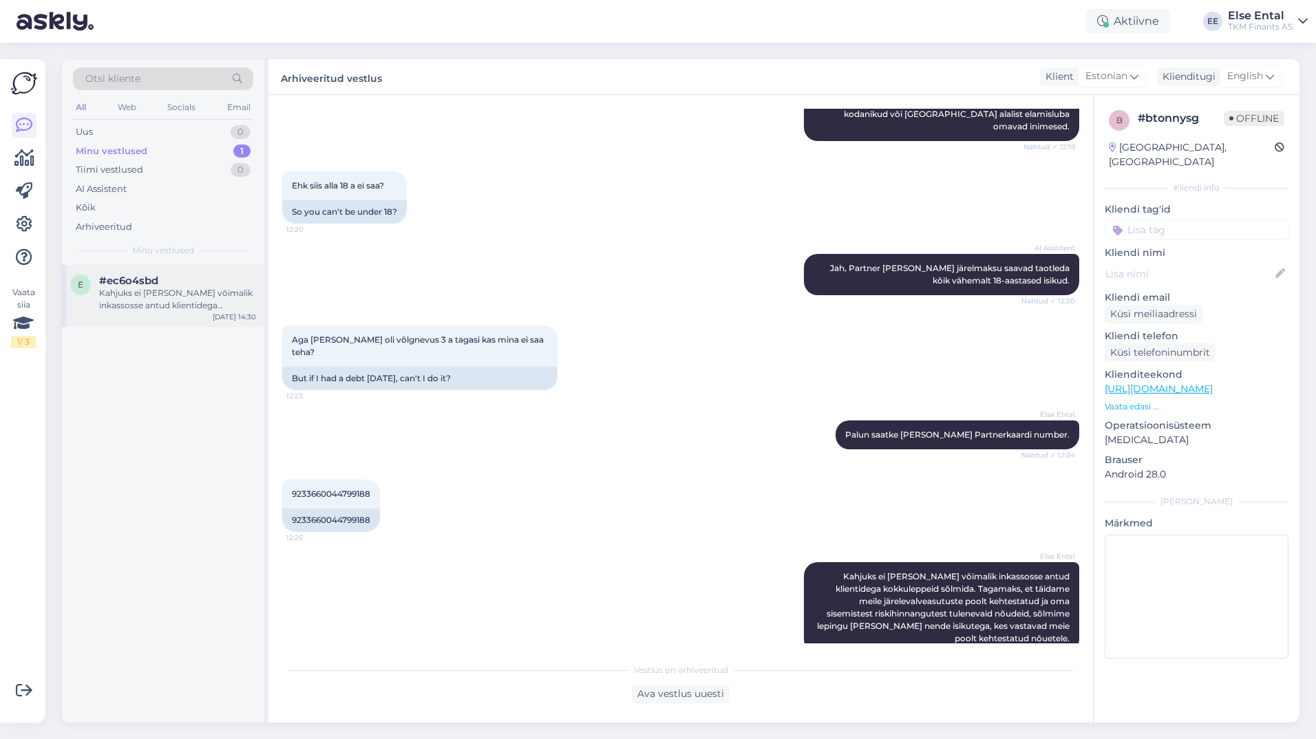
click at [169, 277] on div "#ec6o4sbd" at bounding box center [177, 281] width 157 height 12
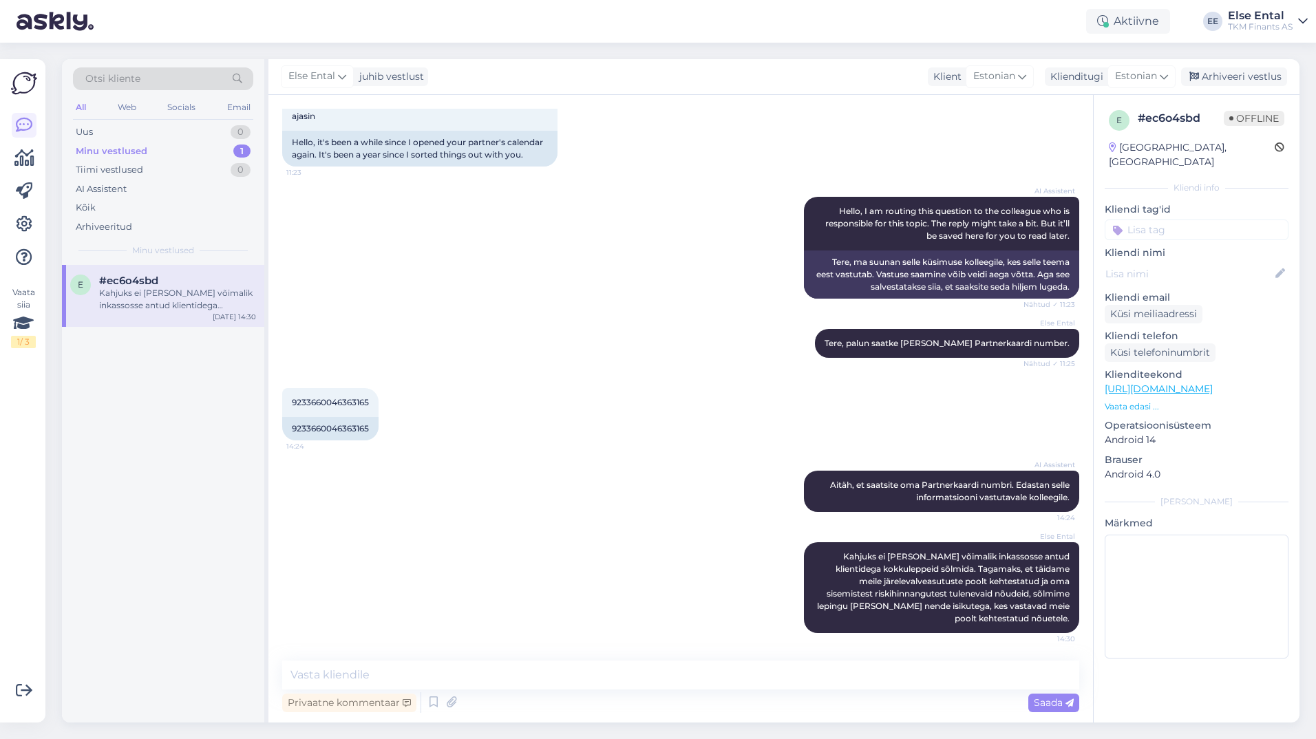
scroll to position [92, 0]
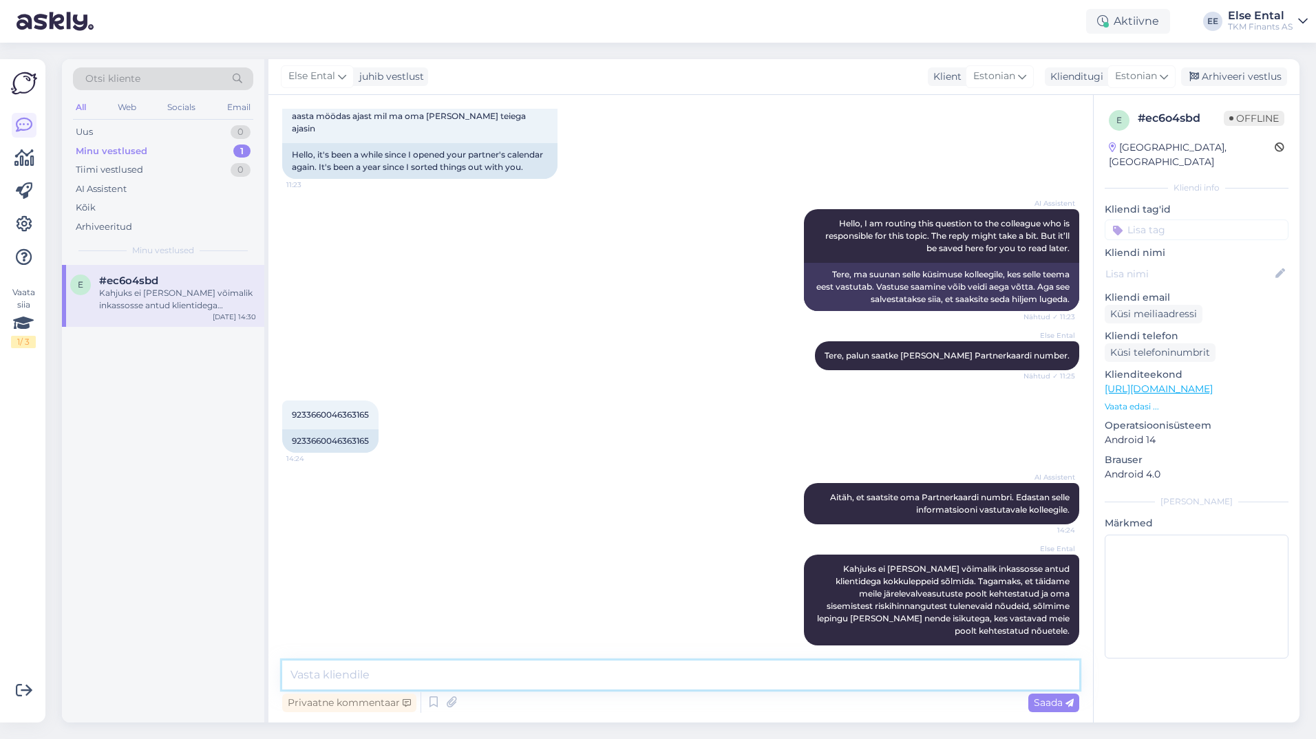
click at [509, 676] on textarea at bounding box center [680, 675] width 797 height 29
click at [335, 409] on span "9233660046363165" at bounding box center [330, 414] width 77 height 10
copy div "9233660046363165 14:24"
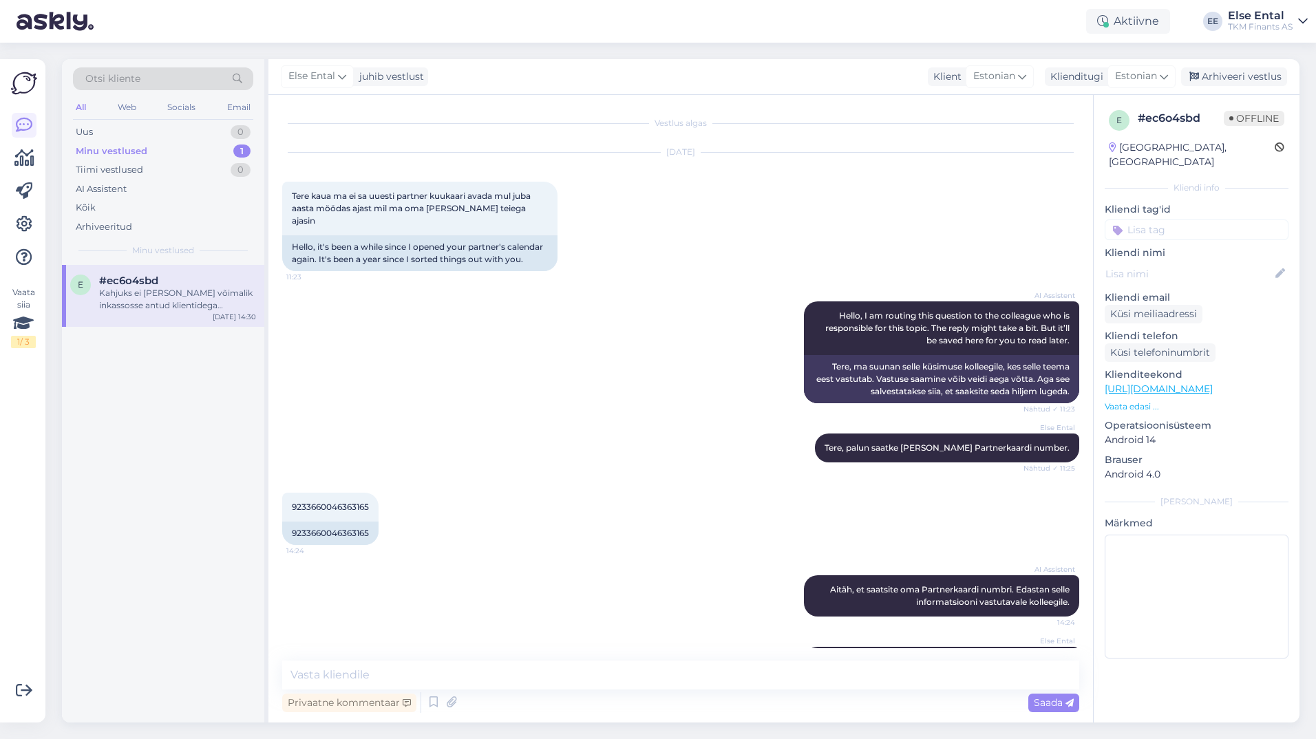
click at [1167, 114] on div "# ec6o4sbd" at bounding box center [1180, 118] width 86 height 17
drag, startPoint x: 1167, startPoint y: 114, endPoint x: 1179, endPoint y: 122, distance: 14.3
click at [1179, 122] on div "# ec6o4sbd" at bounding box center [1180, 118] width 86 height 17
drag, startPoint x: 1200, startPoint y: 120, endPoint x: 1141, endPoint y: 120, distance: 59.2
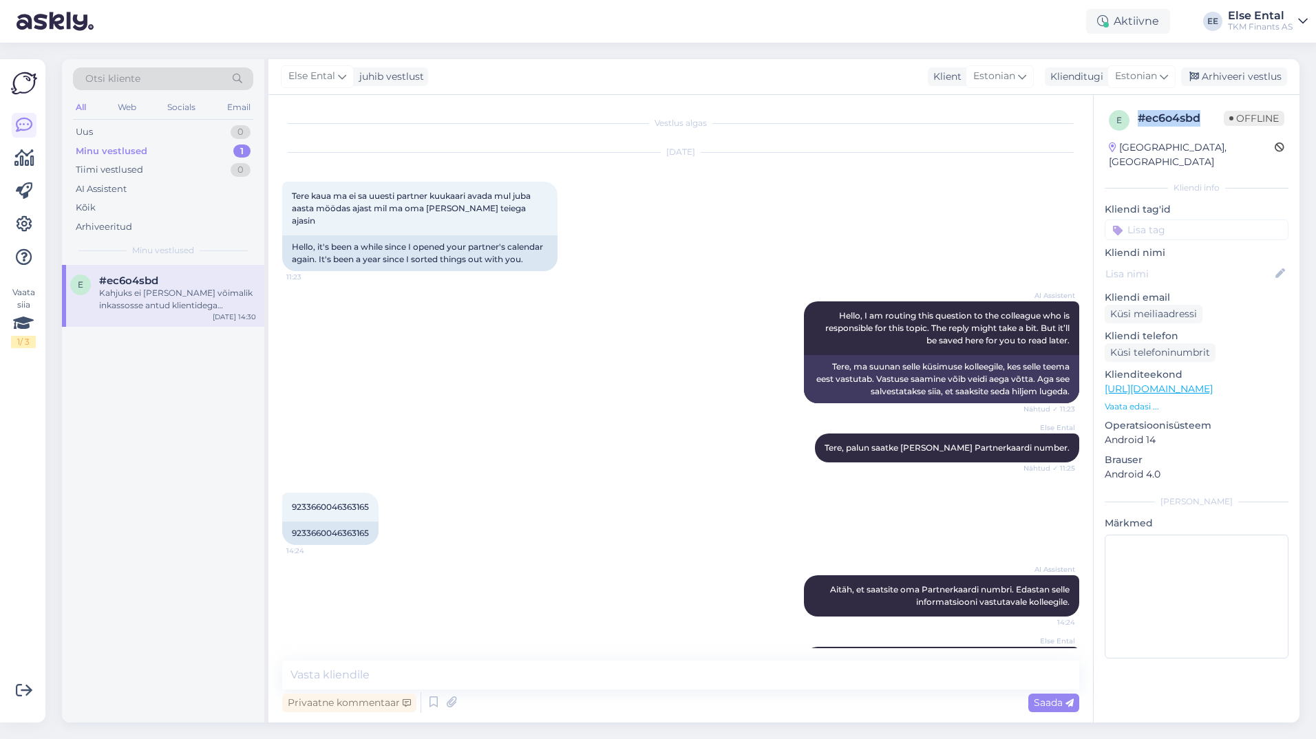
click at [1141, 120] on div "# ec6o4sbd" at bounding box center [1180, 118] width 86 height 17
copy div "# ec6o4sbd"
